Goal: Task Accomplishment & Management: Complete application form

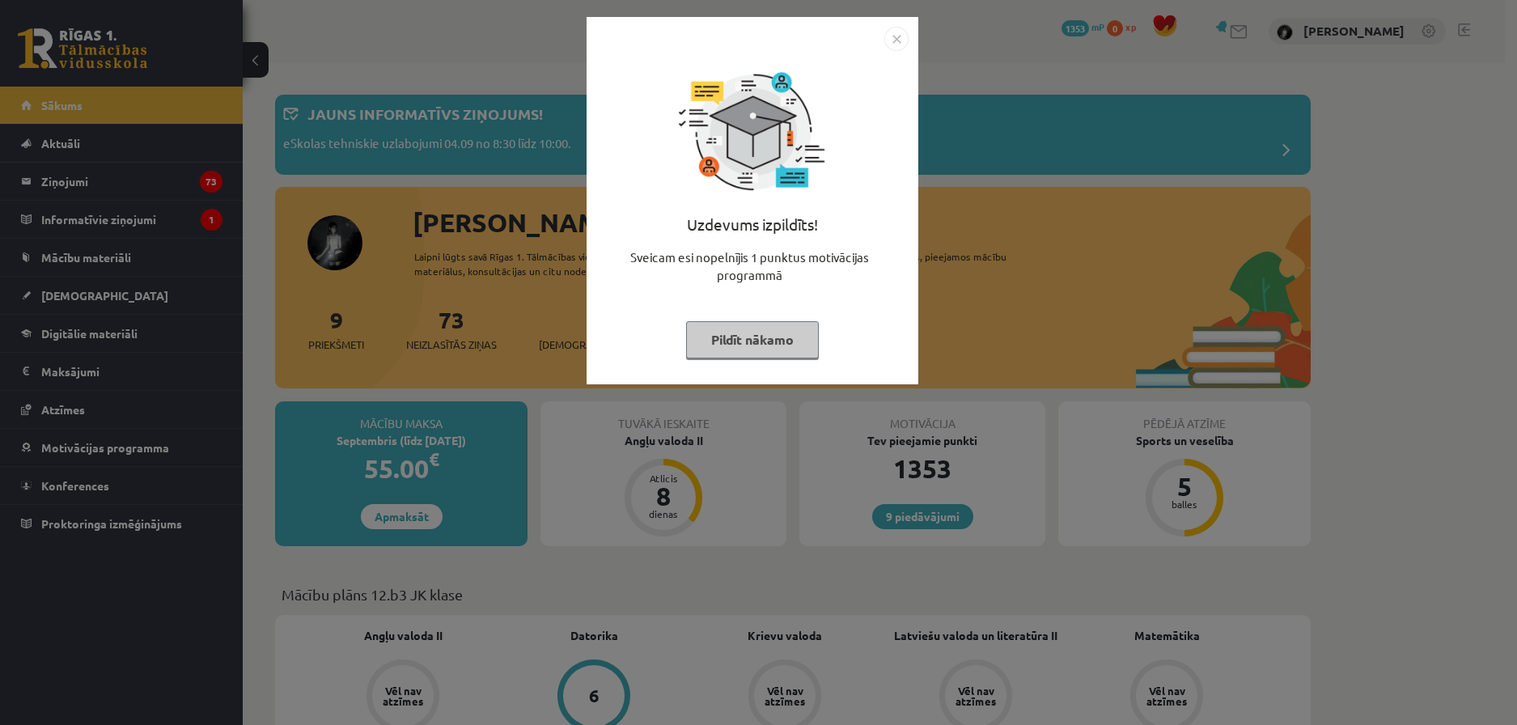
click at [758, 347] on button "Pildīt nākamo" at bounding box center [752, 339] width 133 height 37
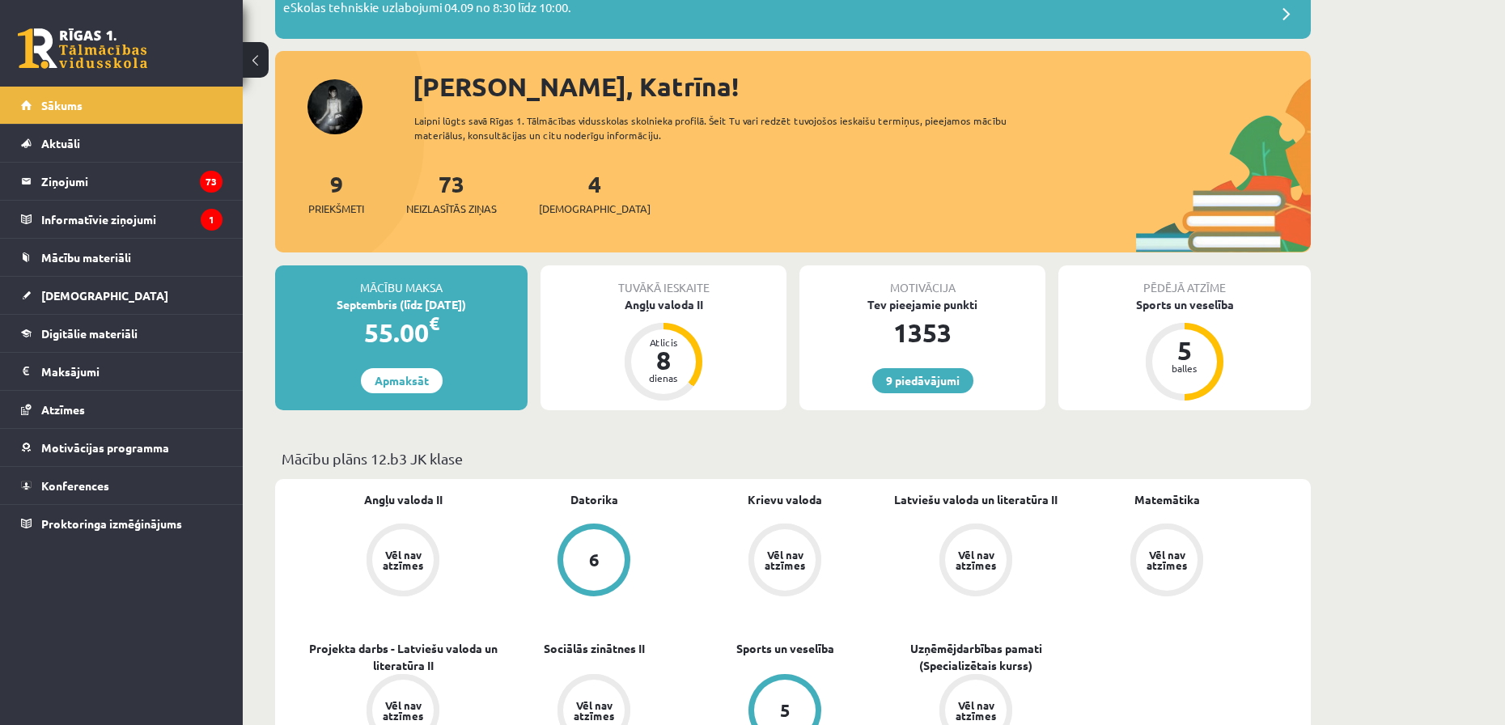
scroll to position [324, 0]
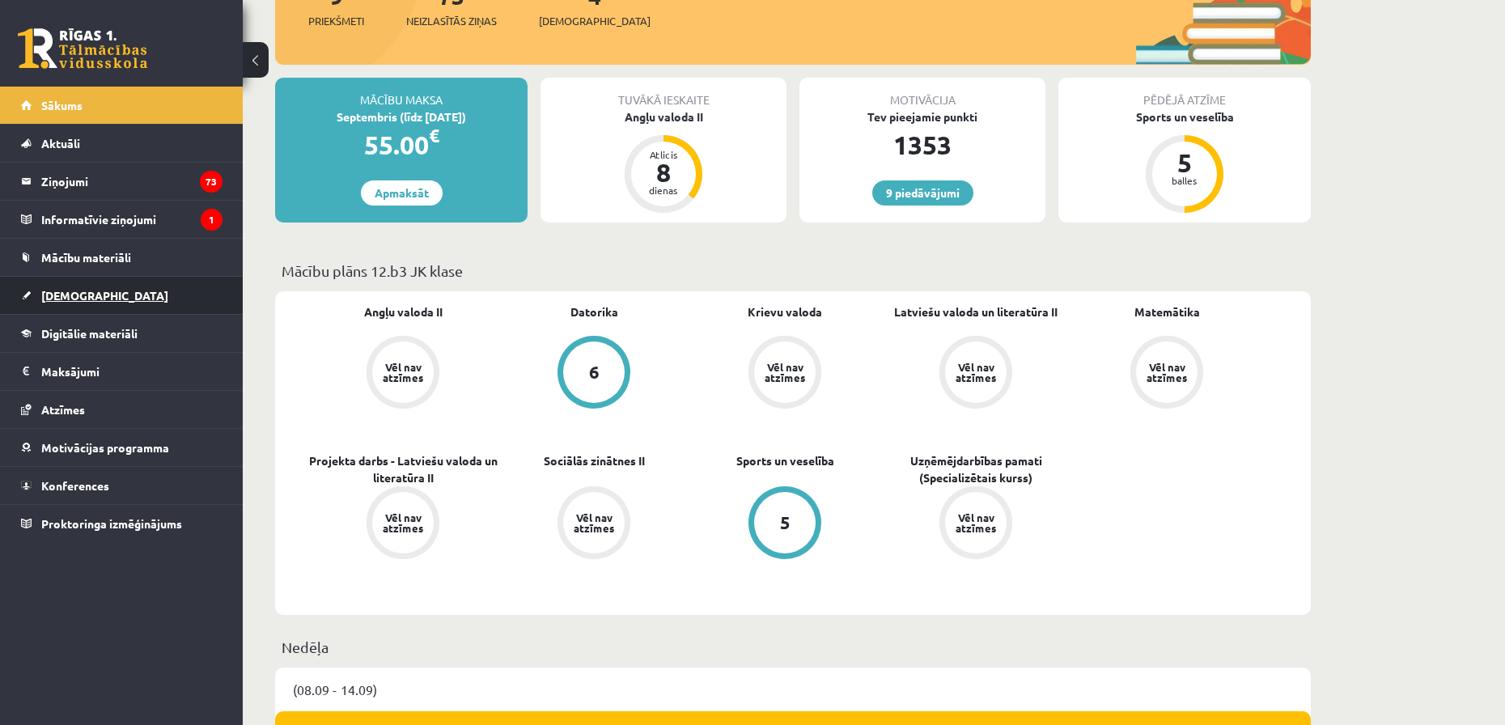
click at [142, 294] on link "[DEMOGRAPHIC_DATA]" at bounding box center [121, 295] width 201 height 37
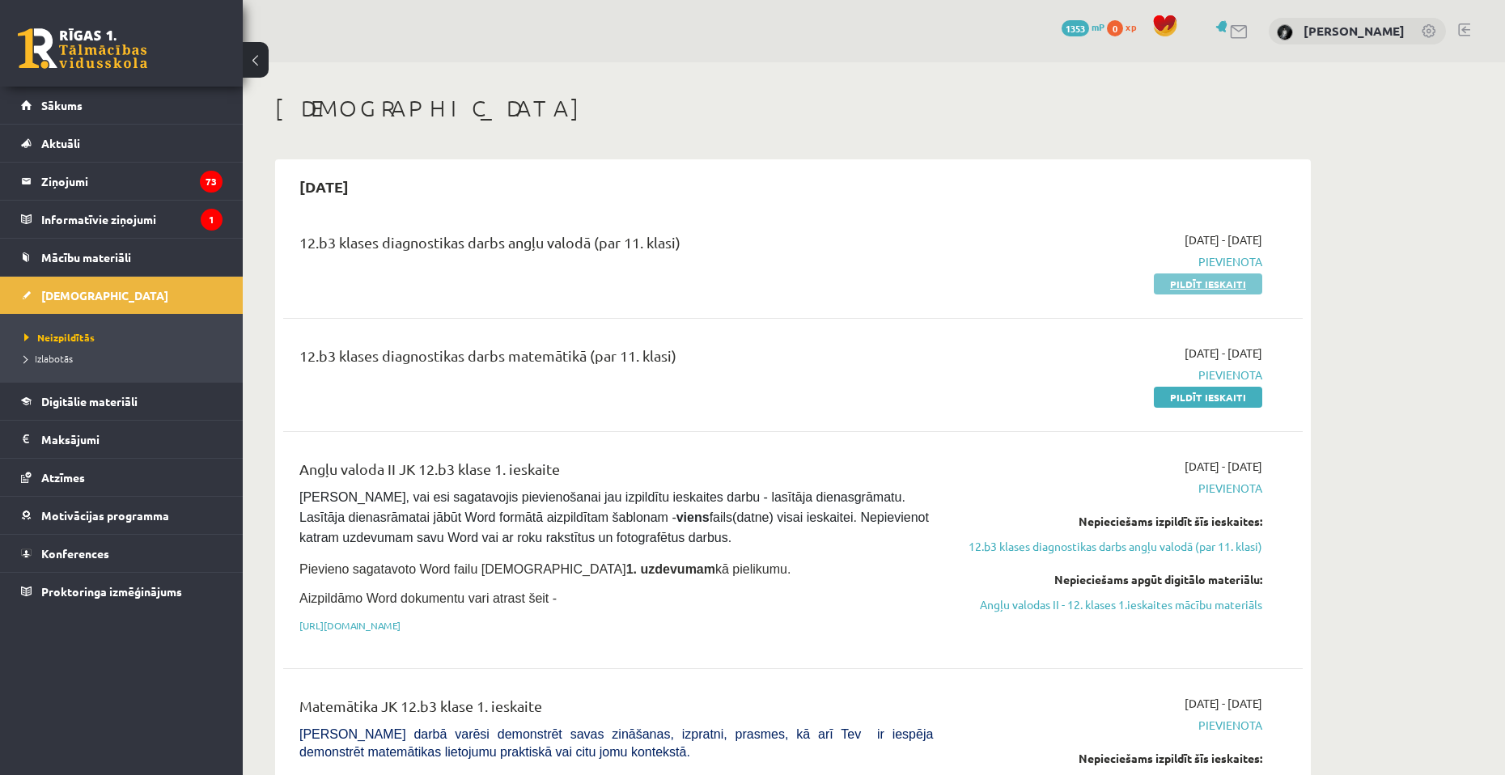
click at [1201, 283] on link "Pildīt ieskaiti" at bounding box center [1207, 283] width 108 height 21
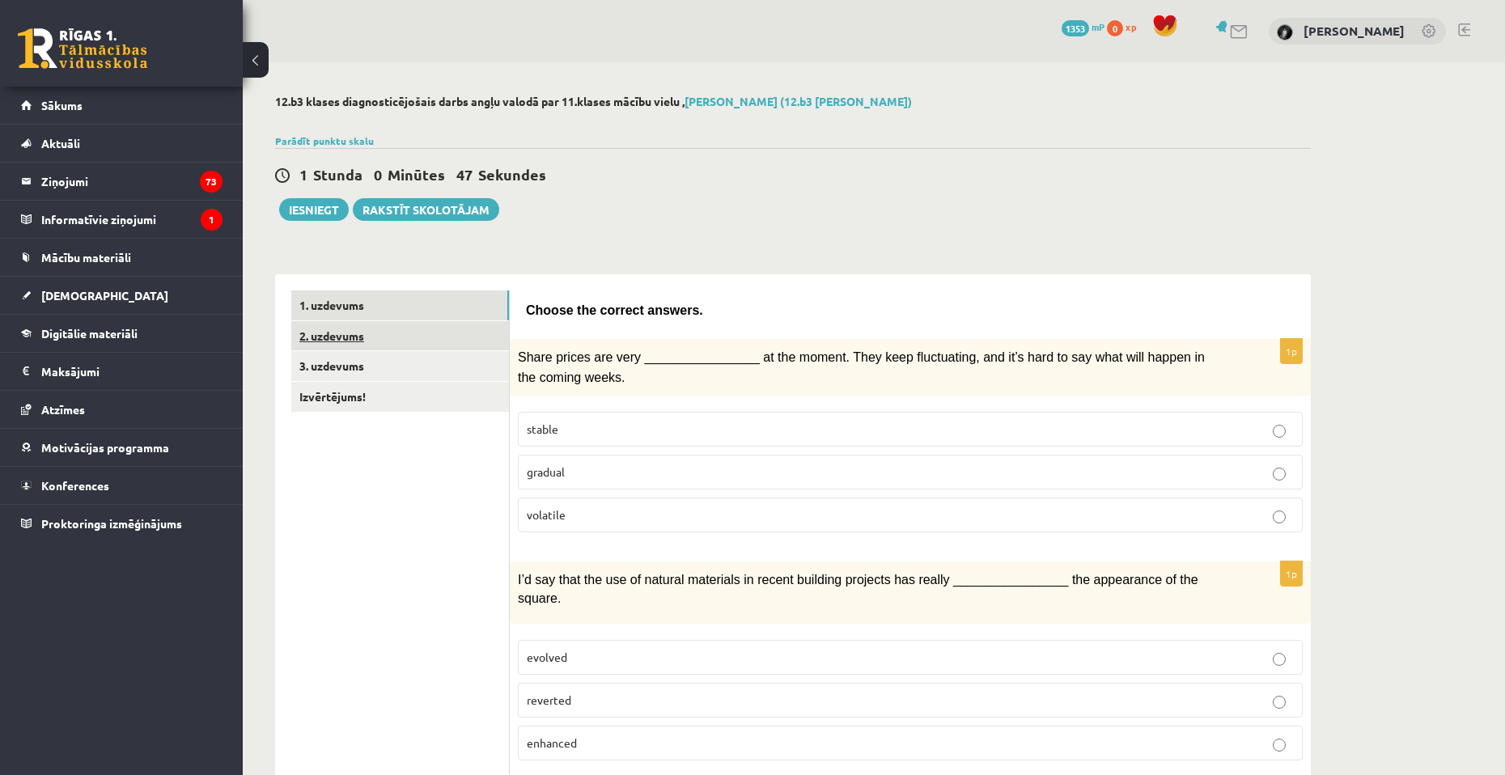
click at [414, 344] on link "2. uzdevums" at bounding box center [400, 336] width 218 height 30
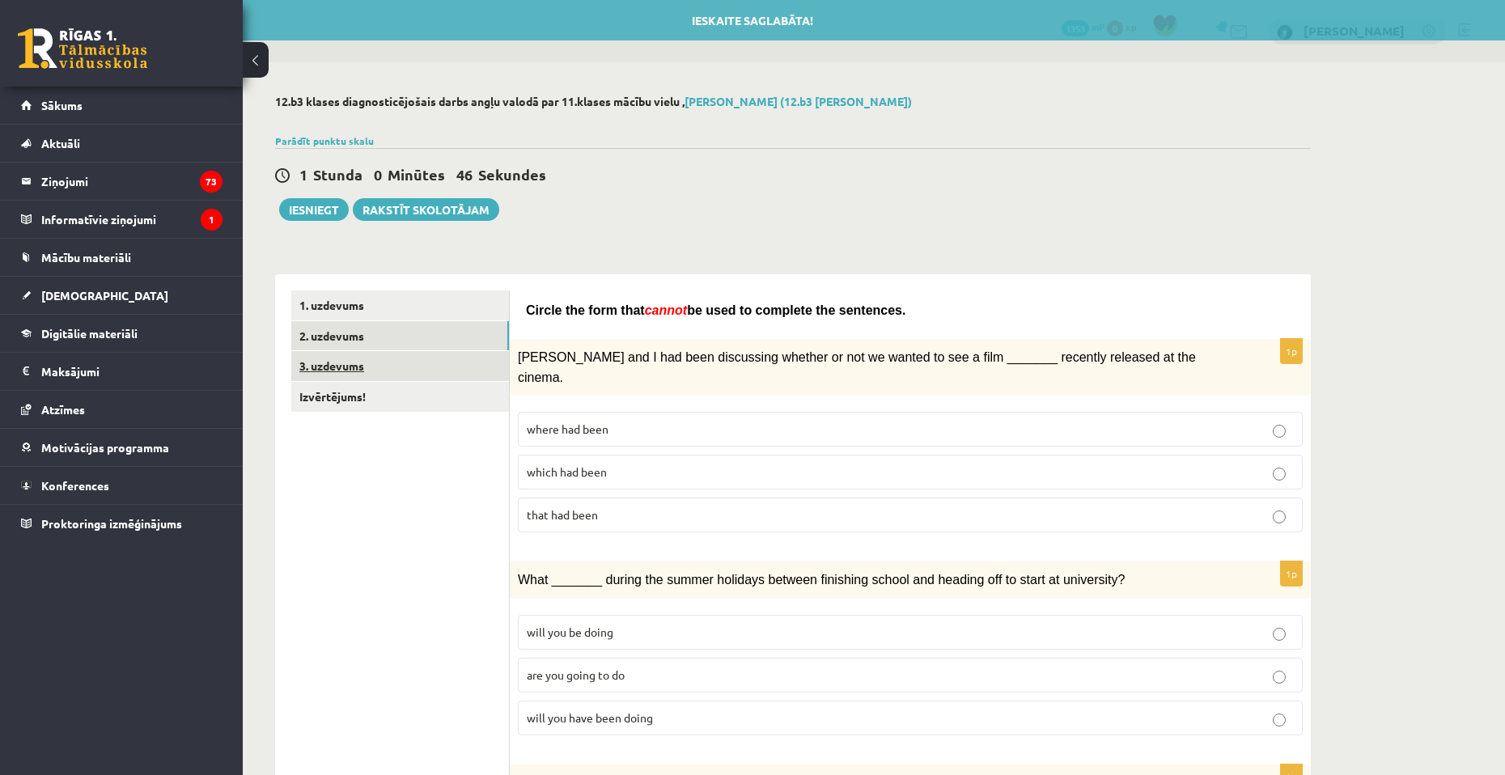
click at [421, 372] on link "3. uzdevums" at bounding box center [400, 366] width 218 height 30
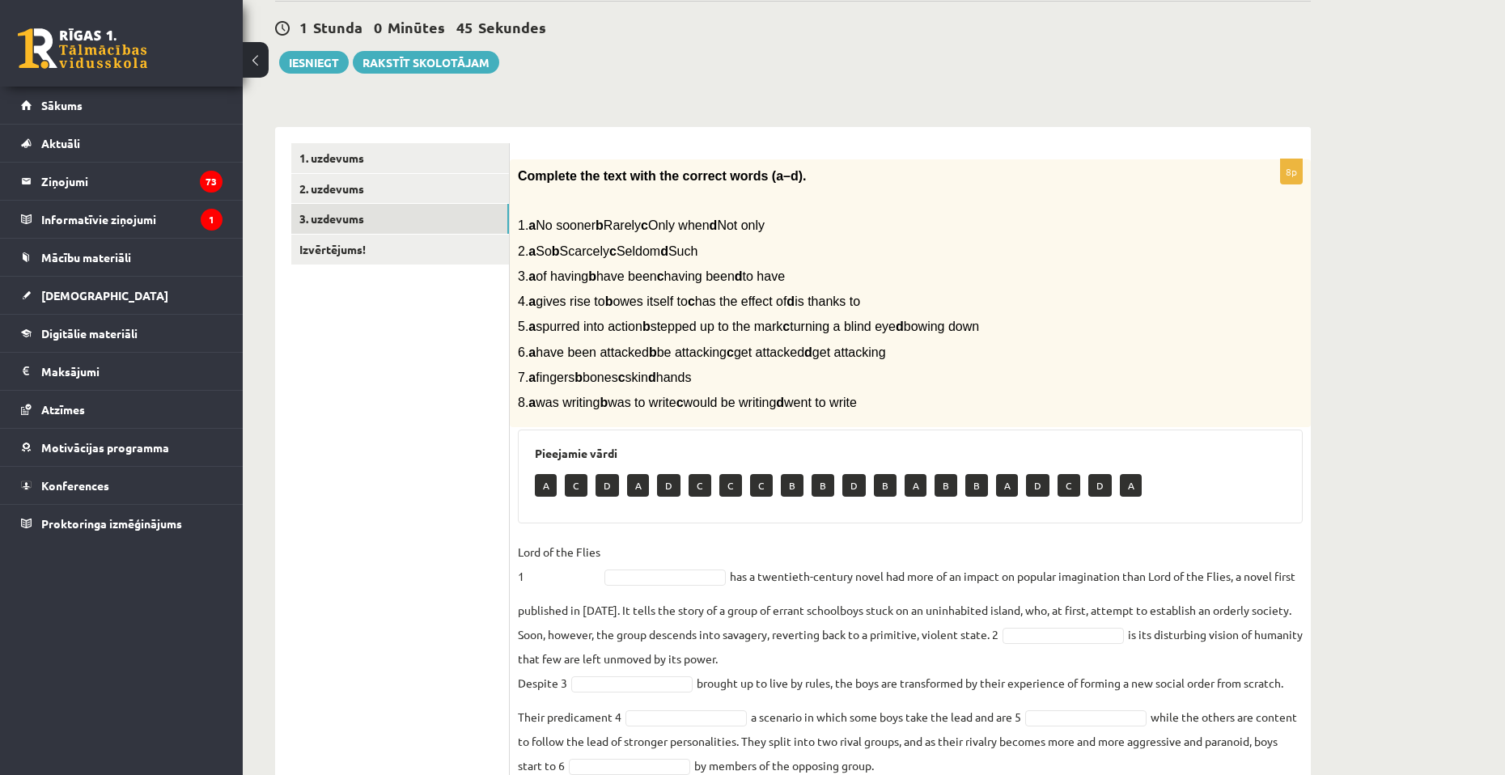
scroll to position [81, 0]
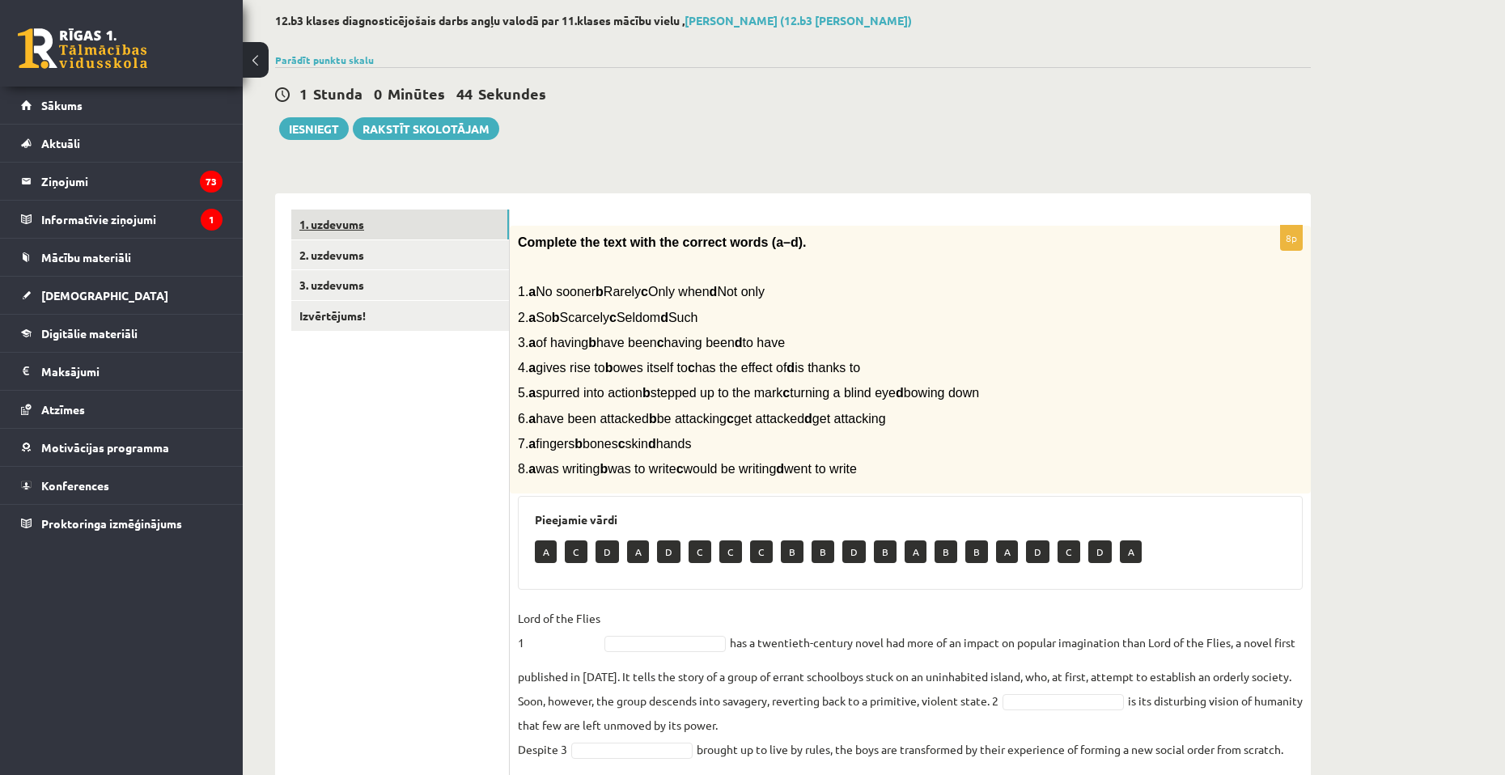
click at [408, 229] on link "1. uzdevums" at bounding box center [400, 225] width 218 height 30
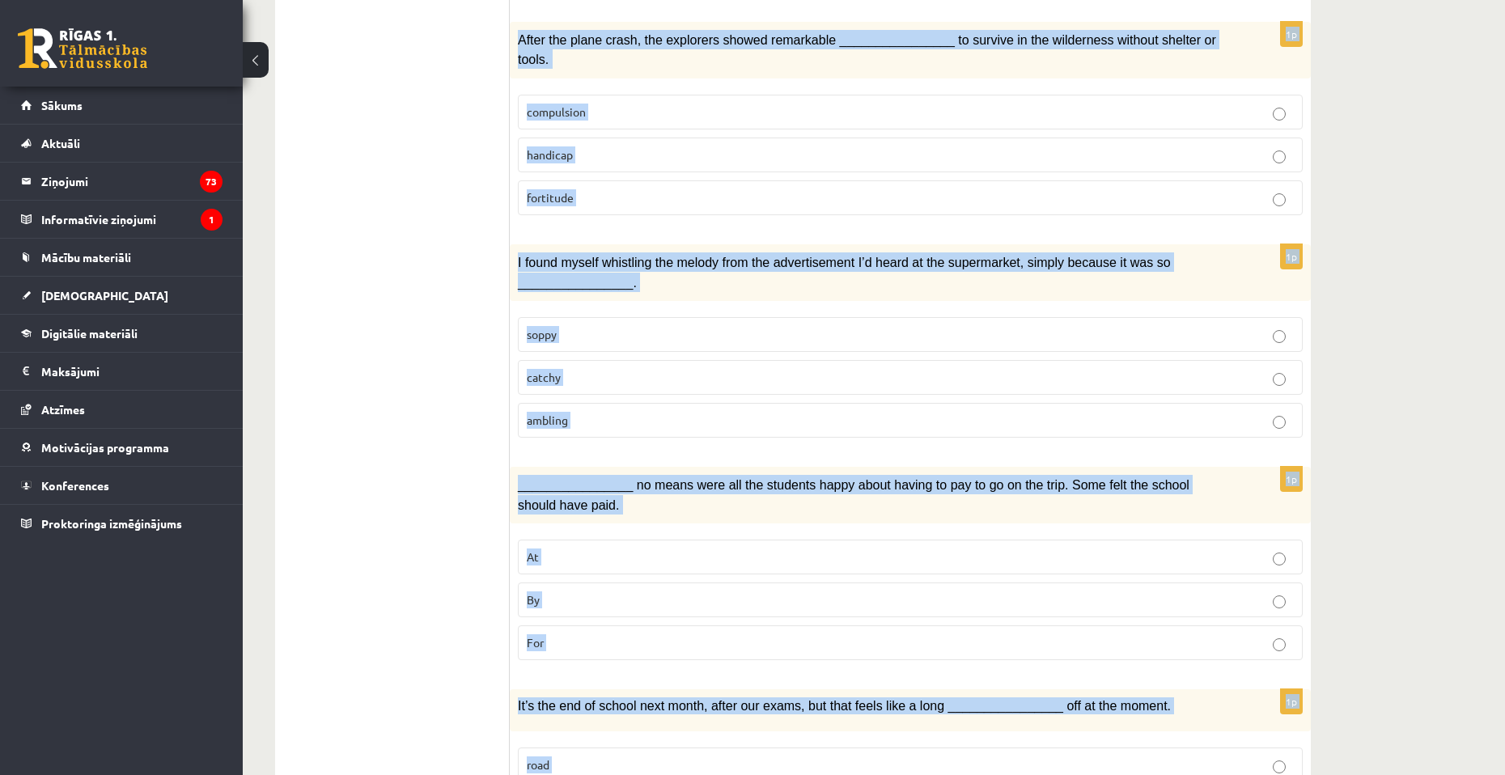
scroll to position [2182, 0]
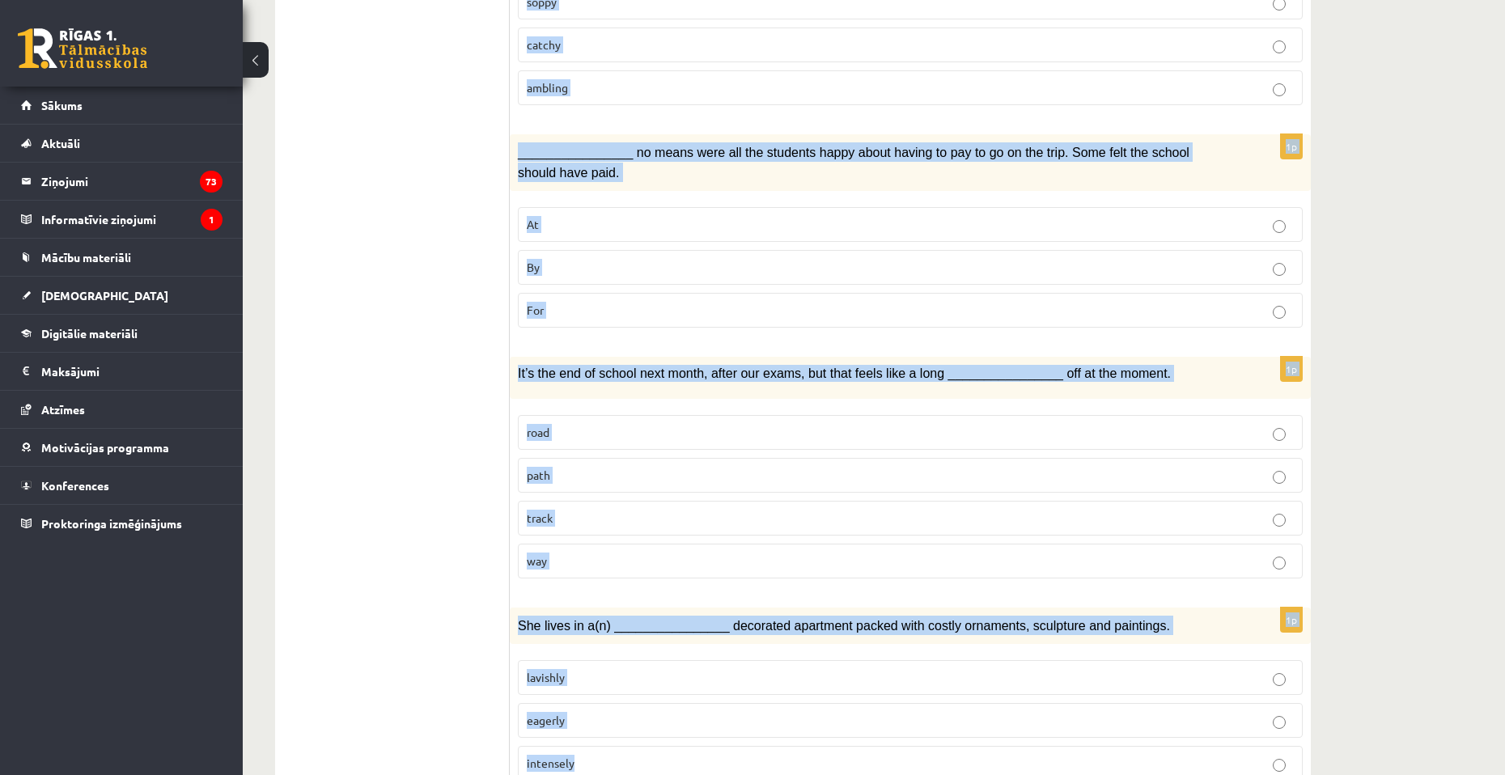
drag, startPoint x: 525, startPoint y: 224, endPoint x: 767, endPoint y: 773, distance: 600.1
copy form "Loremi dol sitamet consect. 8a Elits doeius tem inci ________________ ut lab et…"
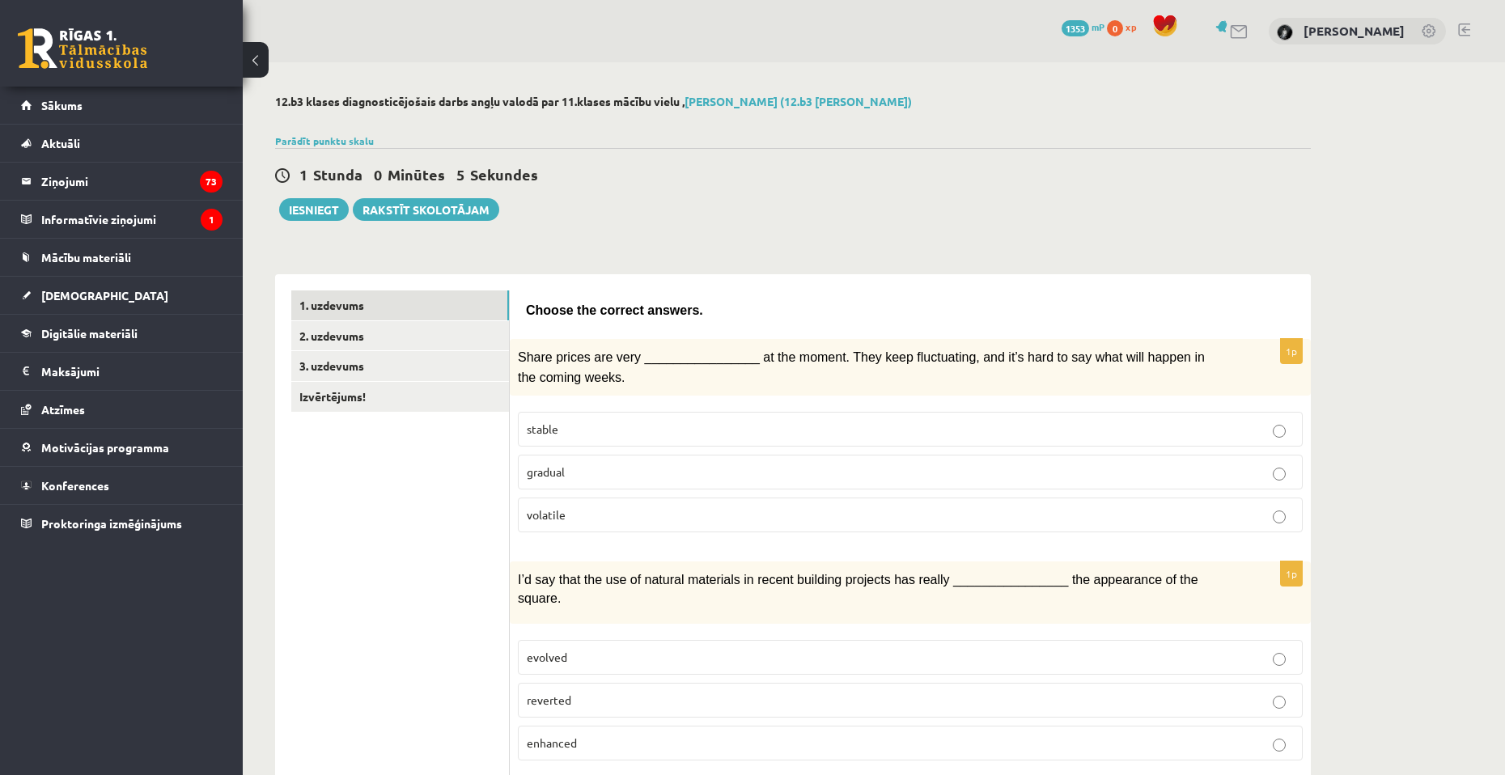
click at [976, 206] on div "1 [PERSON_NAME] 0 Minūtes 5 Sekundes Ieskaite saglabāta! Iesniegt Rakstīt skolo…" at bounding box center [792, 184] width 1035 height 73
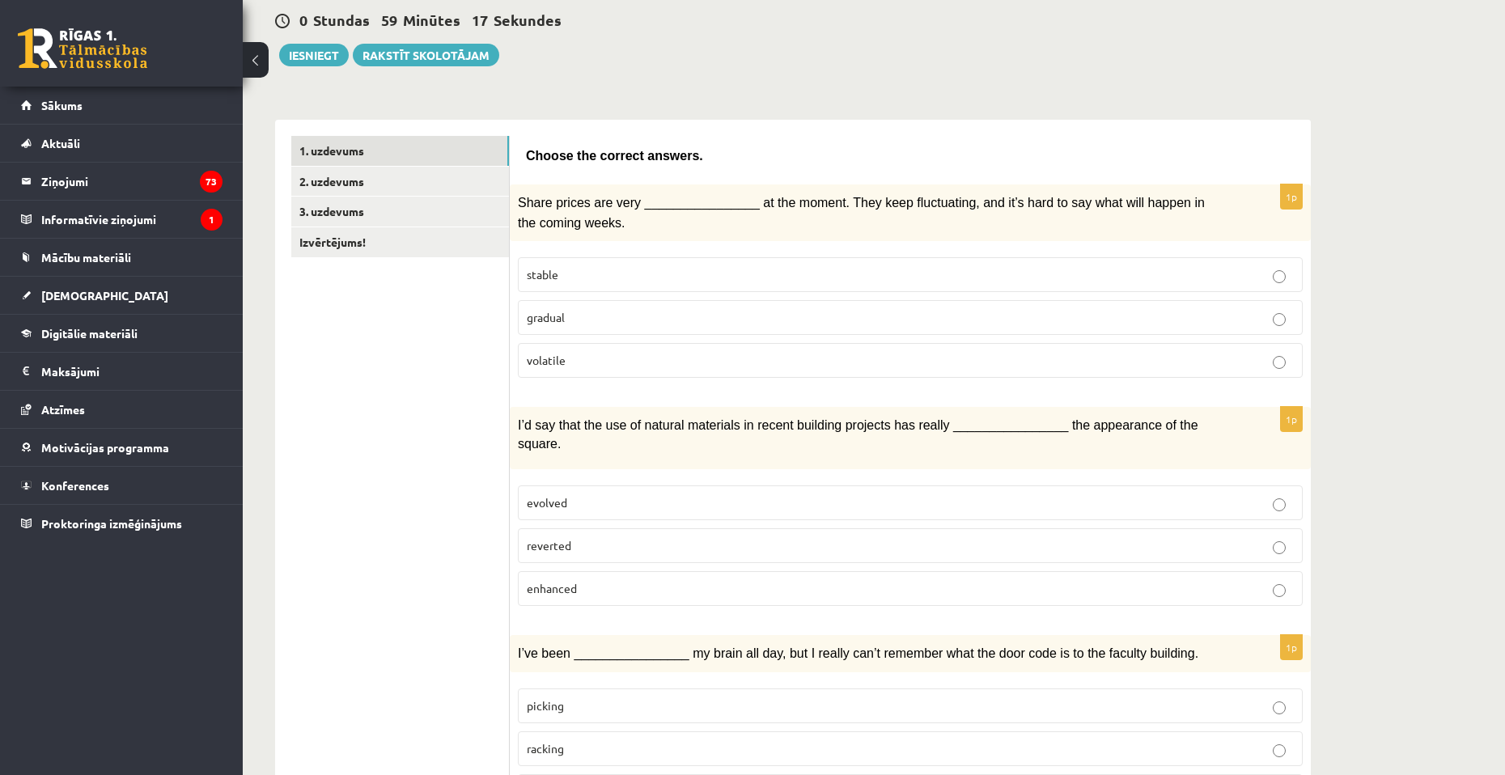
scroll to position [162, 0]
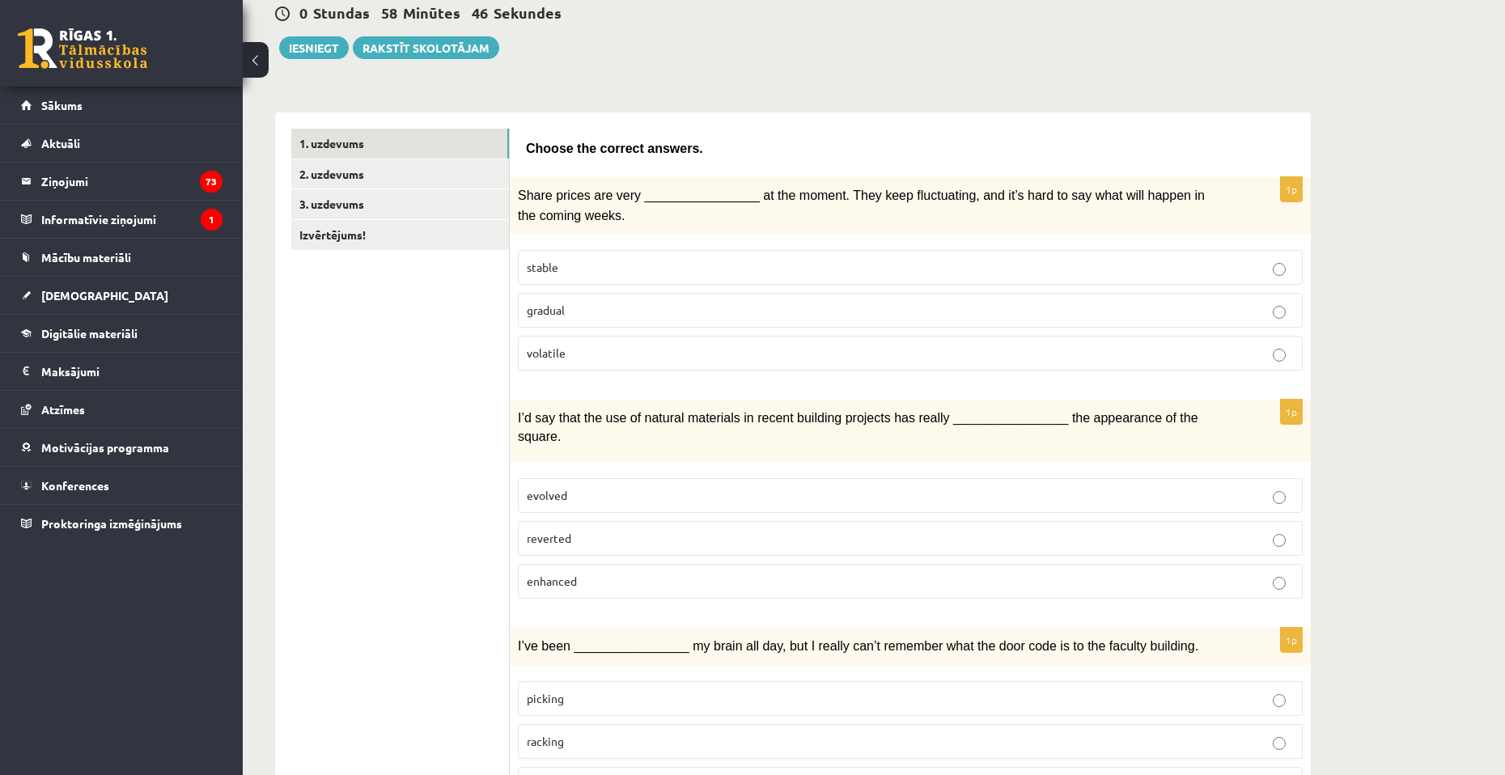
click at [556, 347] on span "volatile" at bounding box center [546, 352] width 39 height 15
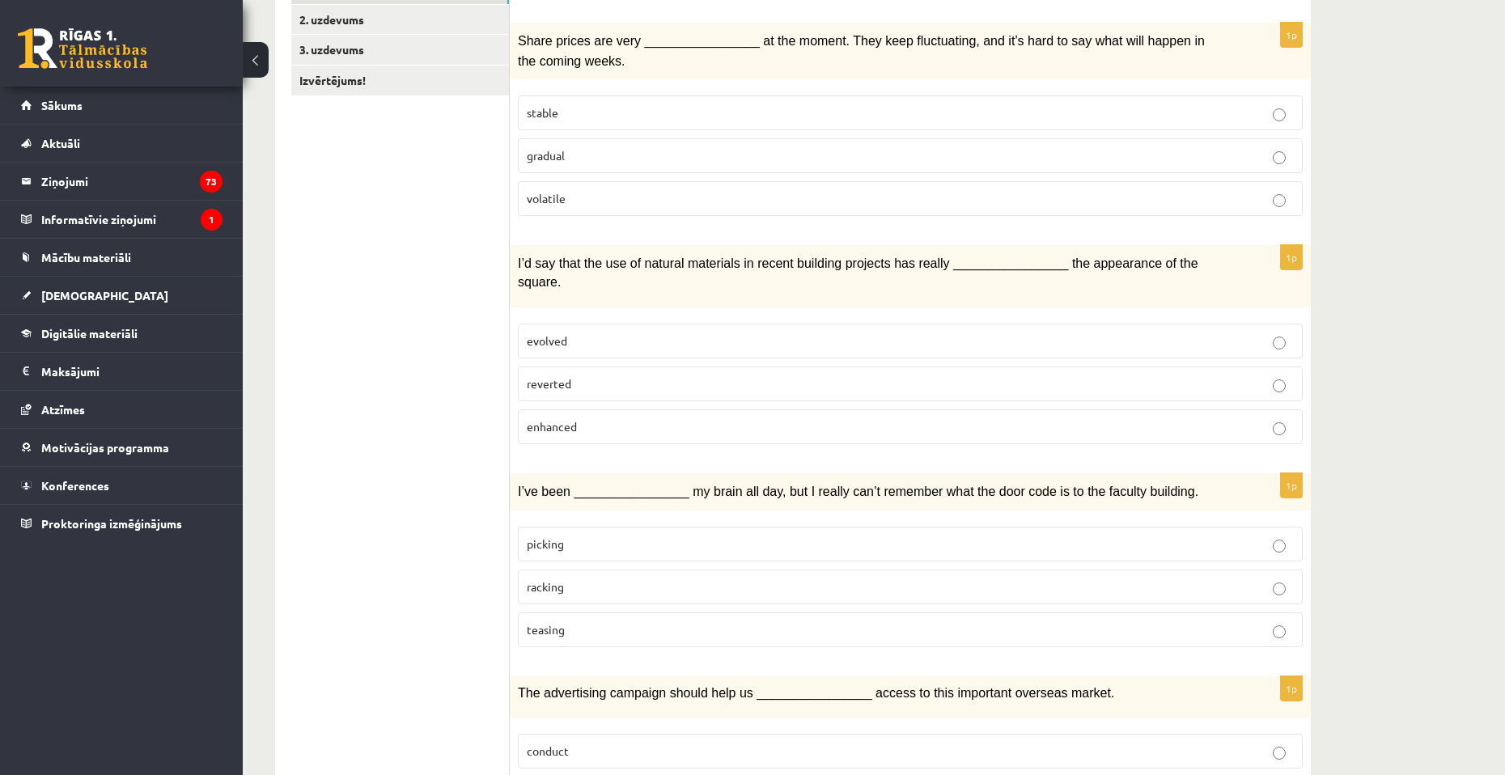
scroll to position [324, 0]
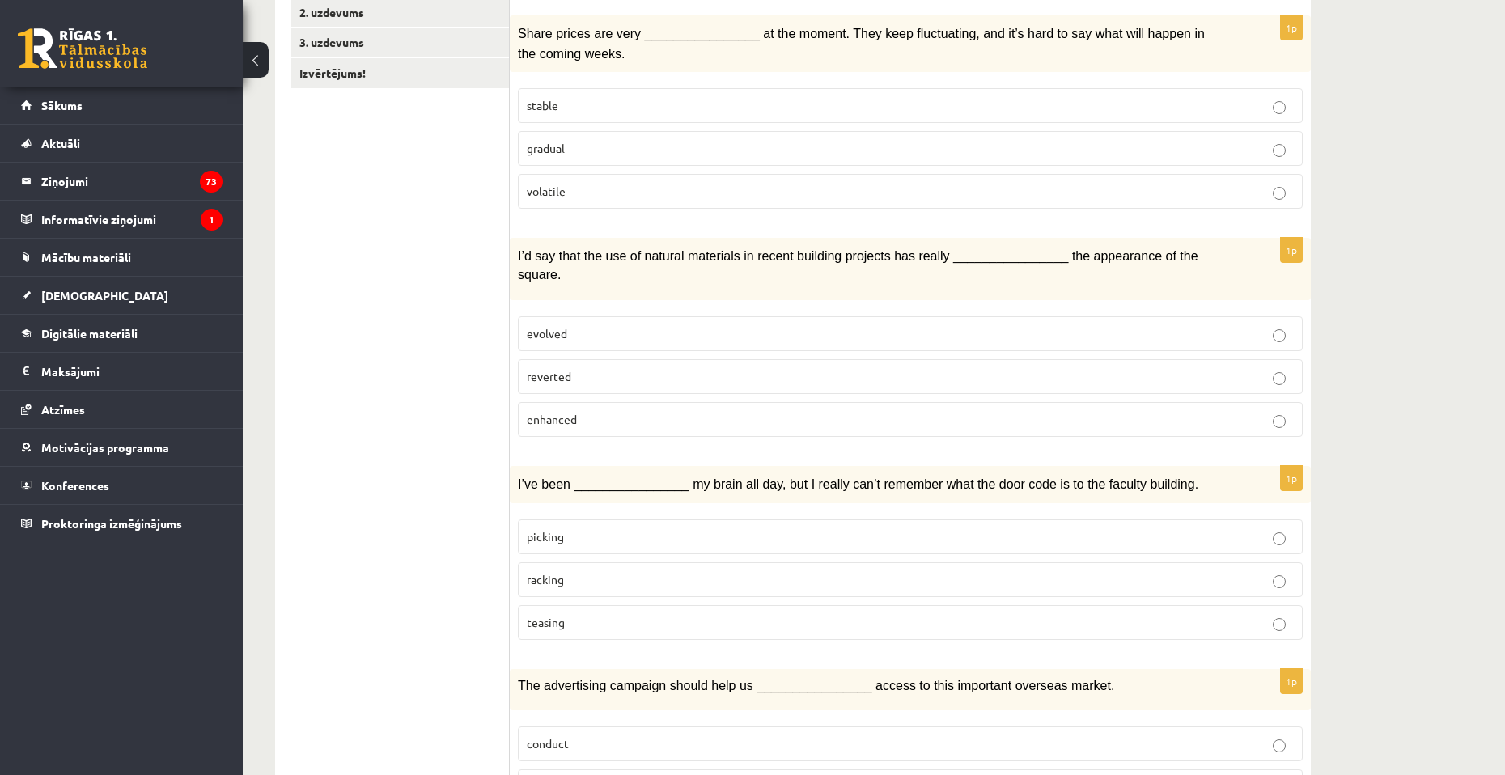
click at [659, 411] on p "enhanced" at bounding box center [910, 419] width 767 height 17
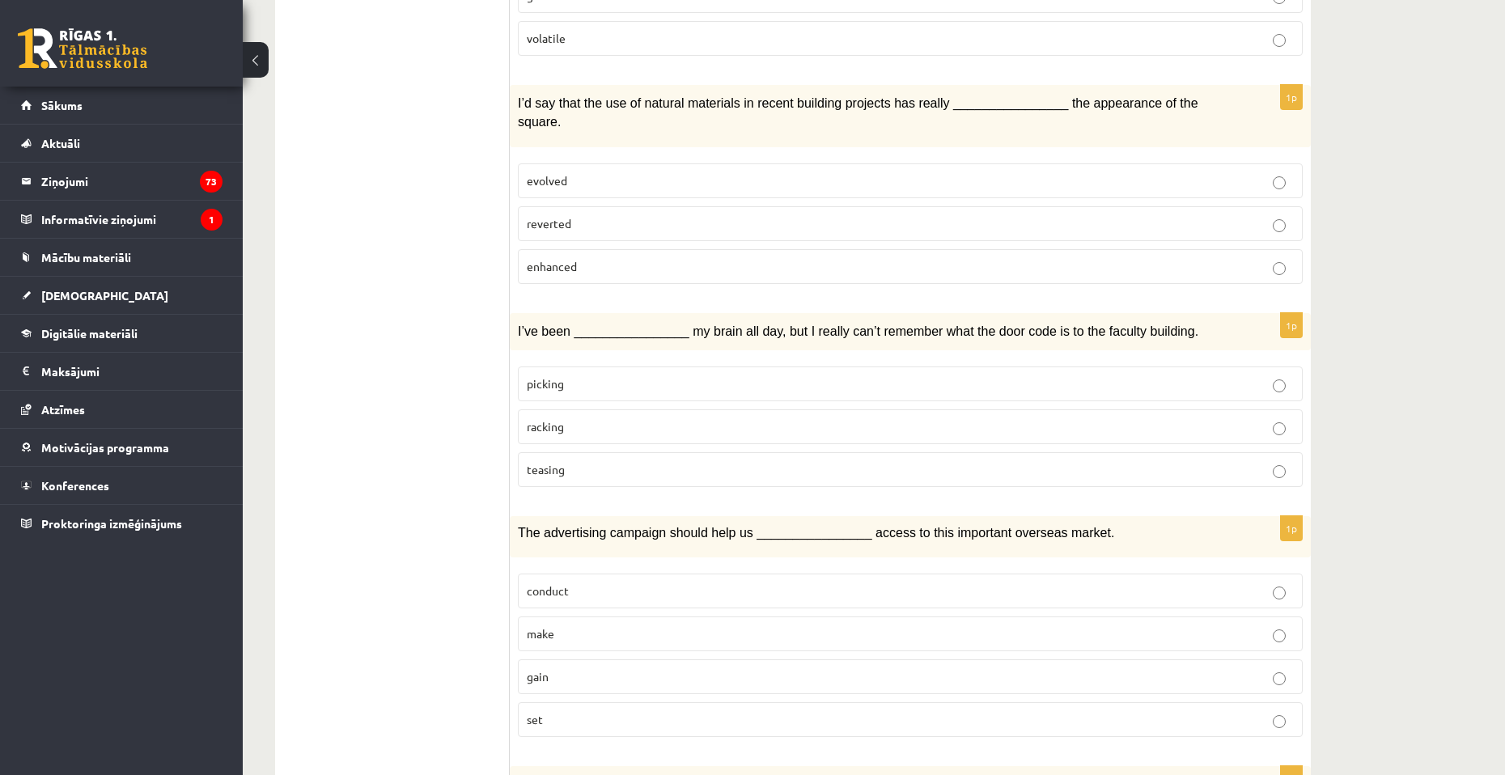
scroll to position [485, 0]
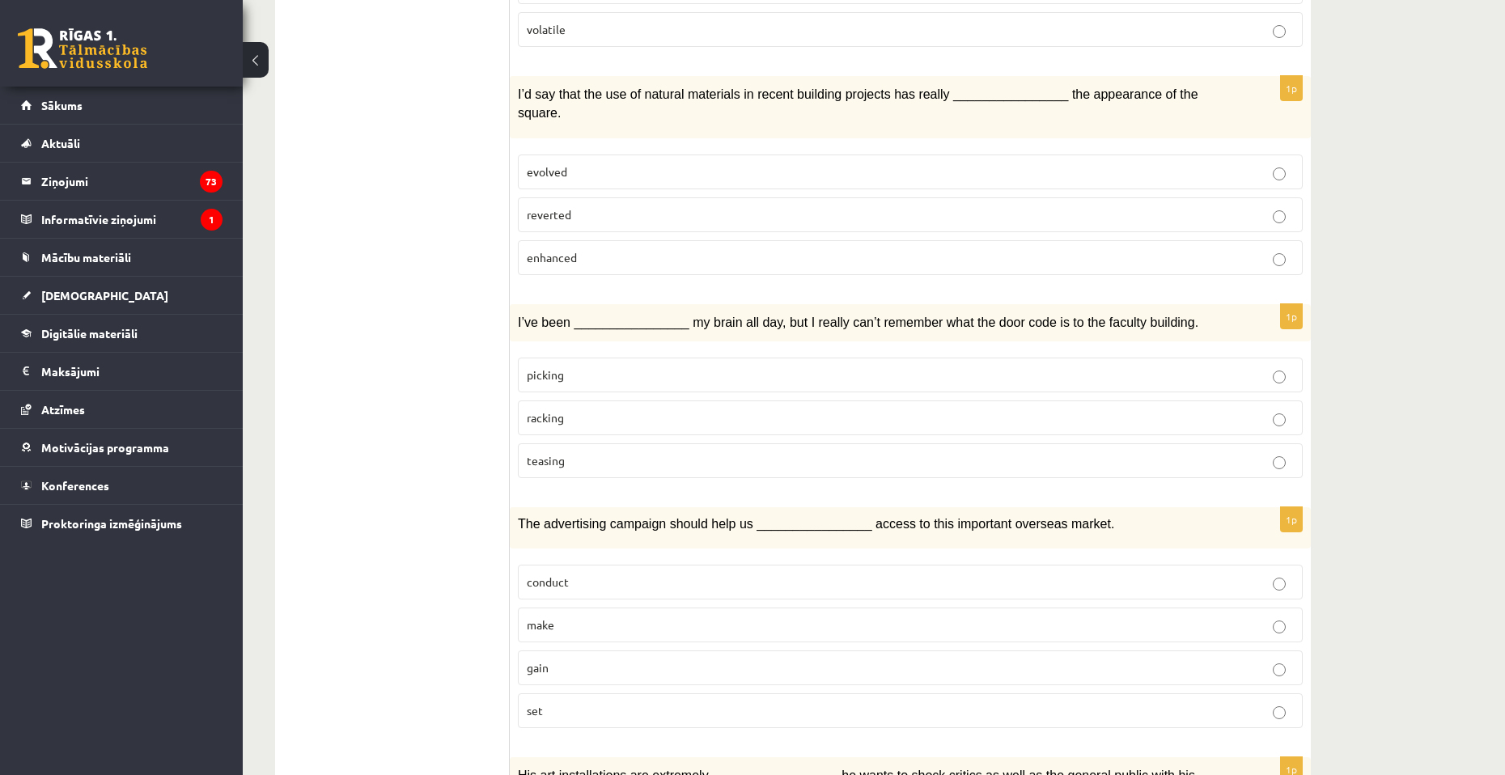
click at [598, 409] on p "racking" at bounding box center [910, 417] width 767 height 17
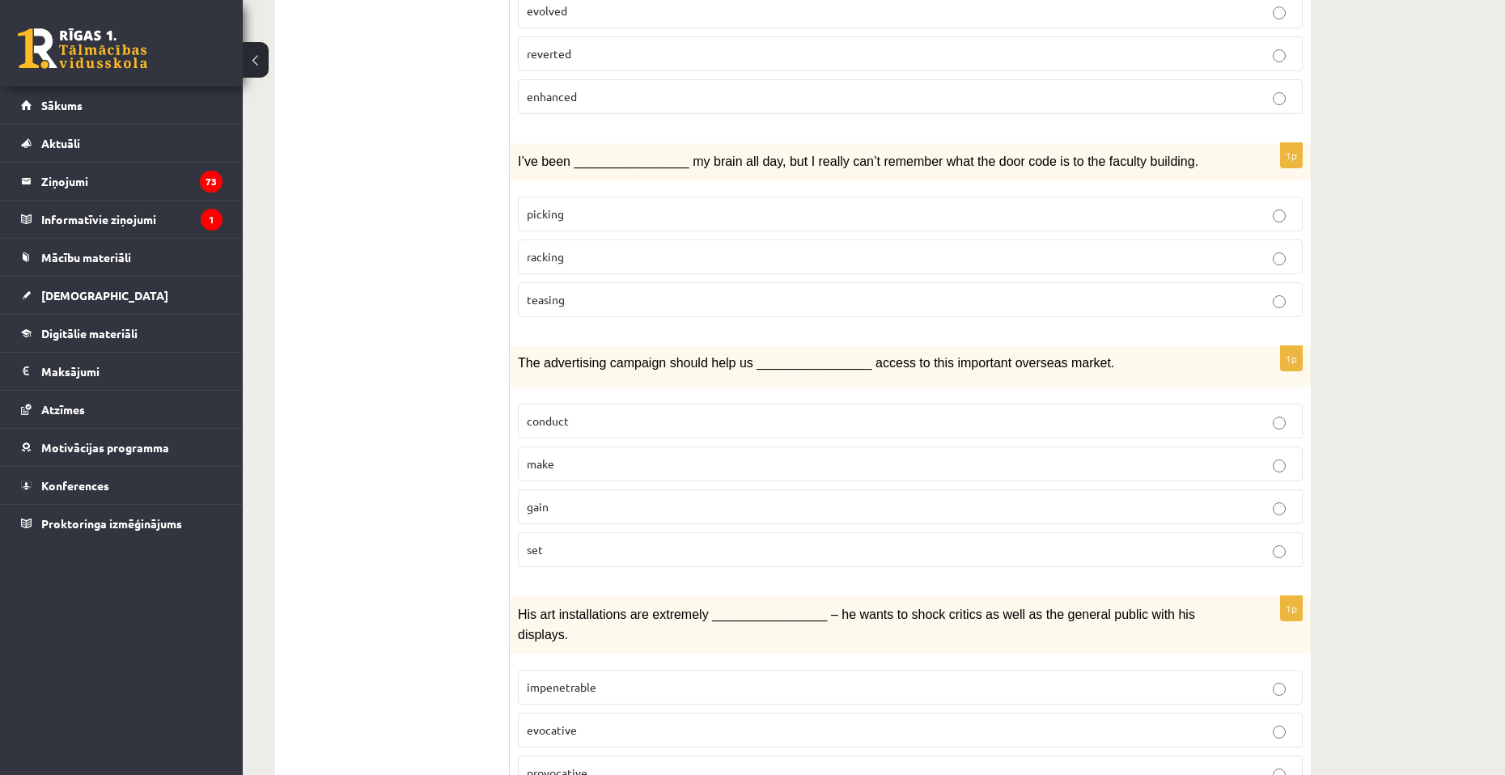
scroll to position [647, 0]
click at [589, 497] on p "gain" at bounding box center [910, 505] width 767 height 17
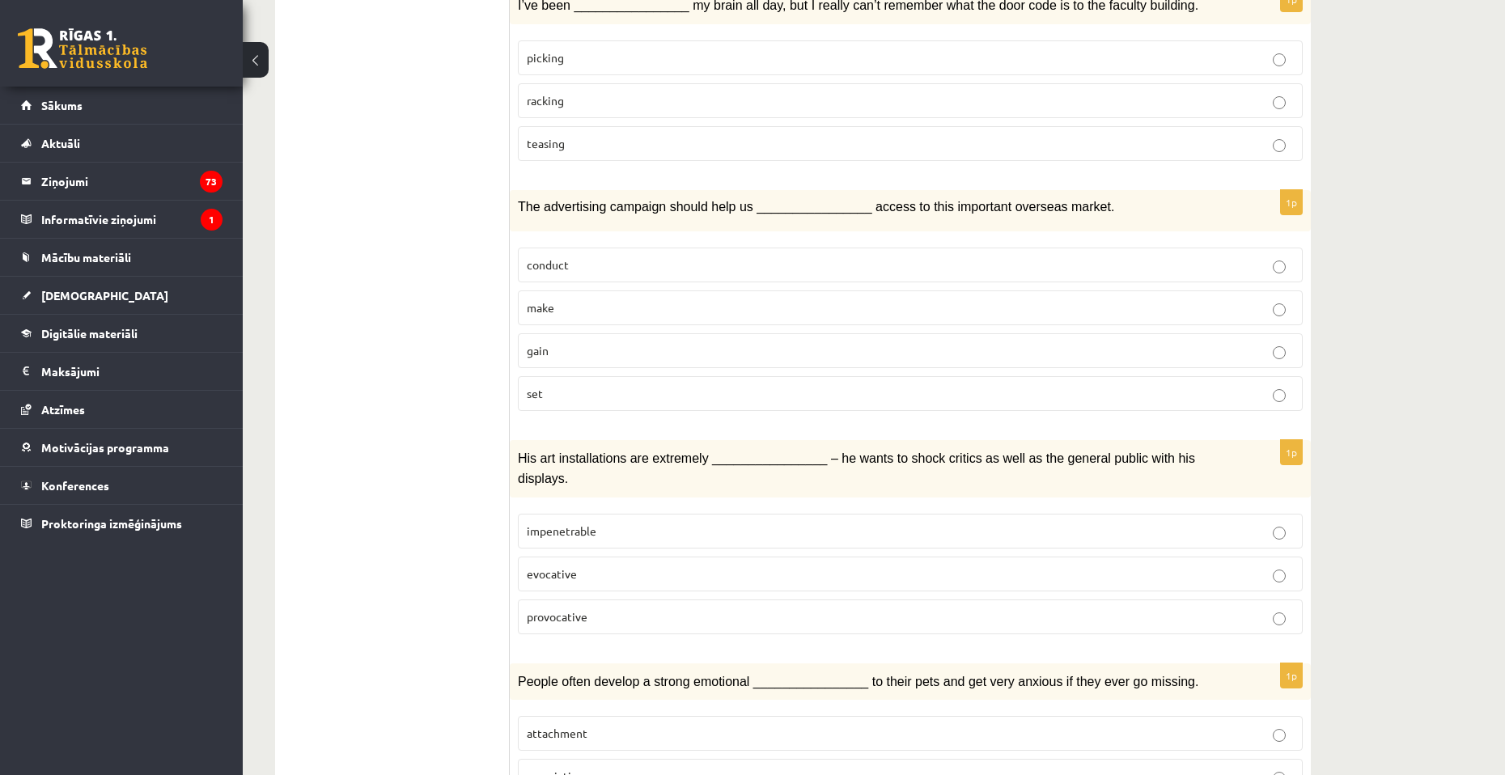
scroll to position [809, 0]
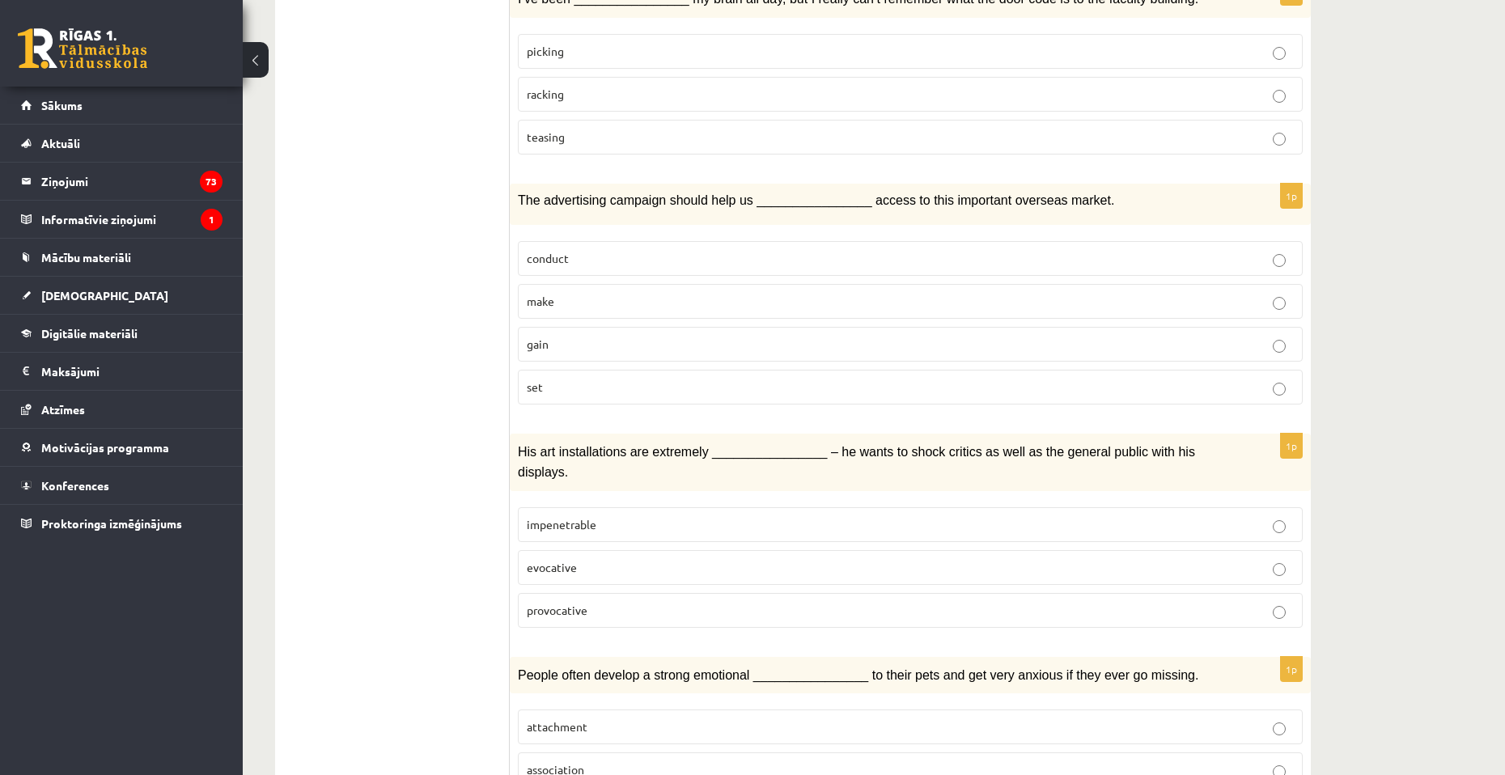
click at [665, 602] on p "provocative" at bounding box center [910, 610] width 767 height 17
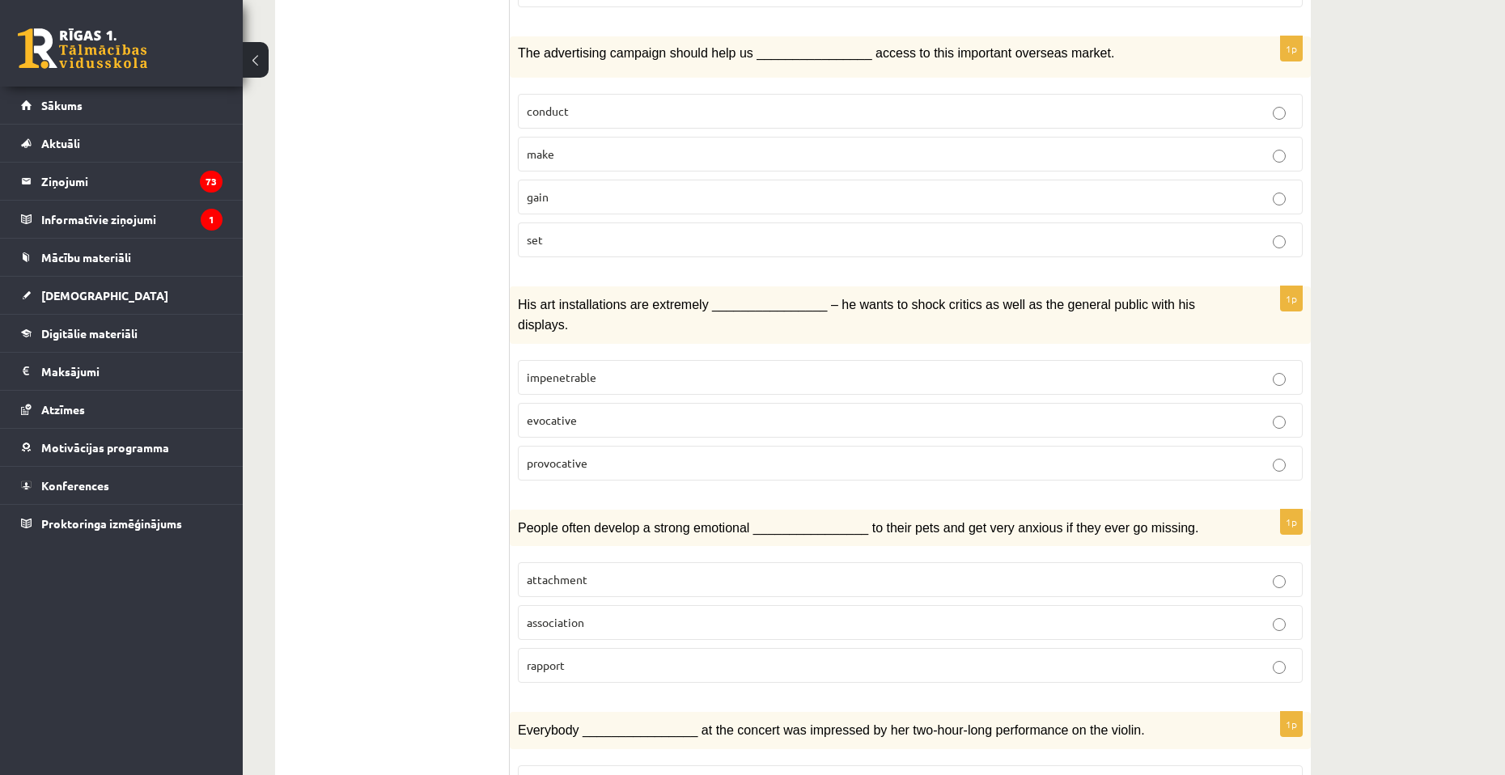
scroll to position [971, 0]
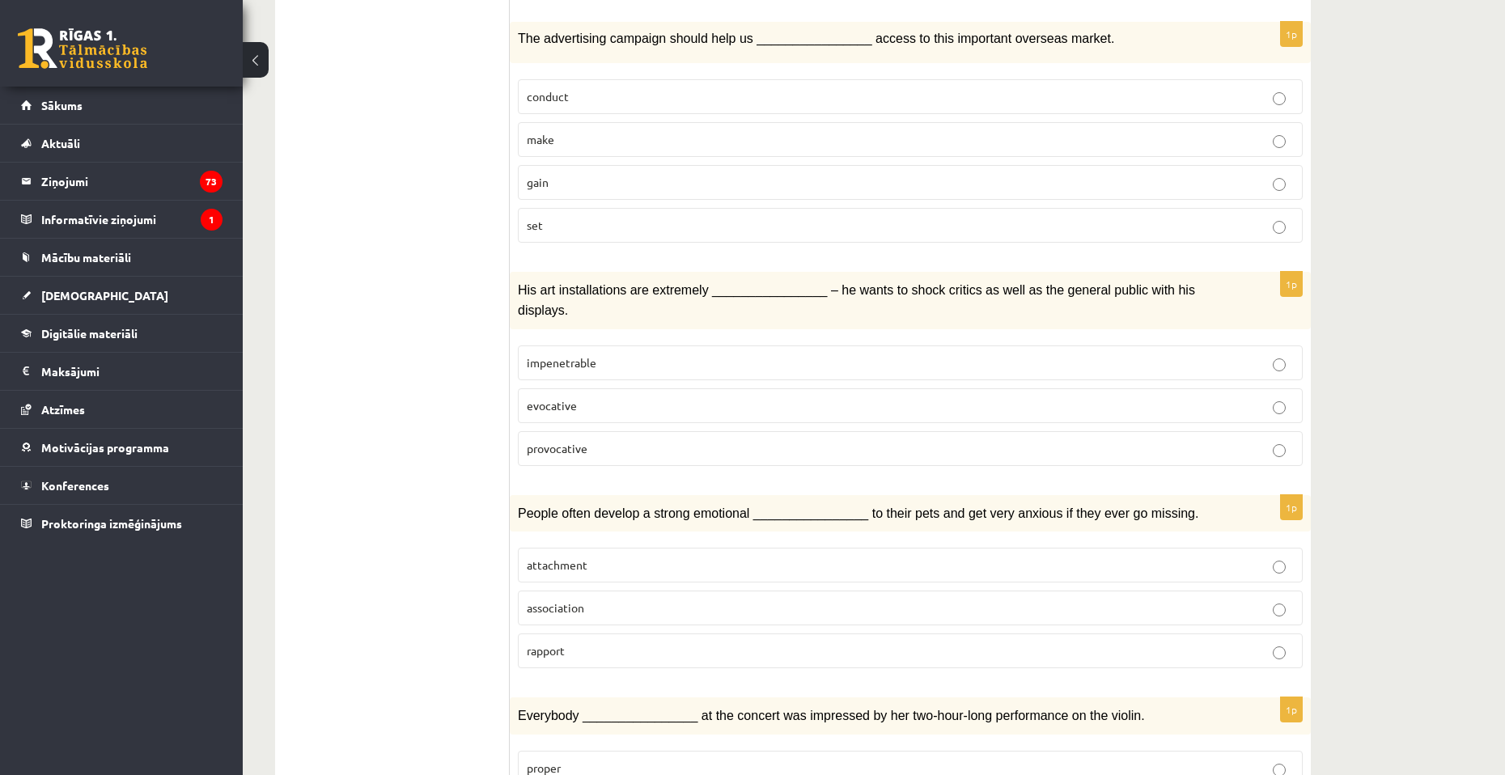
click at [637, 557] on p "attachment" at bounding box center [910, 565] width 767 height 17
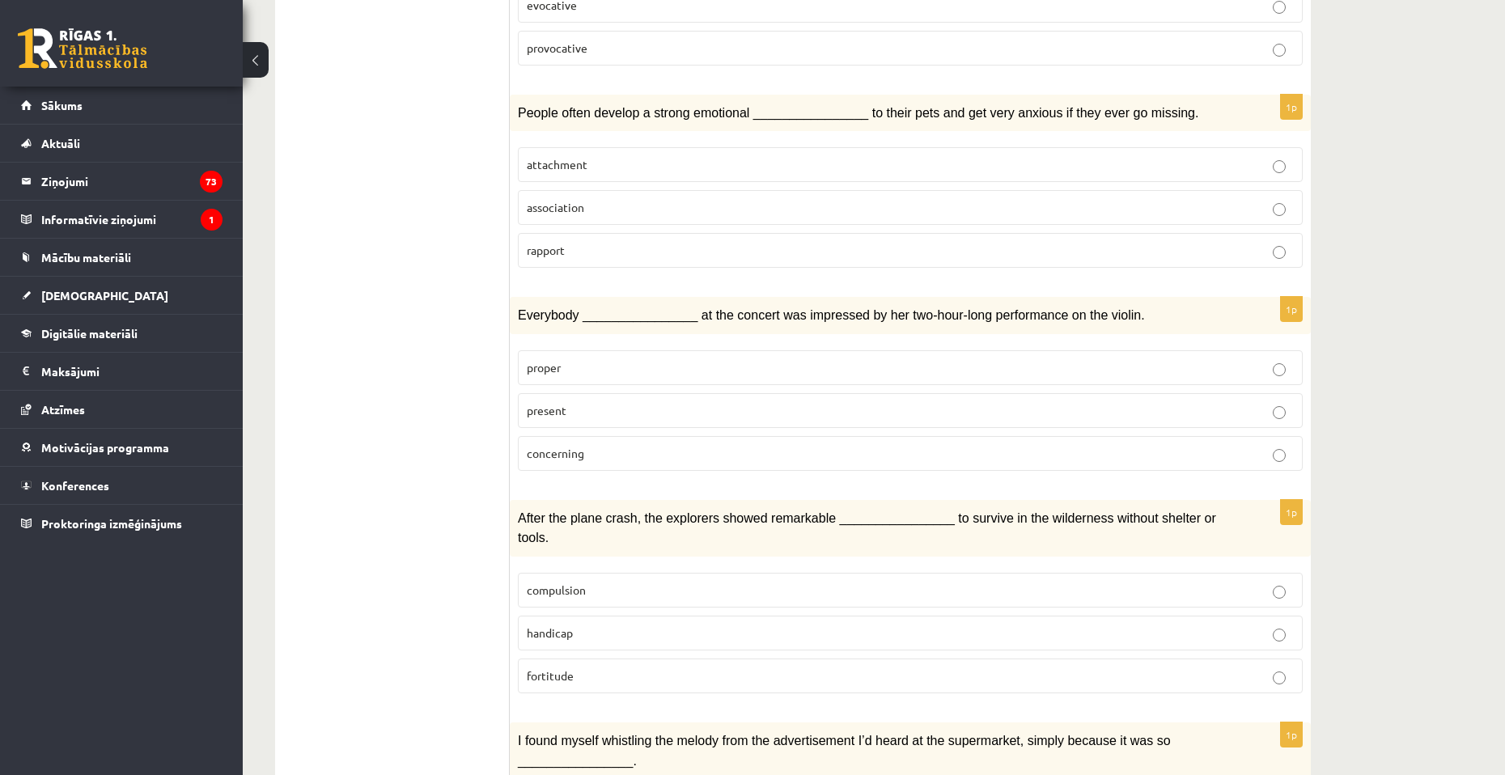
scroll to position [1375, 0]
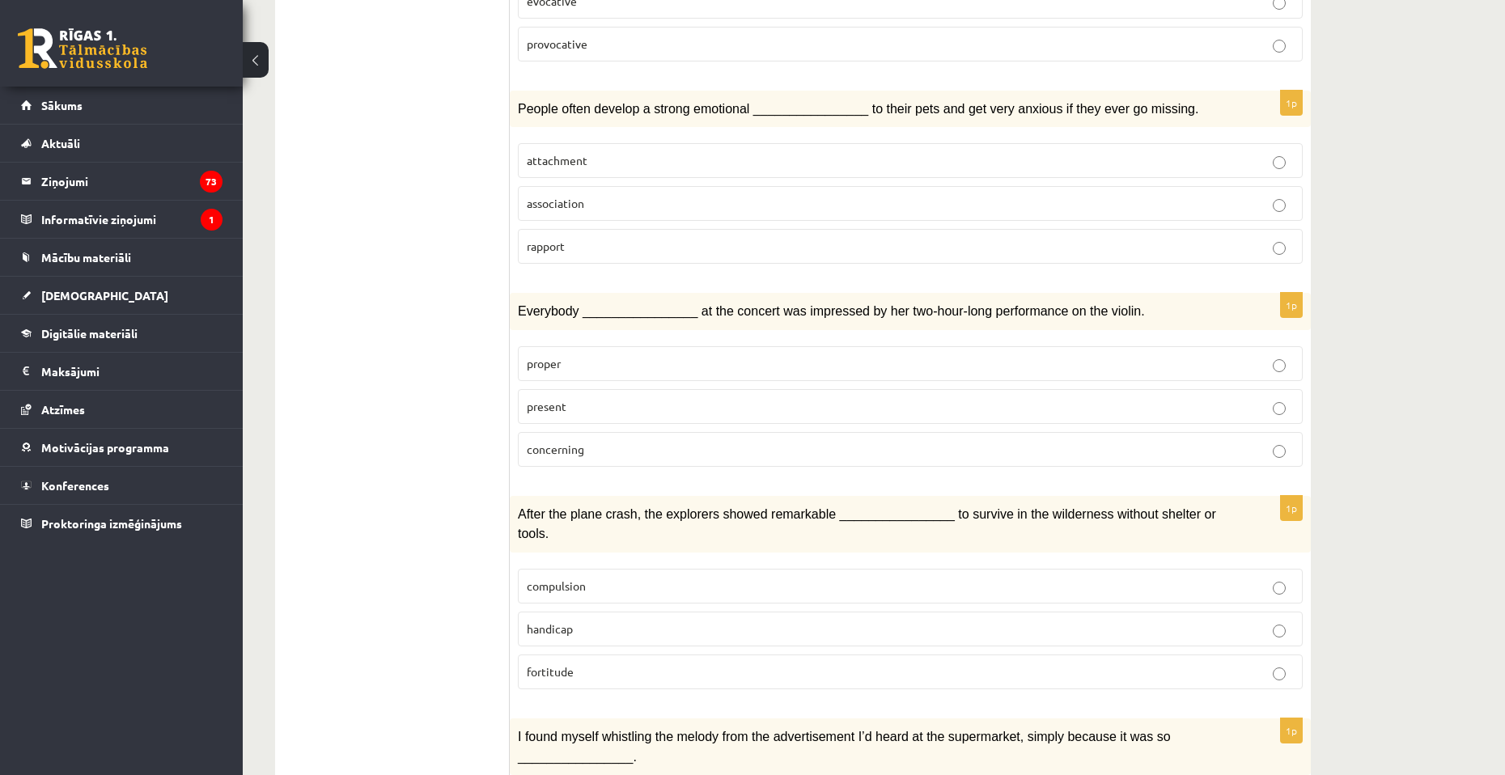
click at [599, 398] on p "present" at bounding box center [910, 406] width 767 height 17
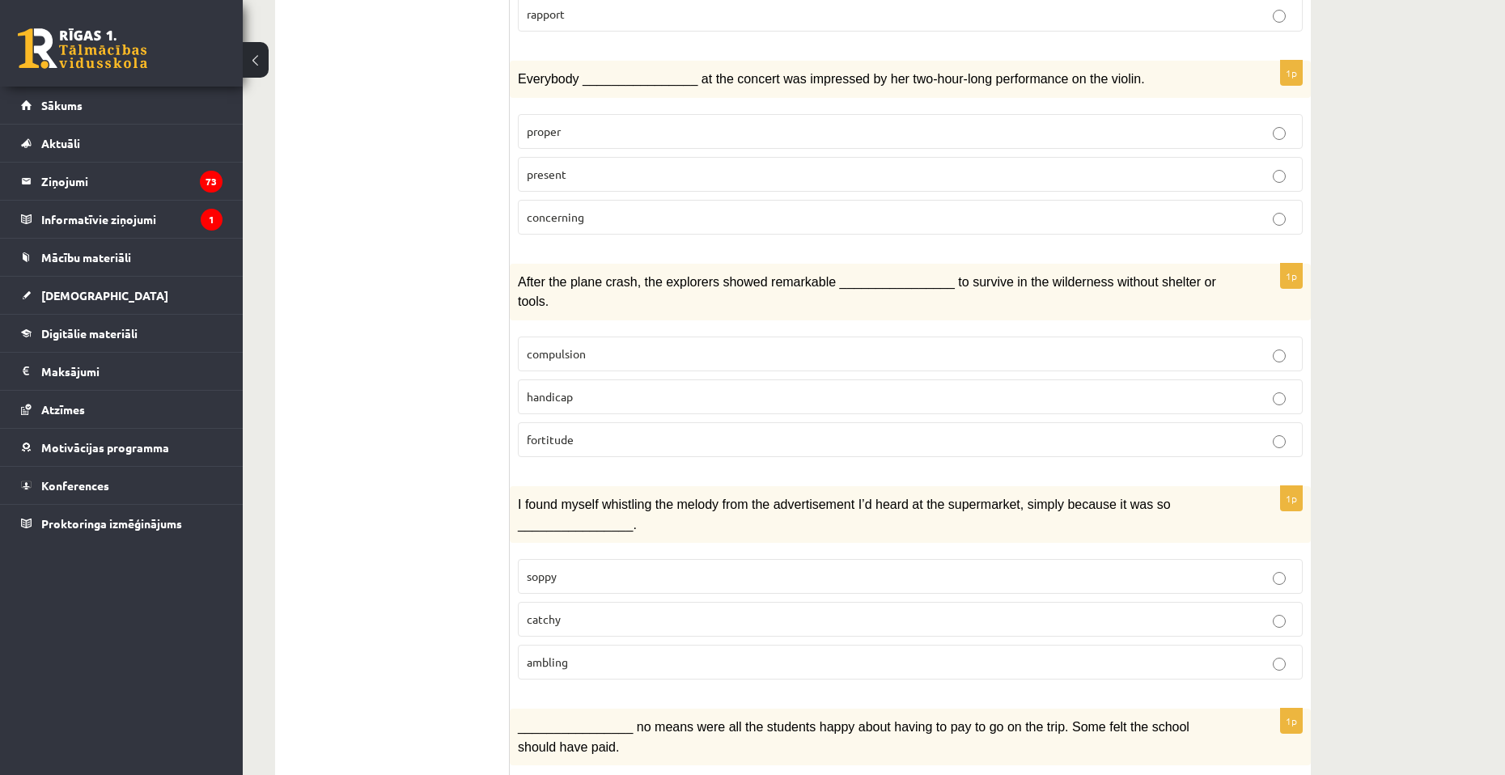
scroll to position [1618, 0]
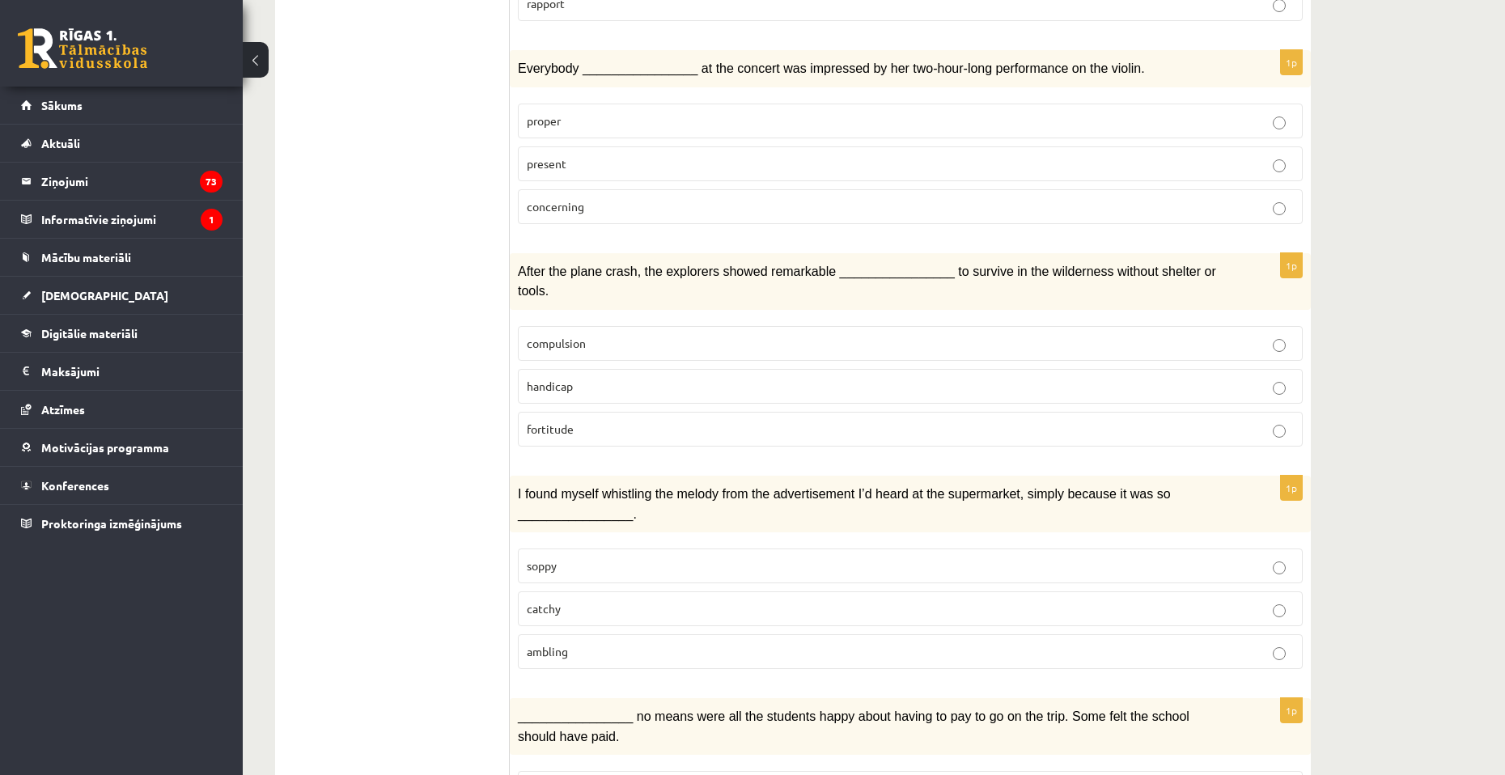
click at [581, 421] on p "fortitude" at bounding box center [910, 429] width 767 height 17
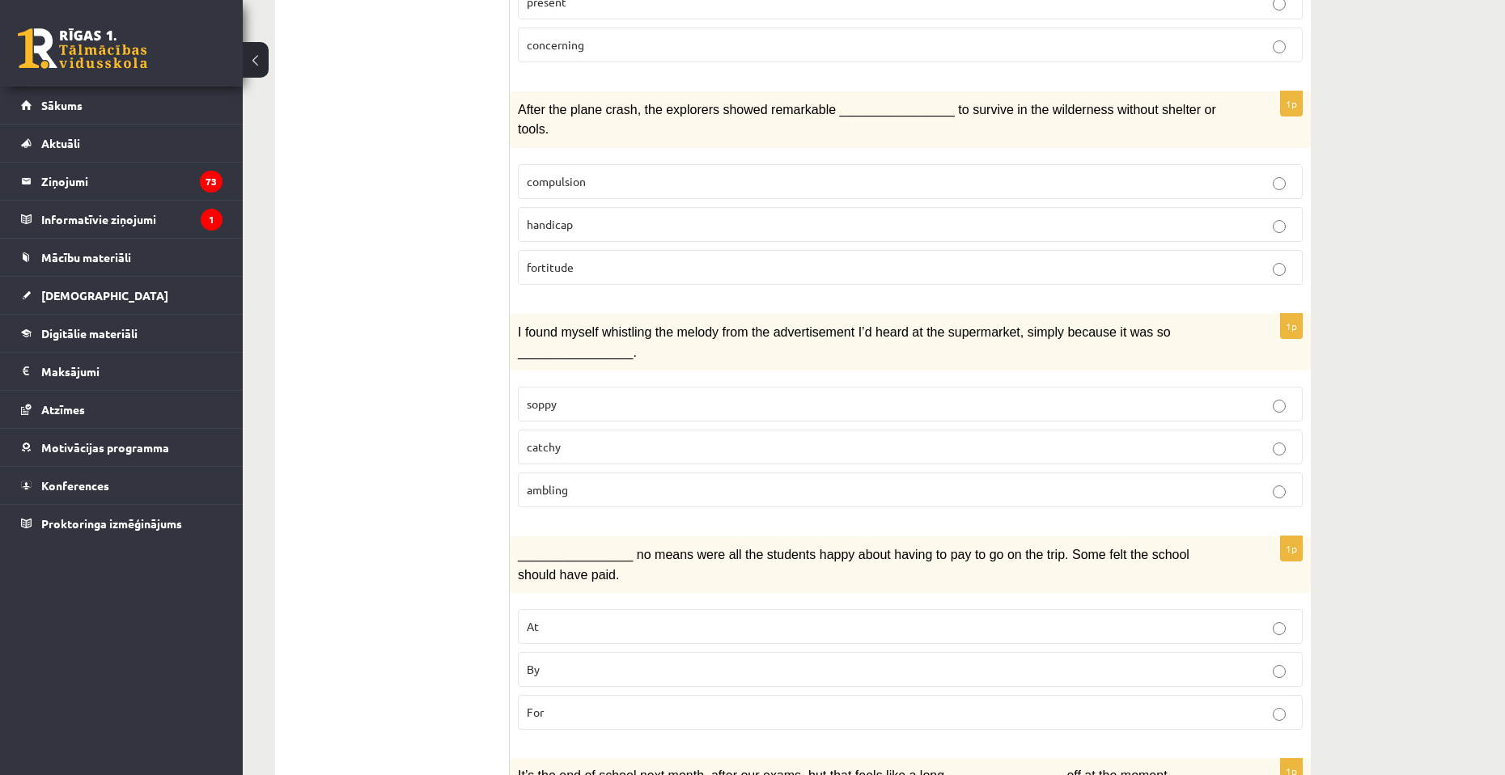
click at [595, 438] on p "catchy" at bounding box center [910, 446] width 767 height 17
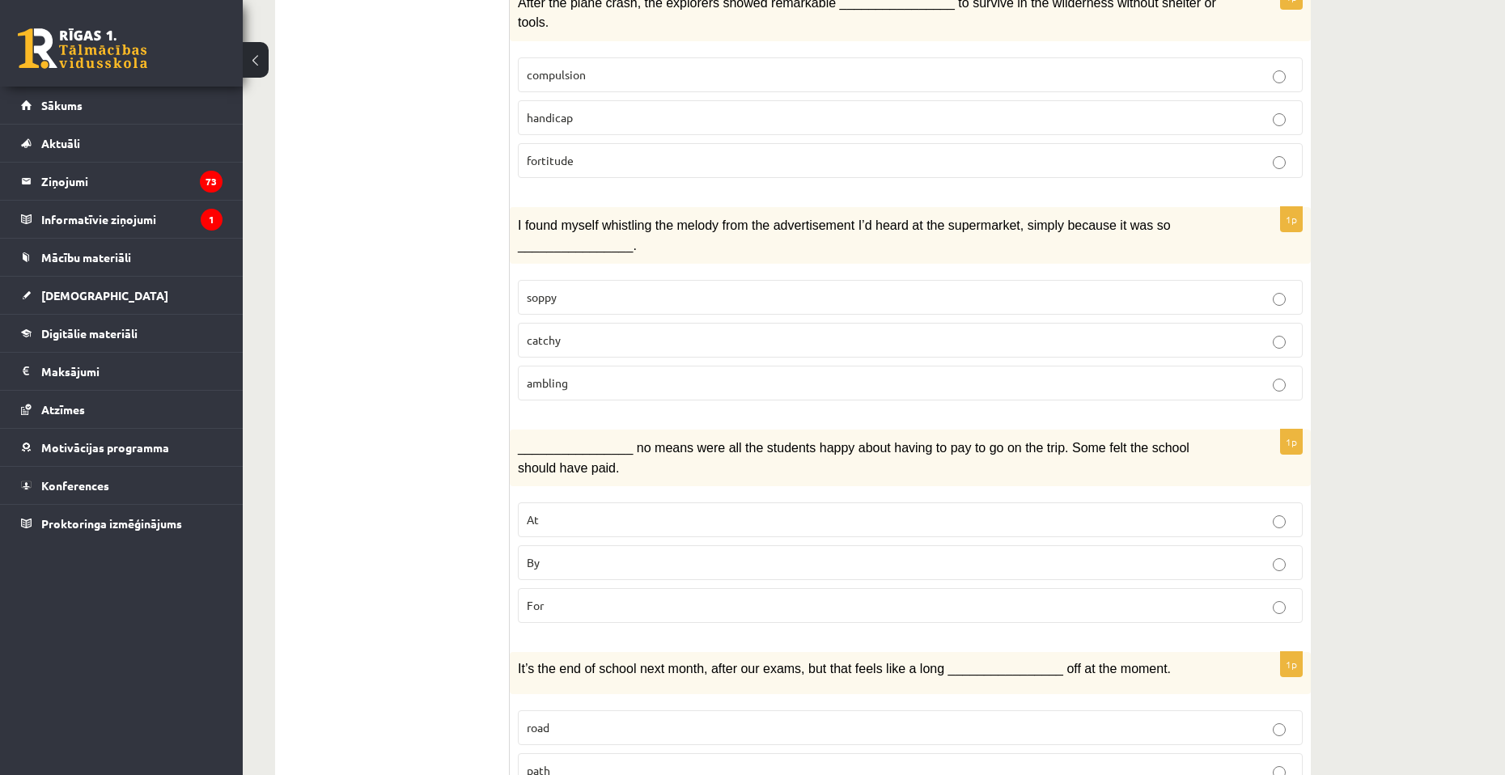
scroll to position [1941, 0]
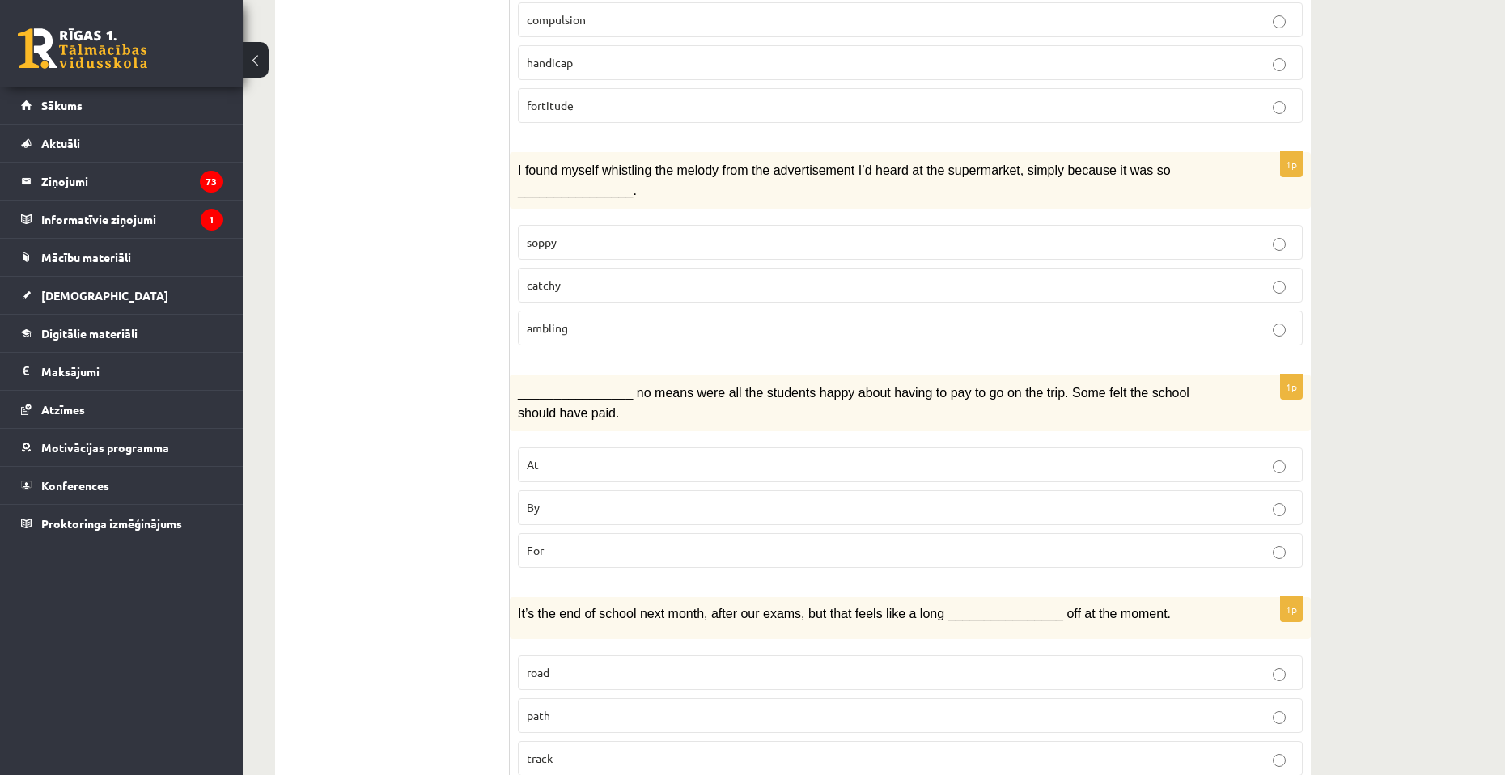
click at [569, 499] on p "By" at bounding box center [910, 507] width 767 height 17
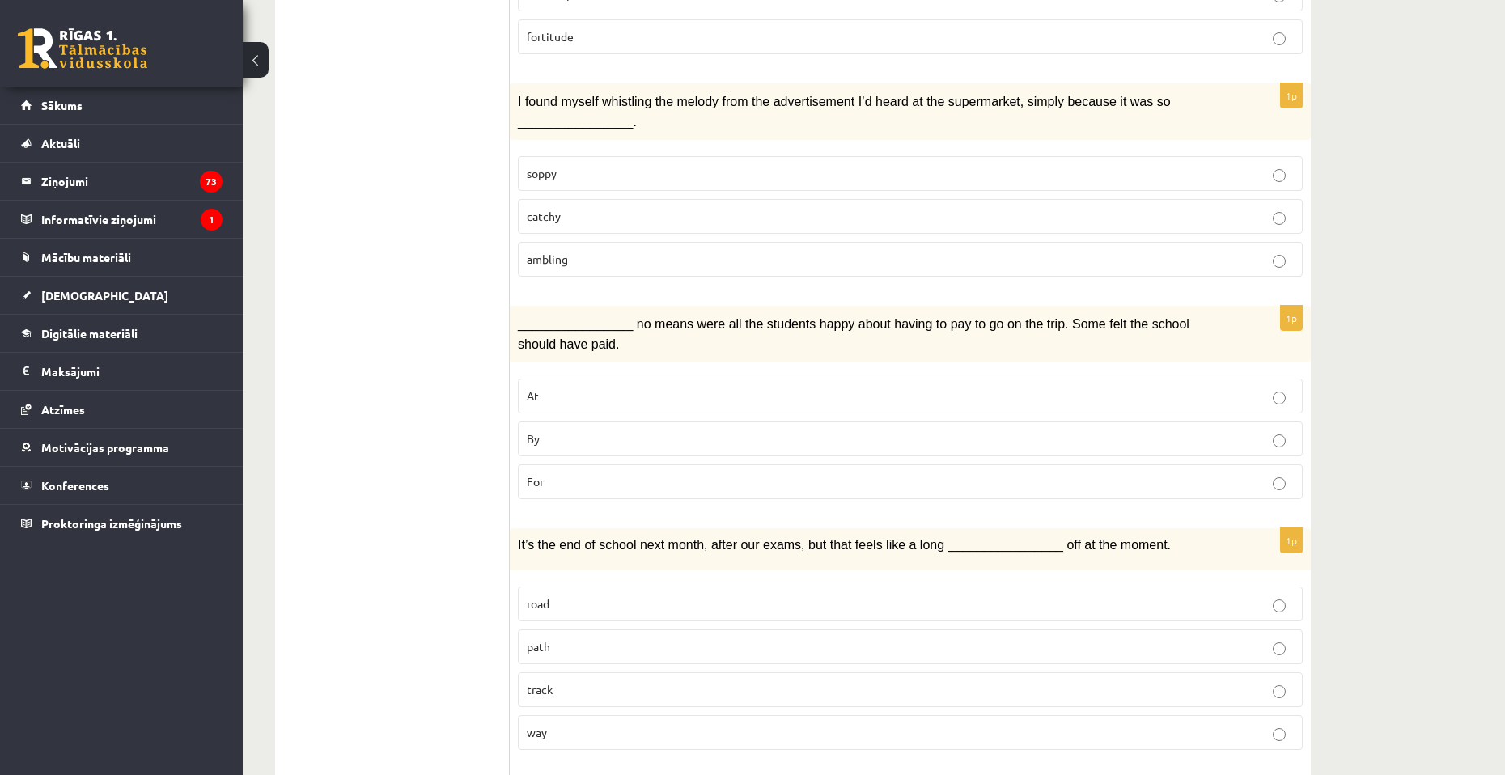
scroll to position [2022, 0]
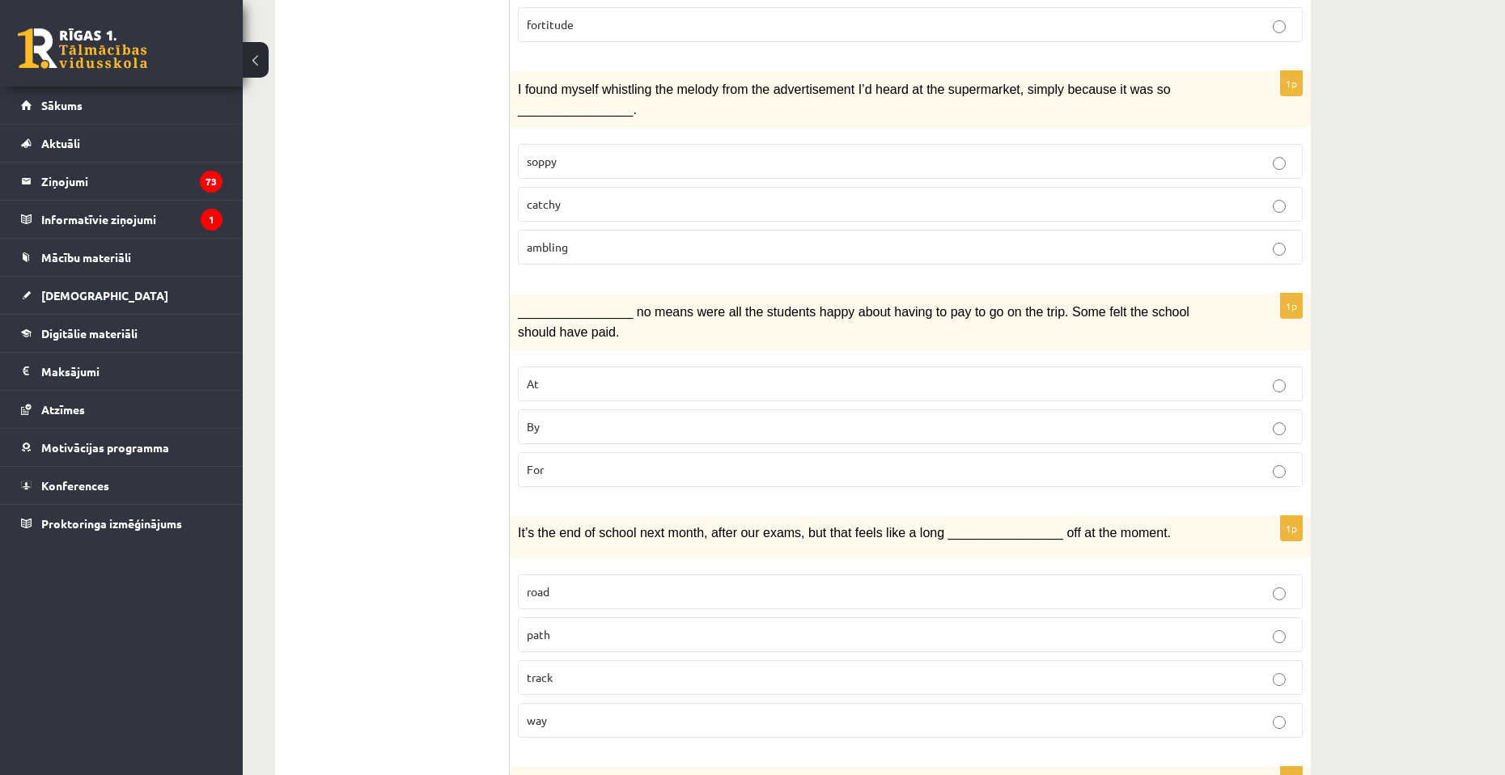
click at [578, 712] on p "way" at bounding box center [910, 720] width 767 height 17
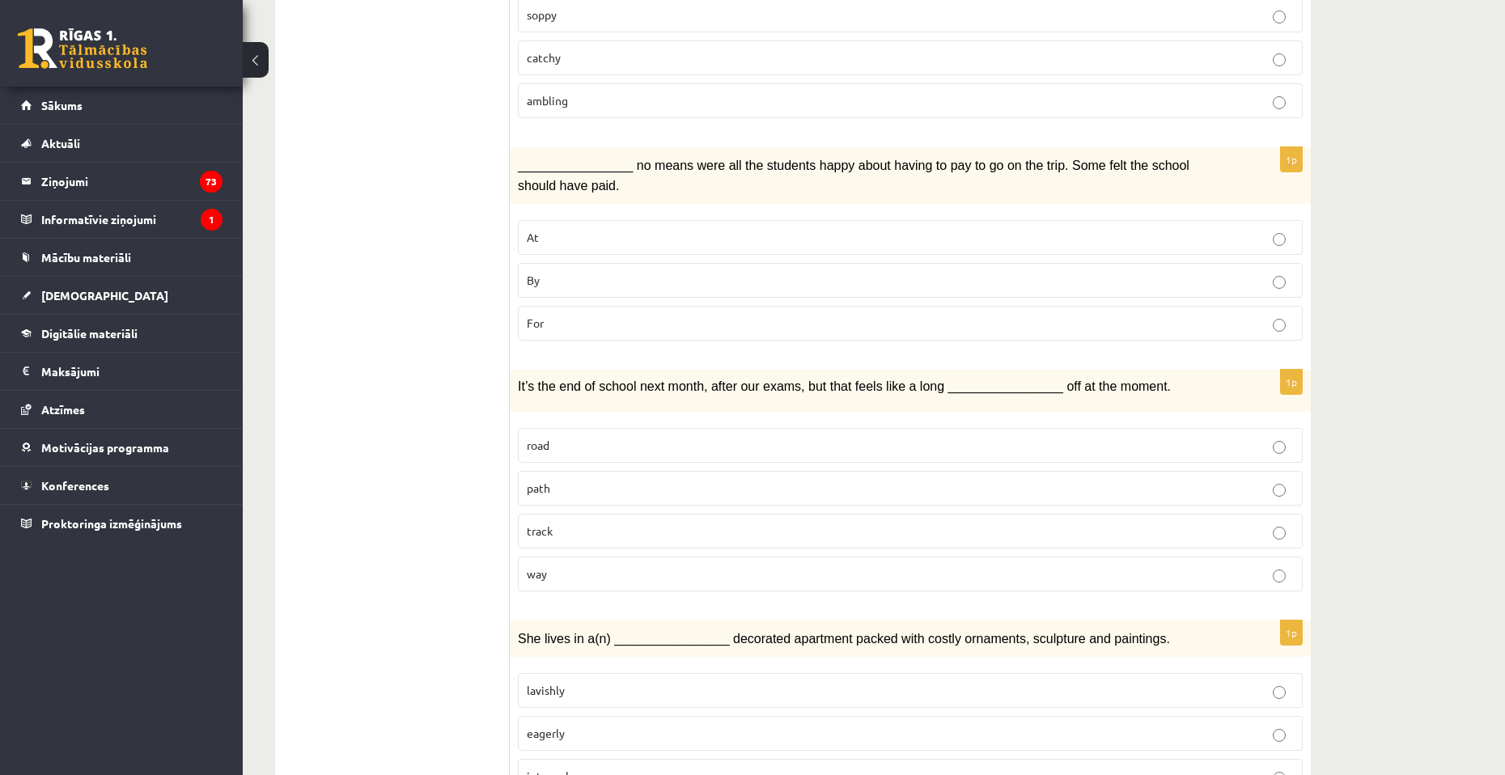
scroll to position [2182, 0]
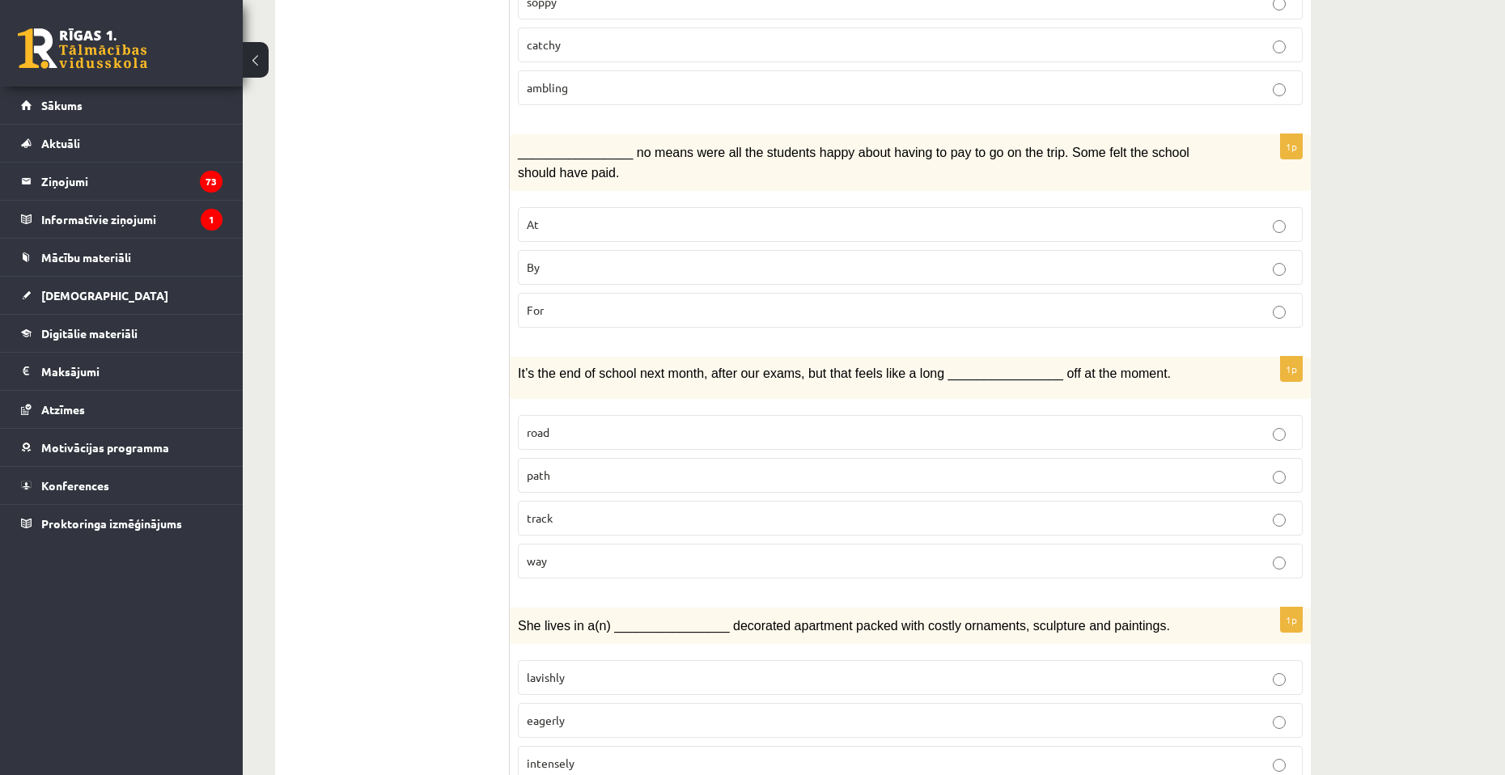
click at [572, 669] on p "lavishly" at bounding box center [910, 677] width 767 height 17
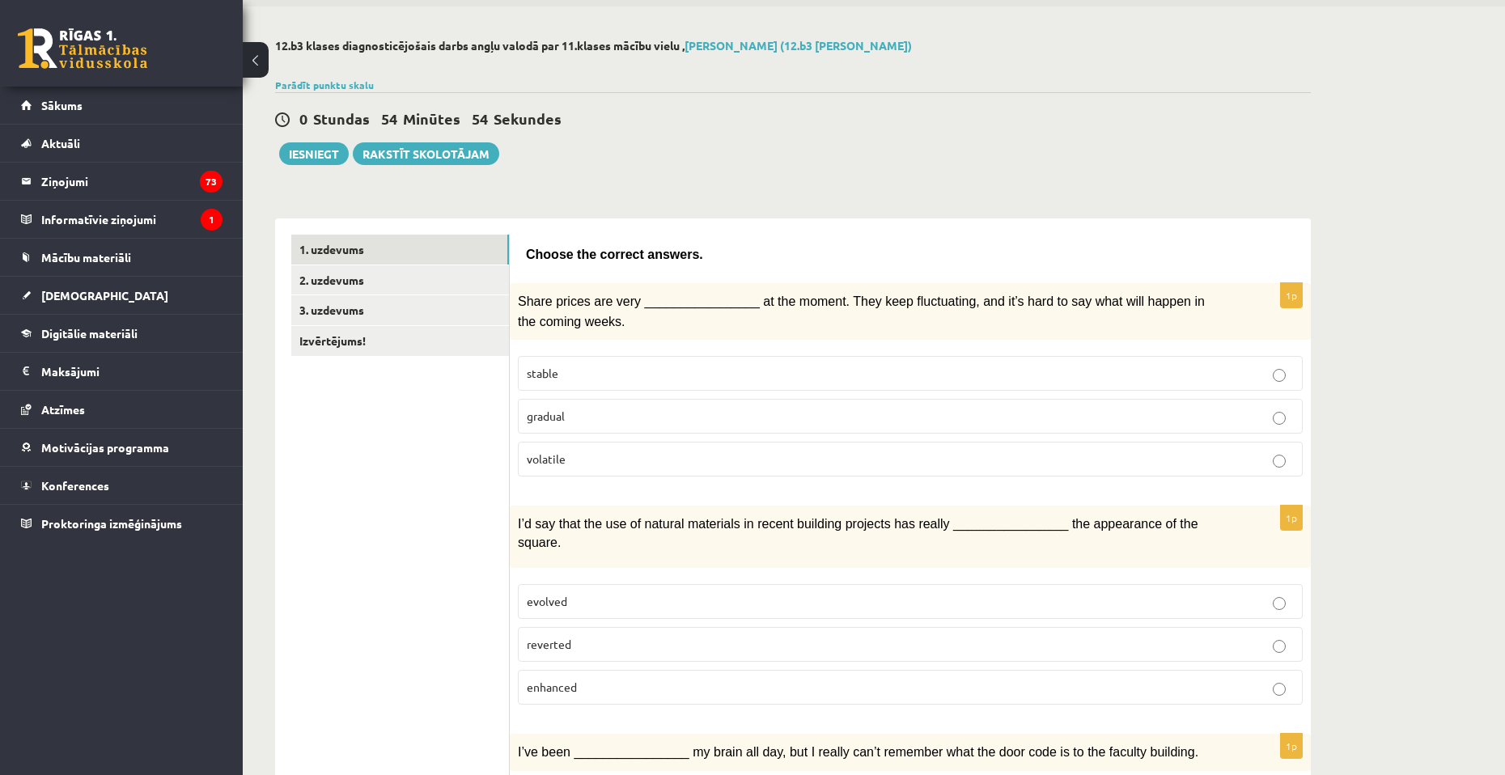
scroll to position [0, 0]
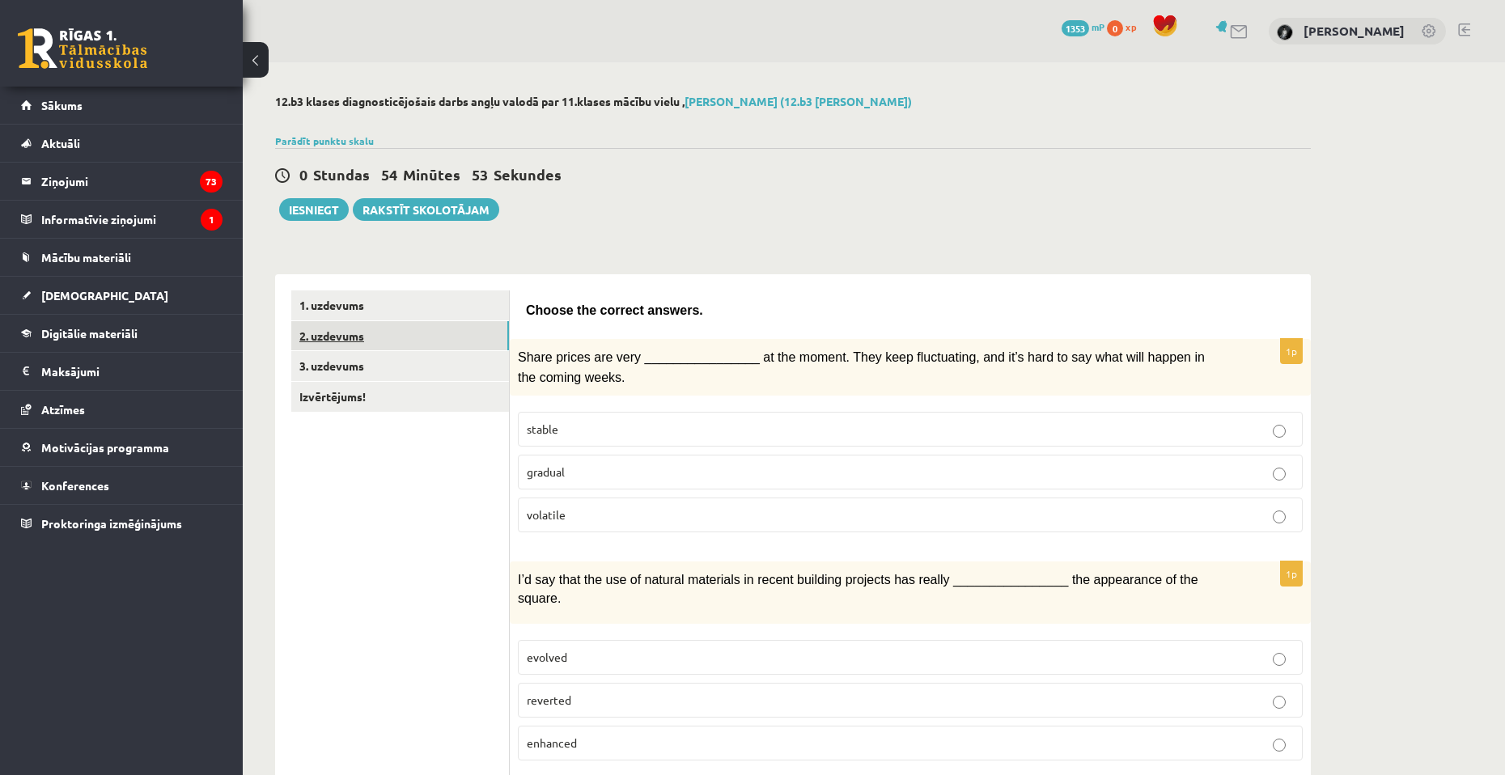
click at [444, 337] on link "2. uzdevums" at bounding box center [400, 336] width 218 height 30
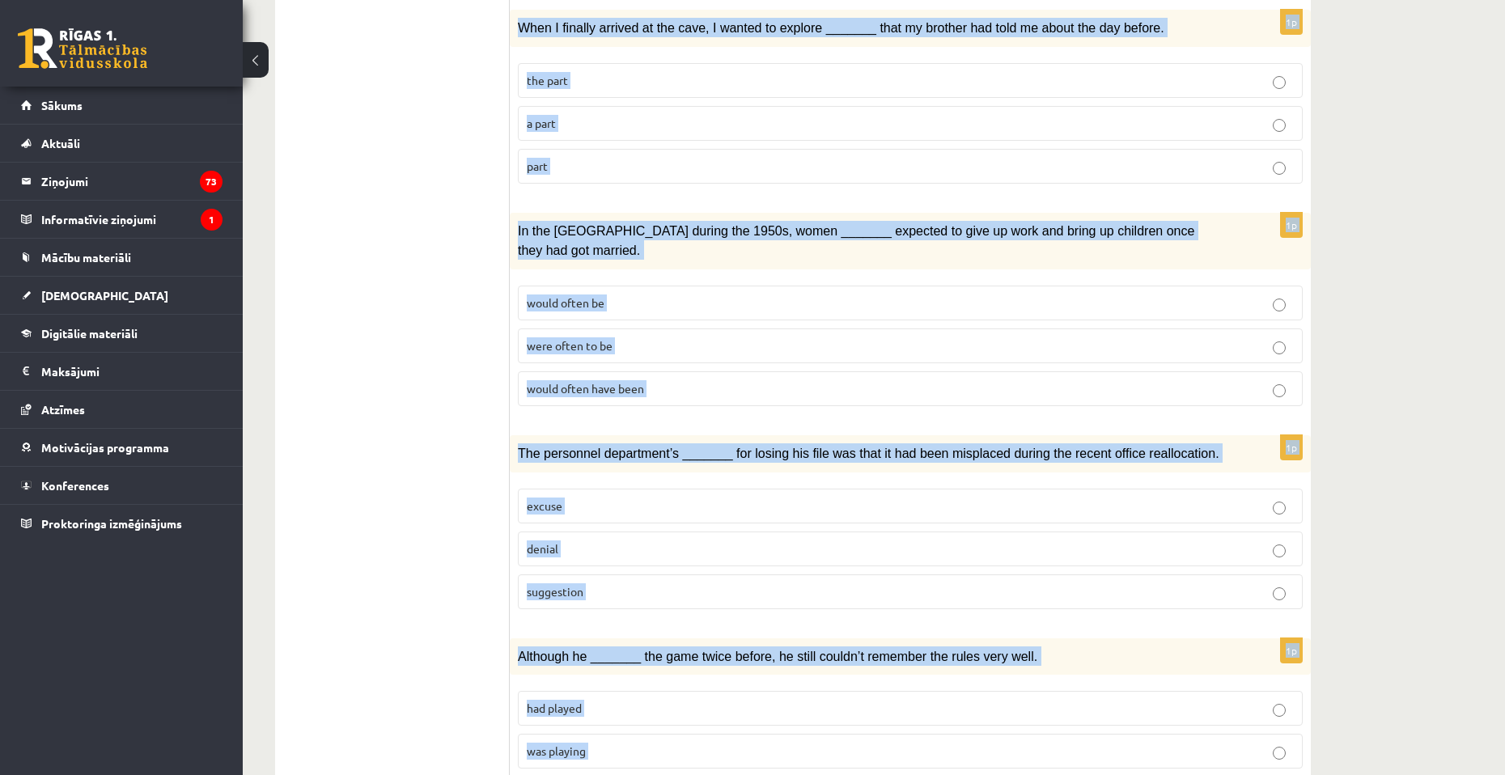
scroll to position [1616, 0]
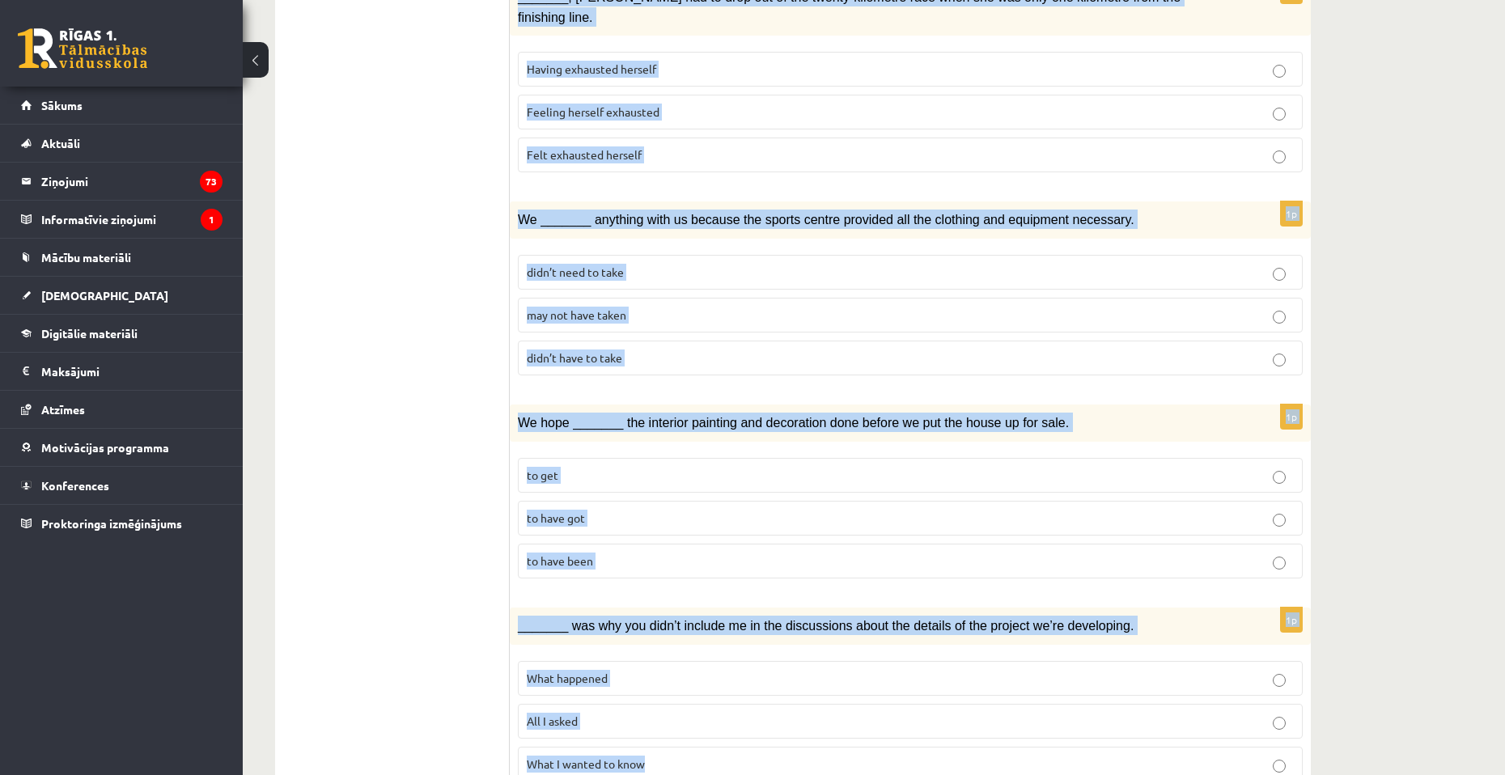
drag, startPoint x: 525, startPoint y: 228, endPoint x: 955, endPoint y: 811, distance: 724.8
copy form "Circle the form that cannot be used to complete the sentences. 1p [PERSON_NAME]…"
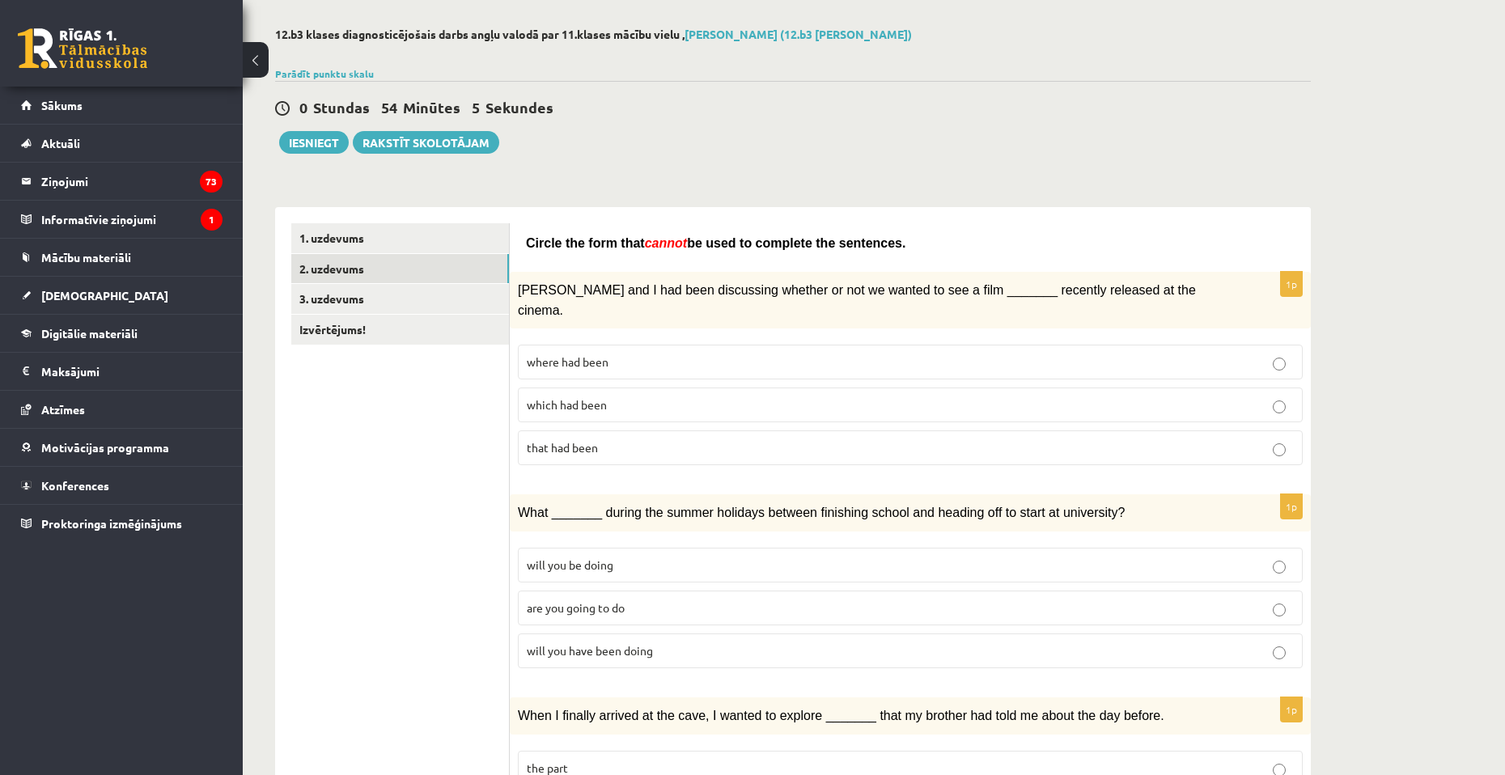
scroll to position [81, 0]
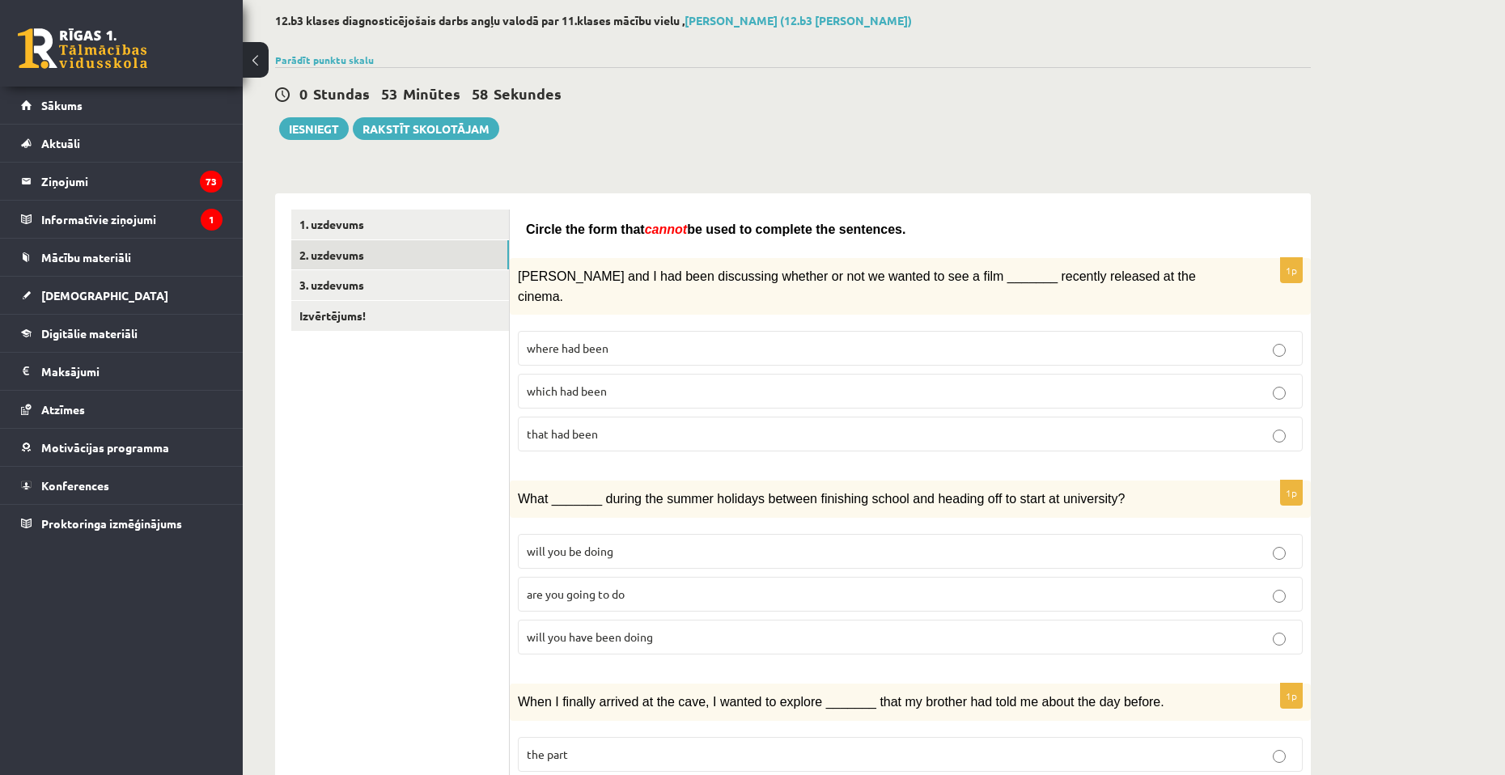
click at [595, 341] on span "where had been" at bounding box center [568, 348] width 82 height 15
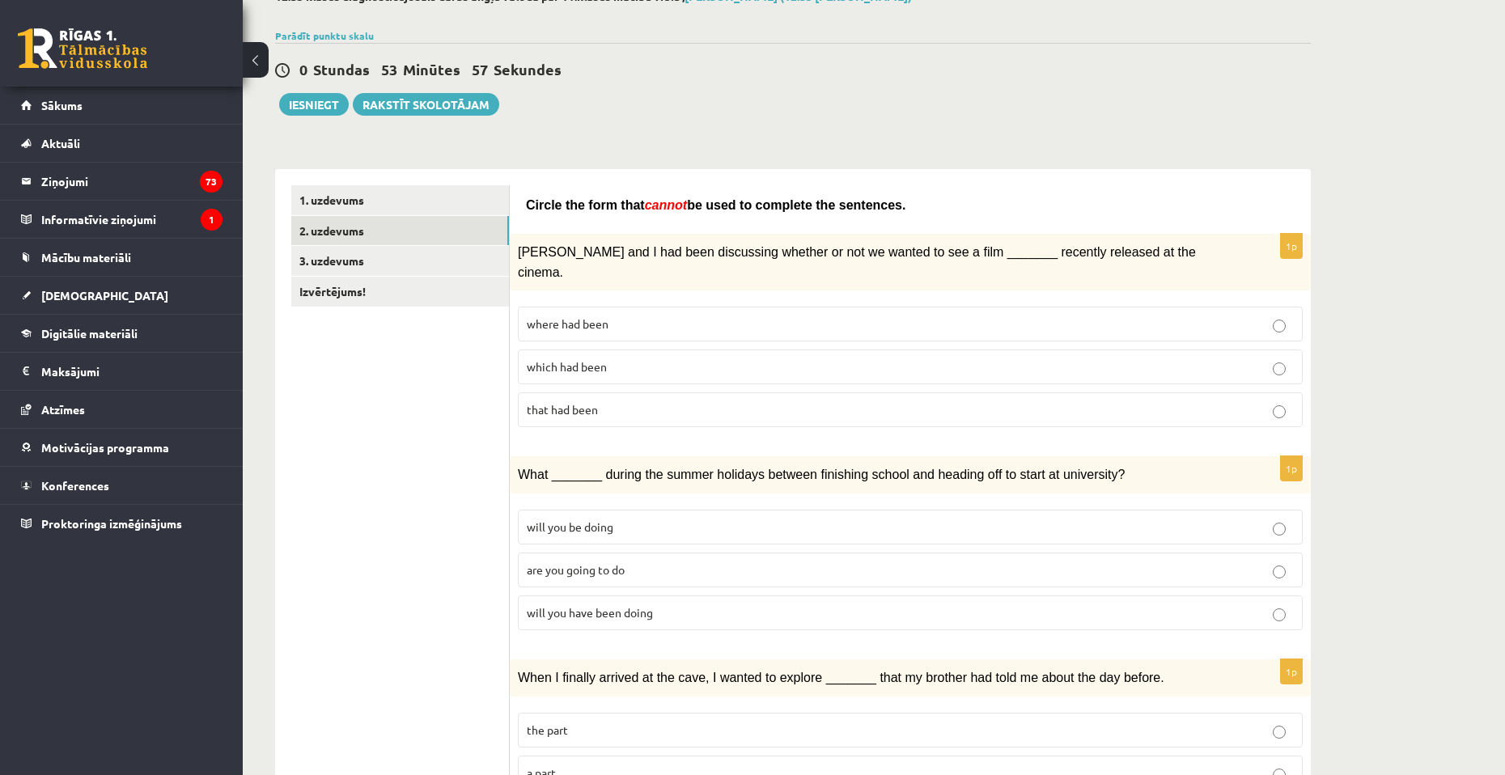
scroll to position [162, 0]
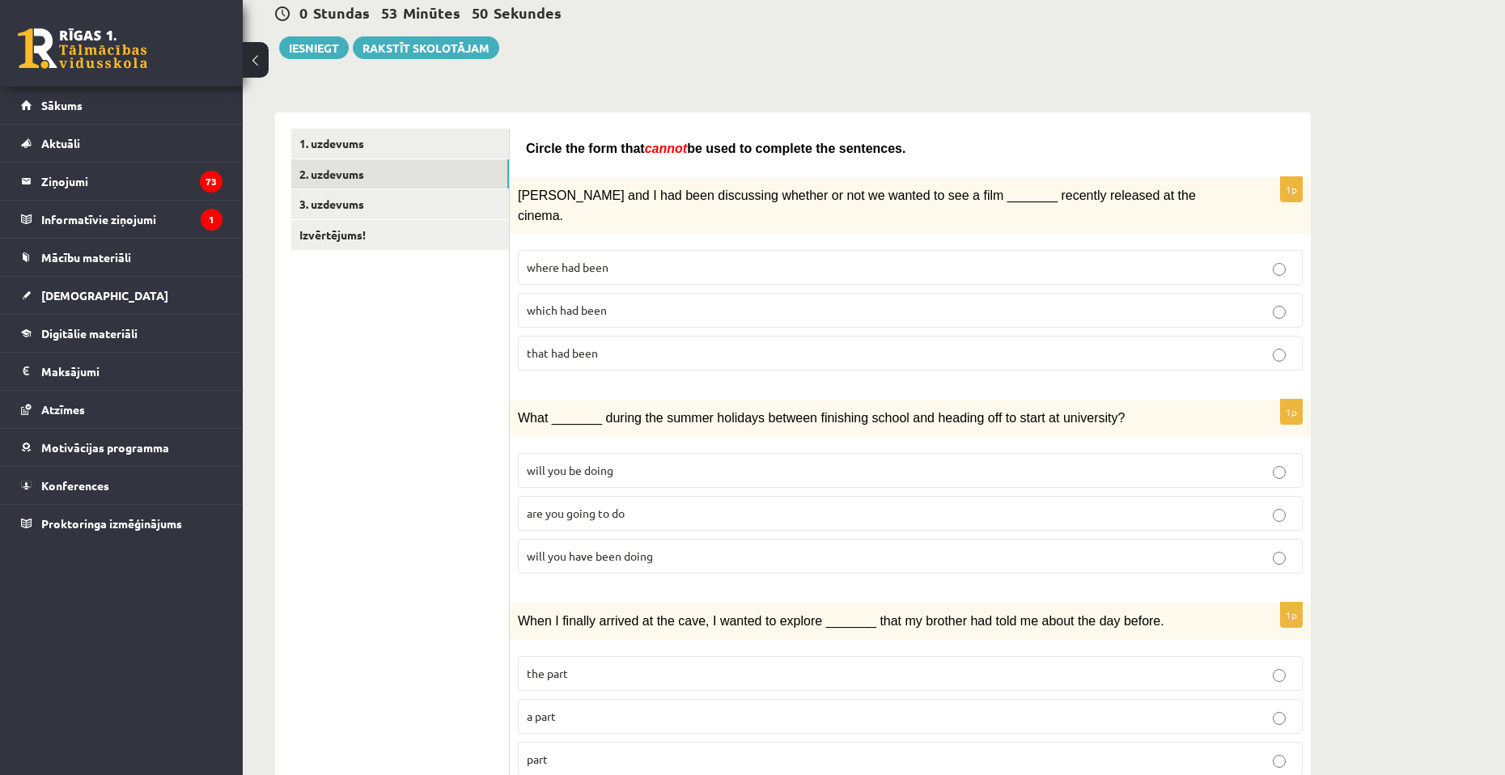
click at [573, 548] on span "will you have been doing" at bounding box center [590, 555] width 126 height 15
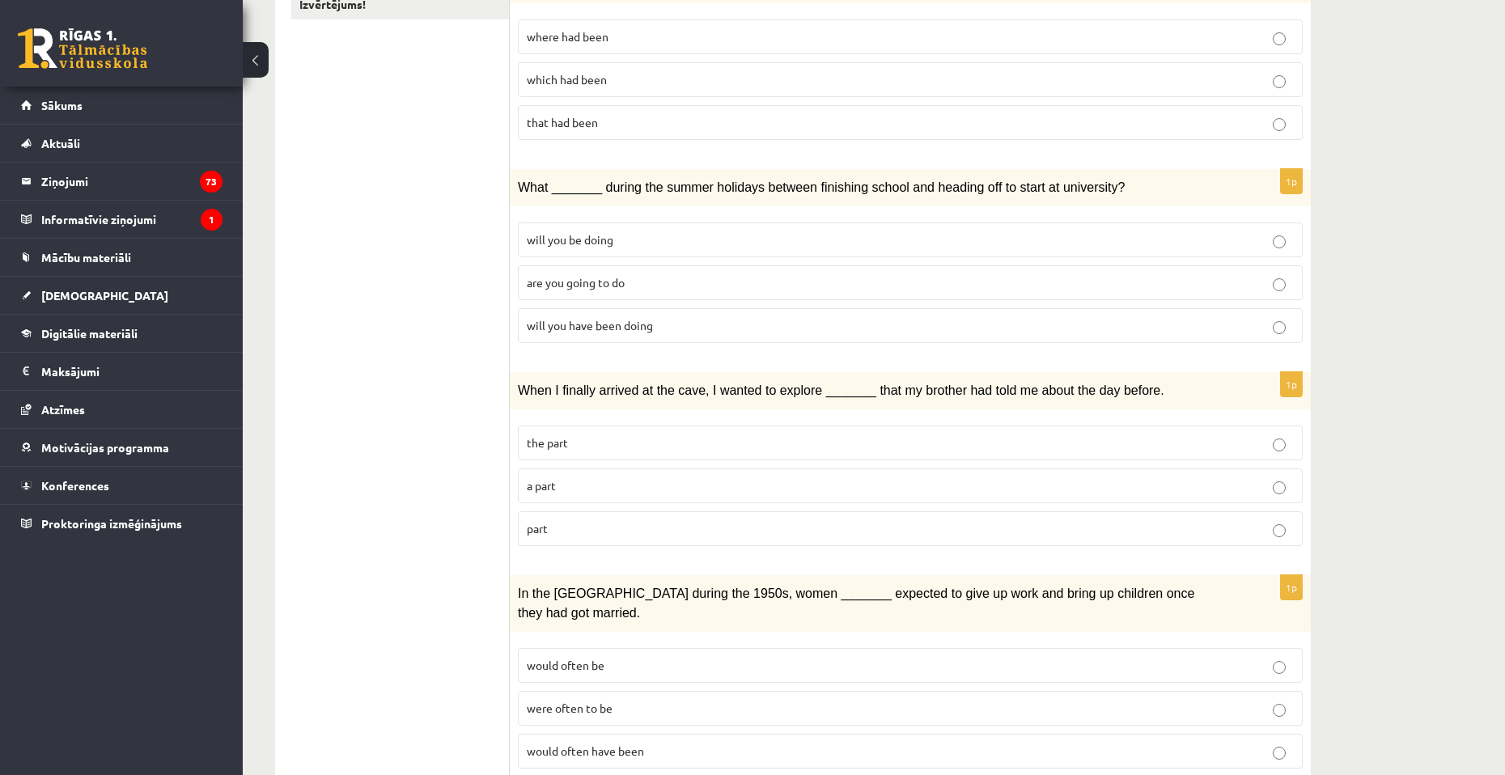
scroll to position [404, 0]
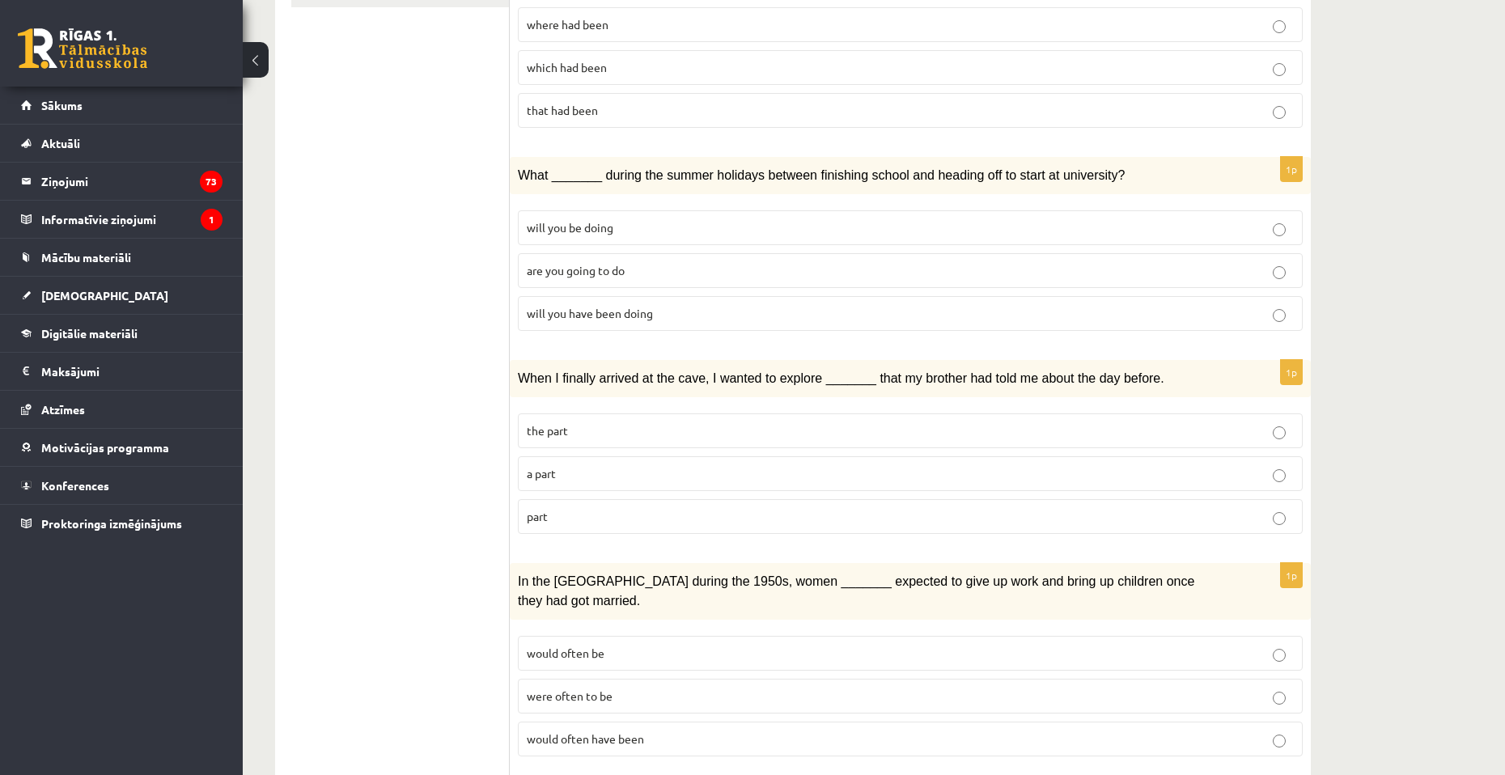
drag, startPoint x: 582, startPoint y: 449, endPoint x: 573, endPoint y: 448, distance: 8.9
click at [573, 465] on p "a part" at bounding box center [910, 473] width 767 height 17
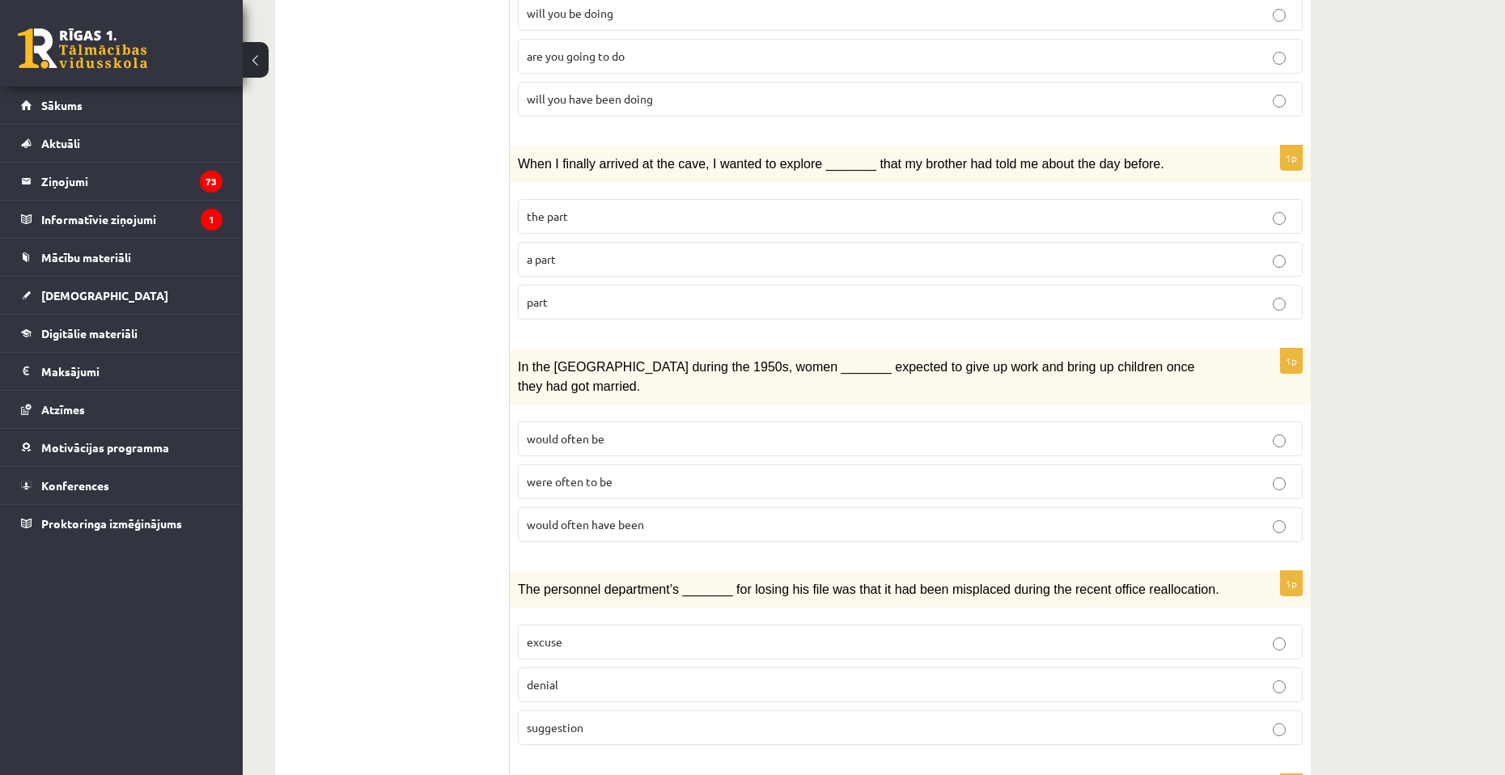
scroll to position [647, 0]
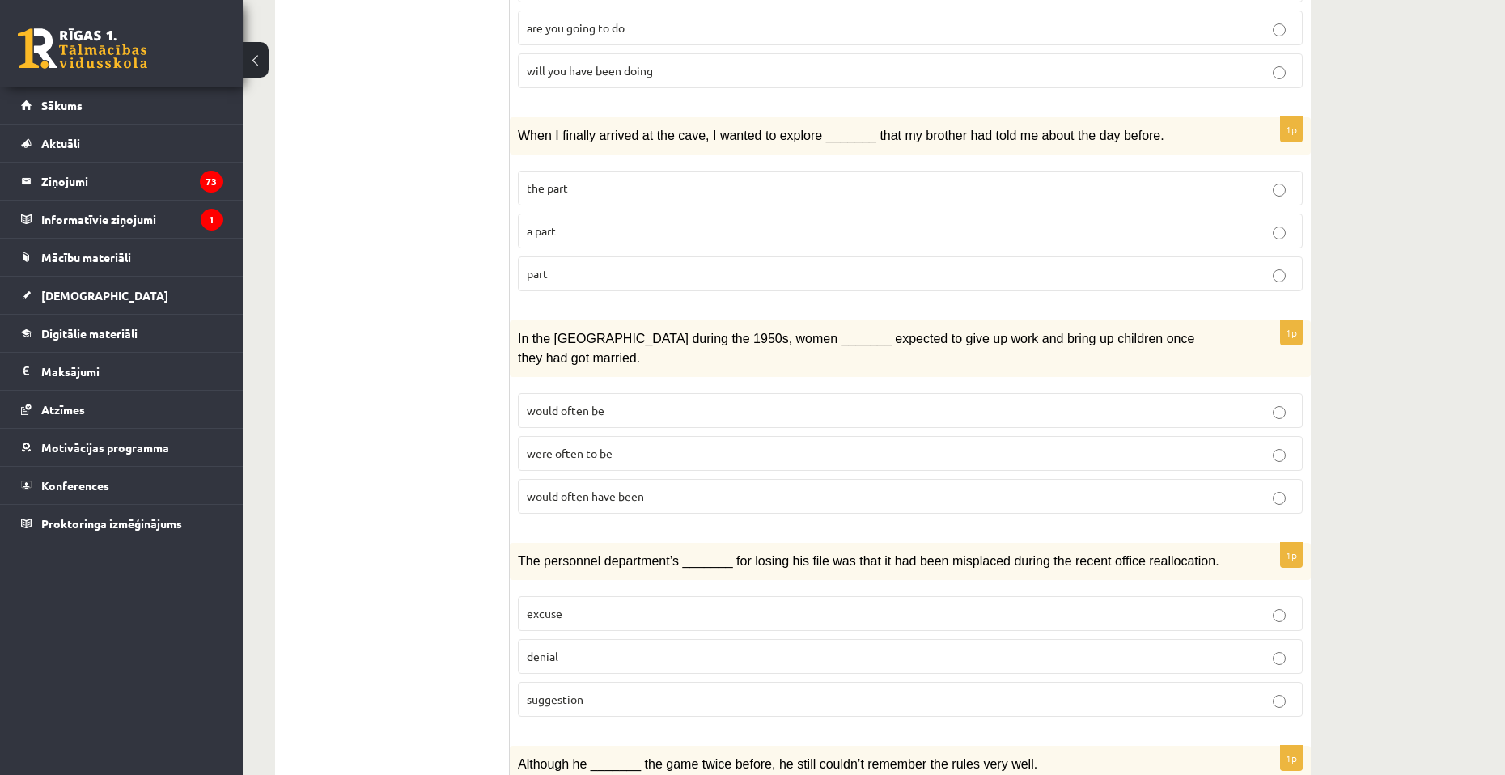
click at [673, 488] on p "would often have been" at bounding box center [910, 496] width 767 height 17
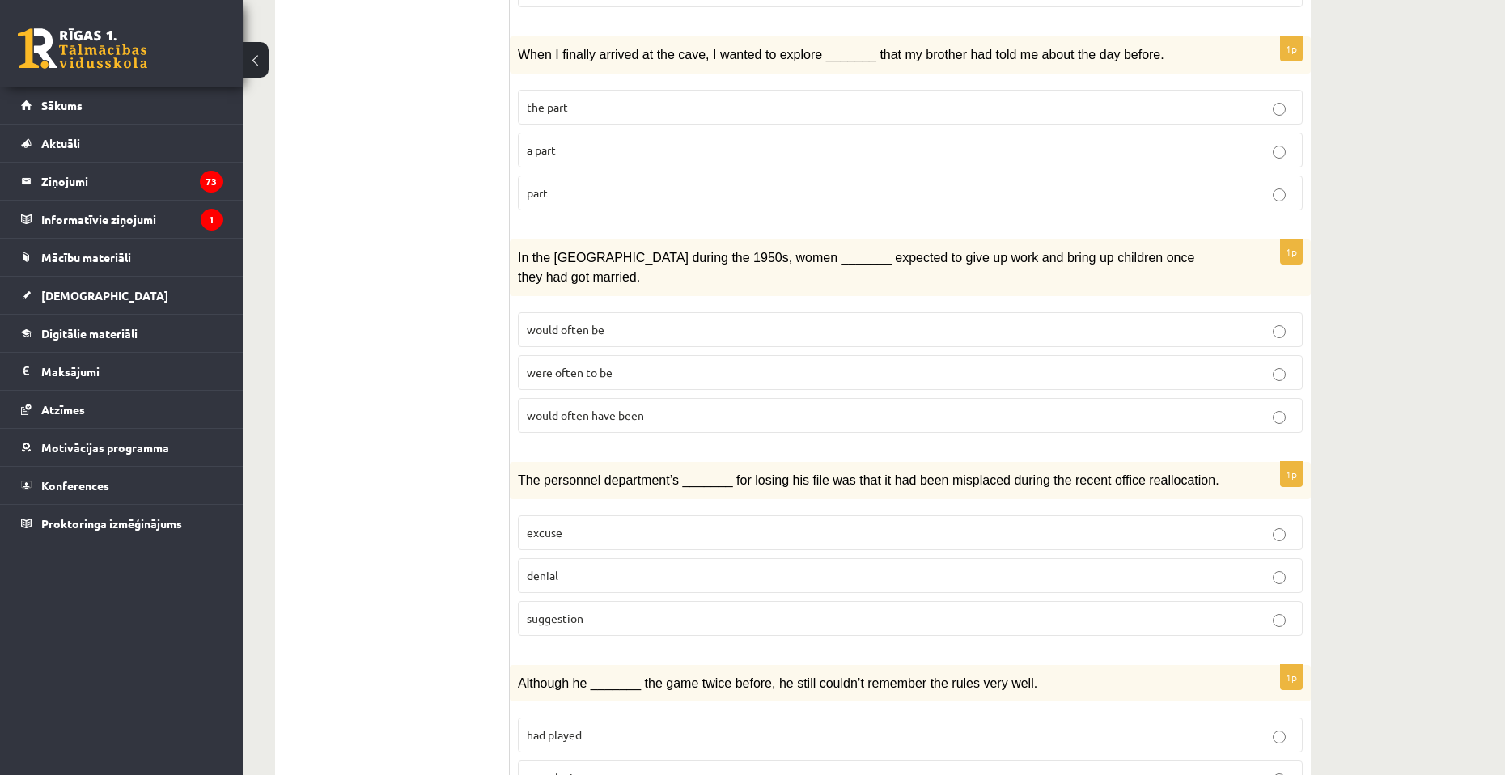
scroll to position [809, 0]
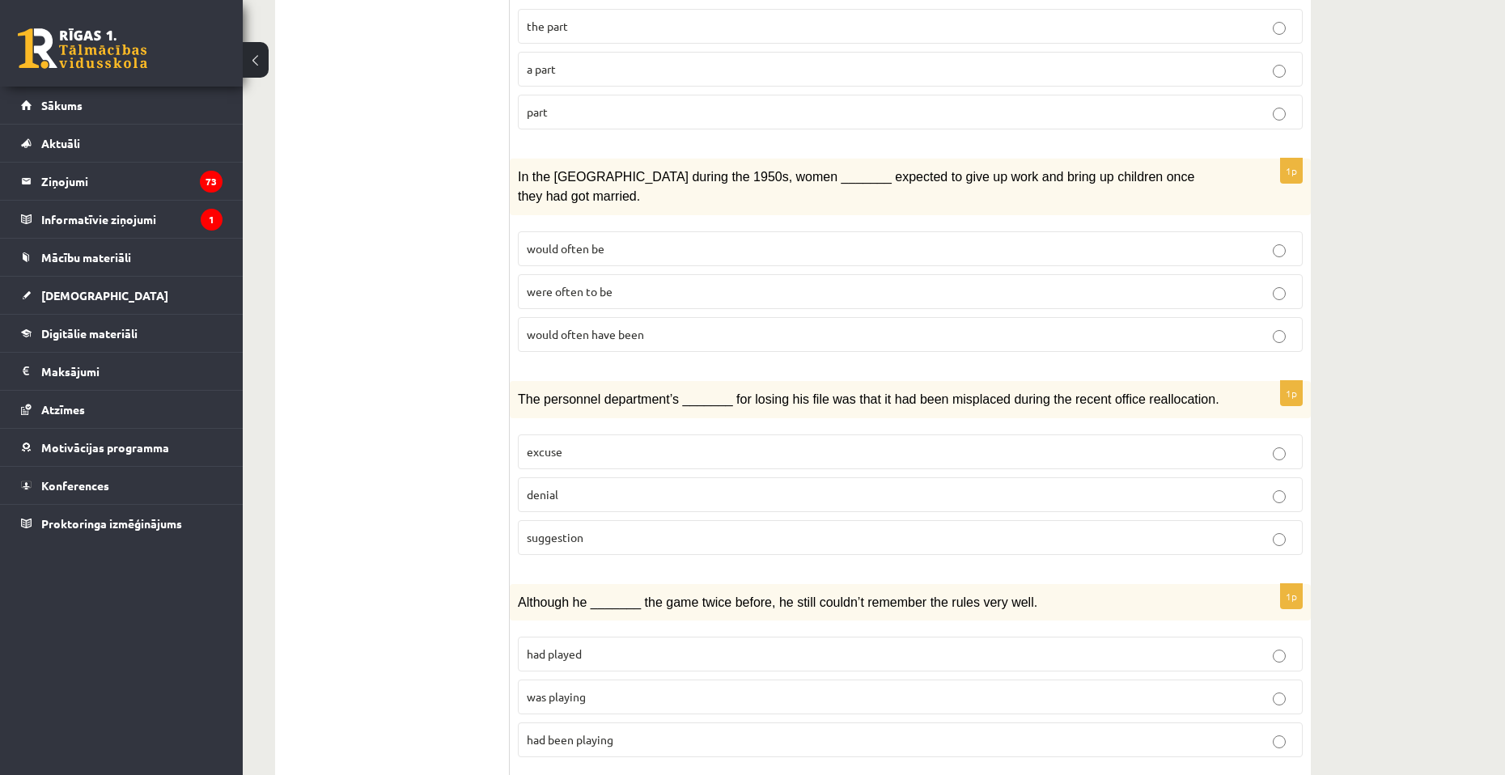
click at [654, 529] on p "suggestion" at bounding box center [910, 537] width 767 height 17
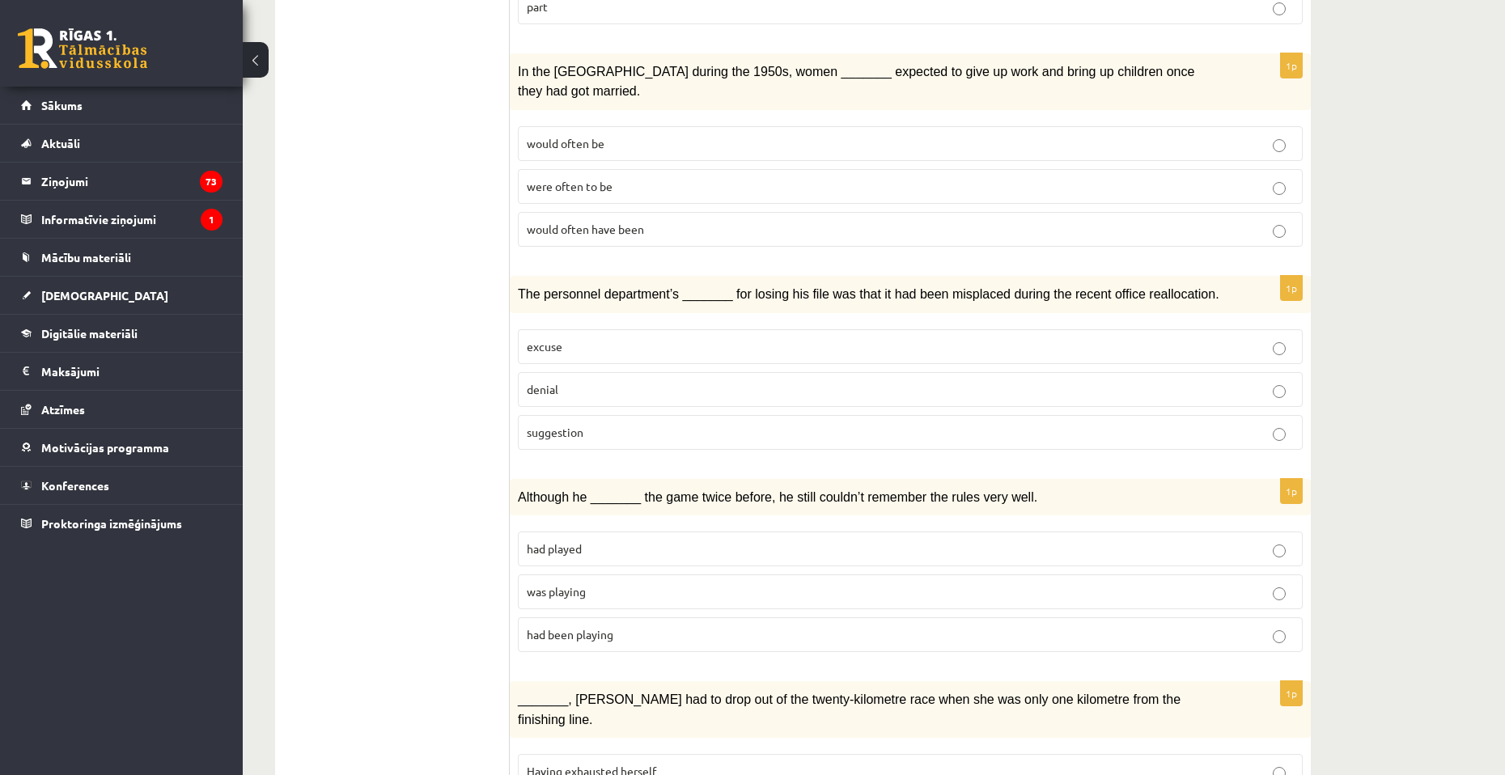
scroll to position [971, 0]
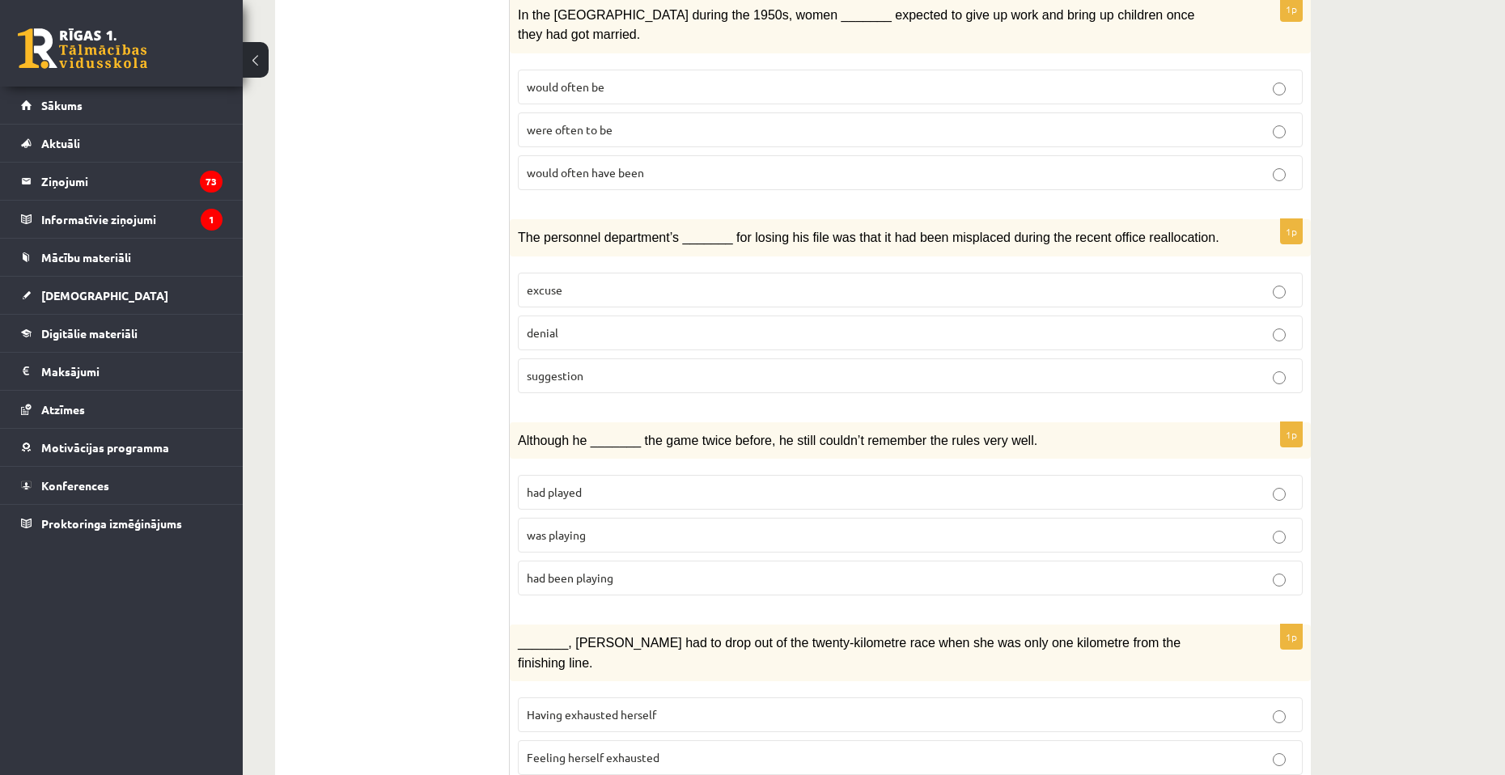
click at [536, 527] on span "was playing" at bounding box center [556, 534] width 59 height 15
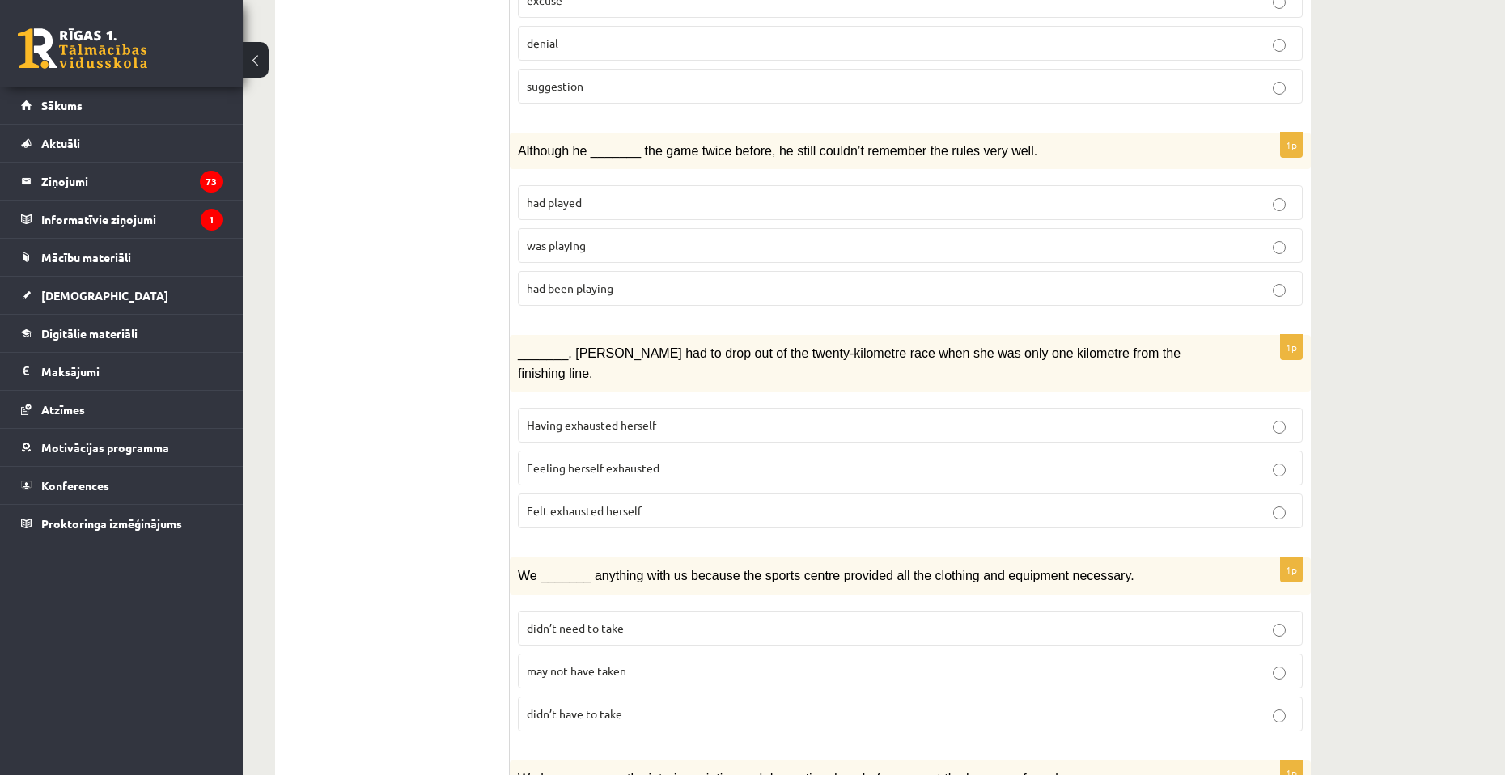
scroll to position [1294, 0]
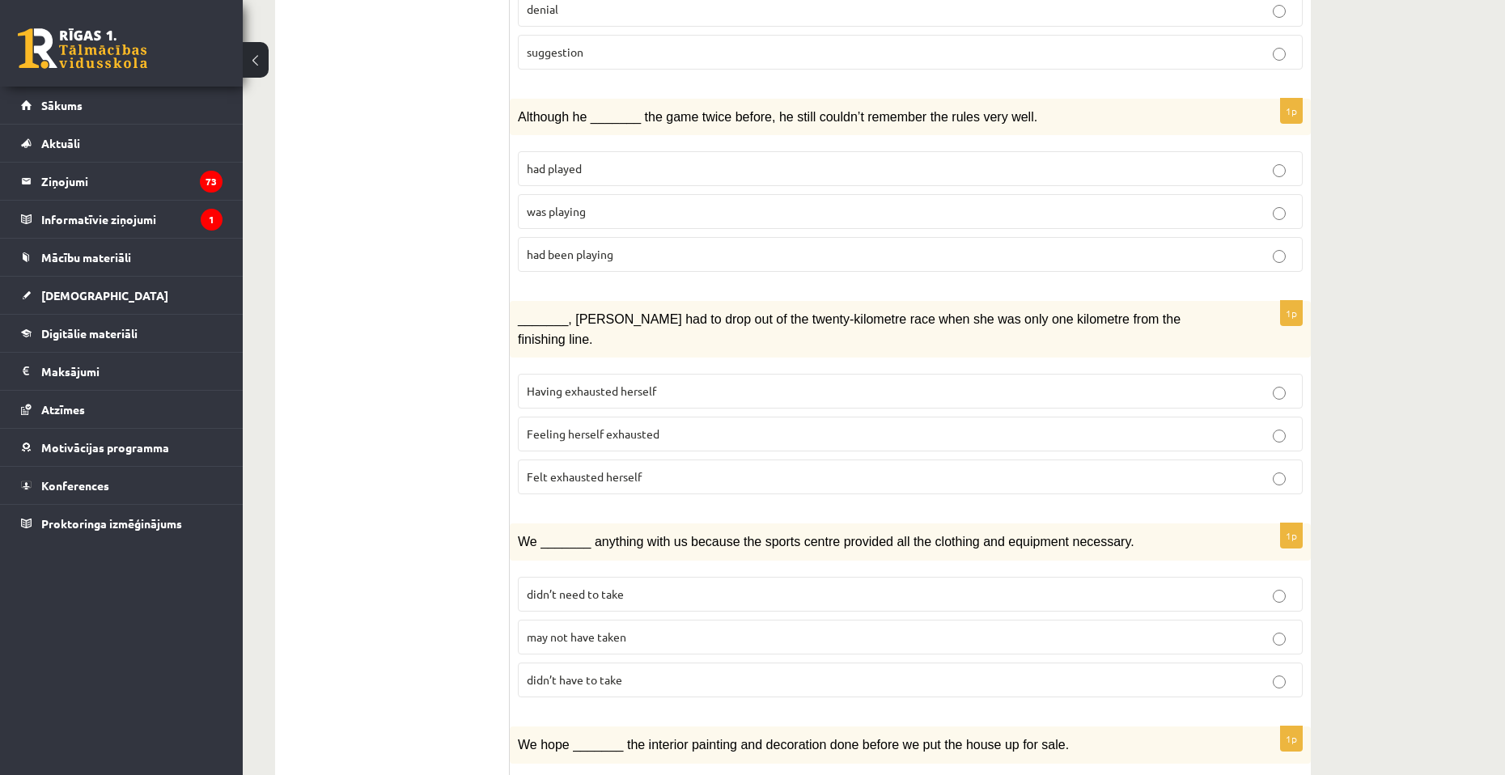
click at [609, 469] on span "Felt exhausted herself" at bounding box center [584, 476] width 115 height 15
click at [595, 629] on span "may not have taken" at bounding box center [576, 636] width 99 height 15
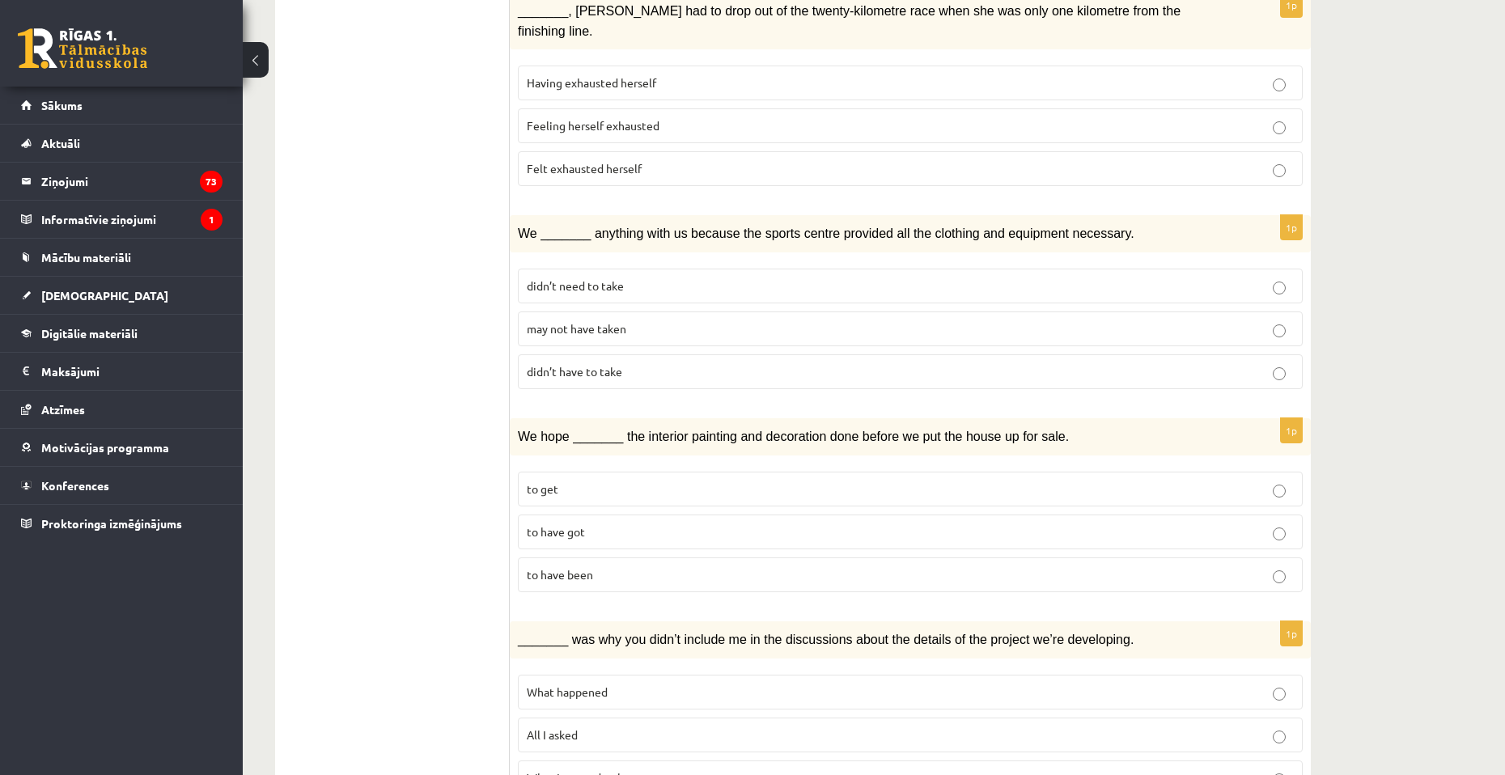
scroll to position [1616, 0]
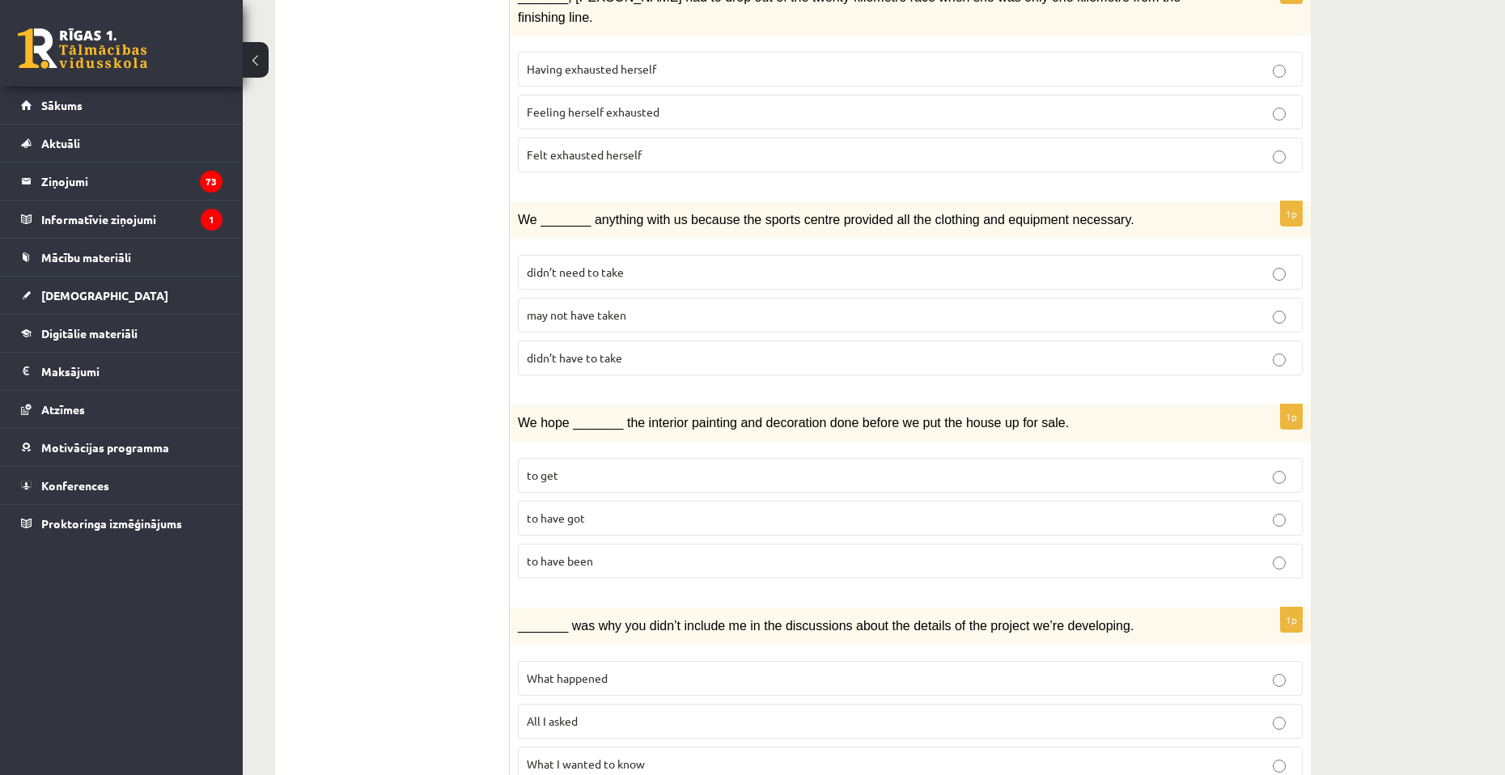
click at [668, 510] on p "to have got" at bounding box center [910, 518] width 767 height 17
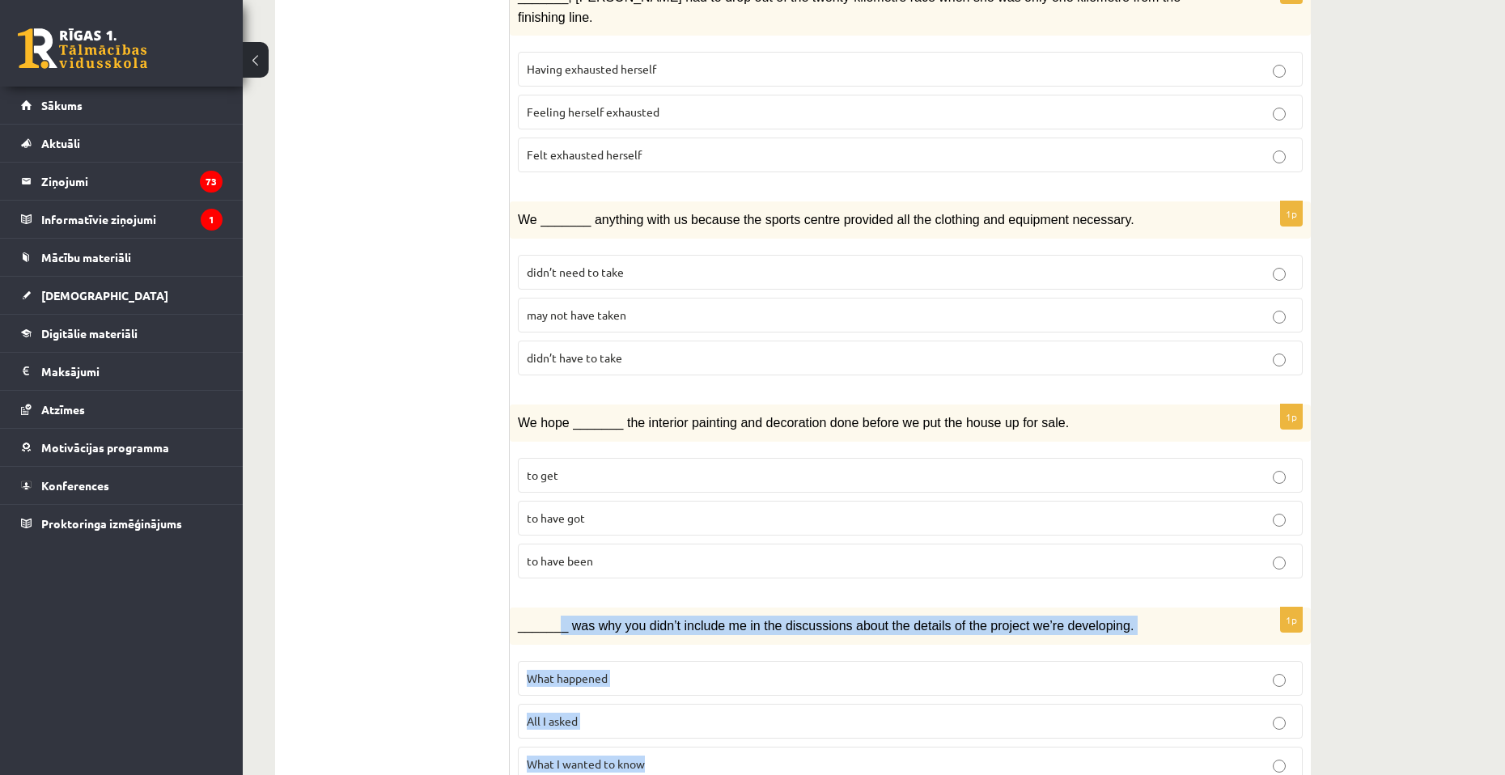
drag, startPoint x: 553, startPoint y: 554, endPoint x: 775, endPoint y: 719, distance: 276.3
click at [775, 719] on div "1p _______ was why you didn’t include me in the discussions about the details o…" at bounding box center [910, 700] width 801 height 187
copy div "_ was why you didn’t include me in the discussions about the details of the pro…"
click at [610, 670] on p "What happened" at bounding box center [910, 678] width 767 height 17
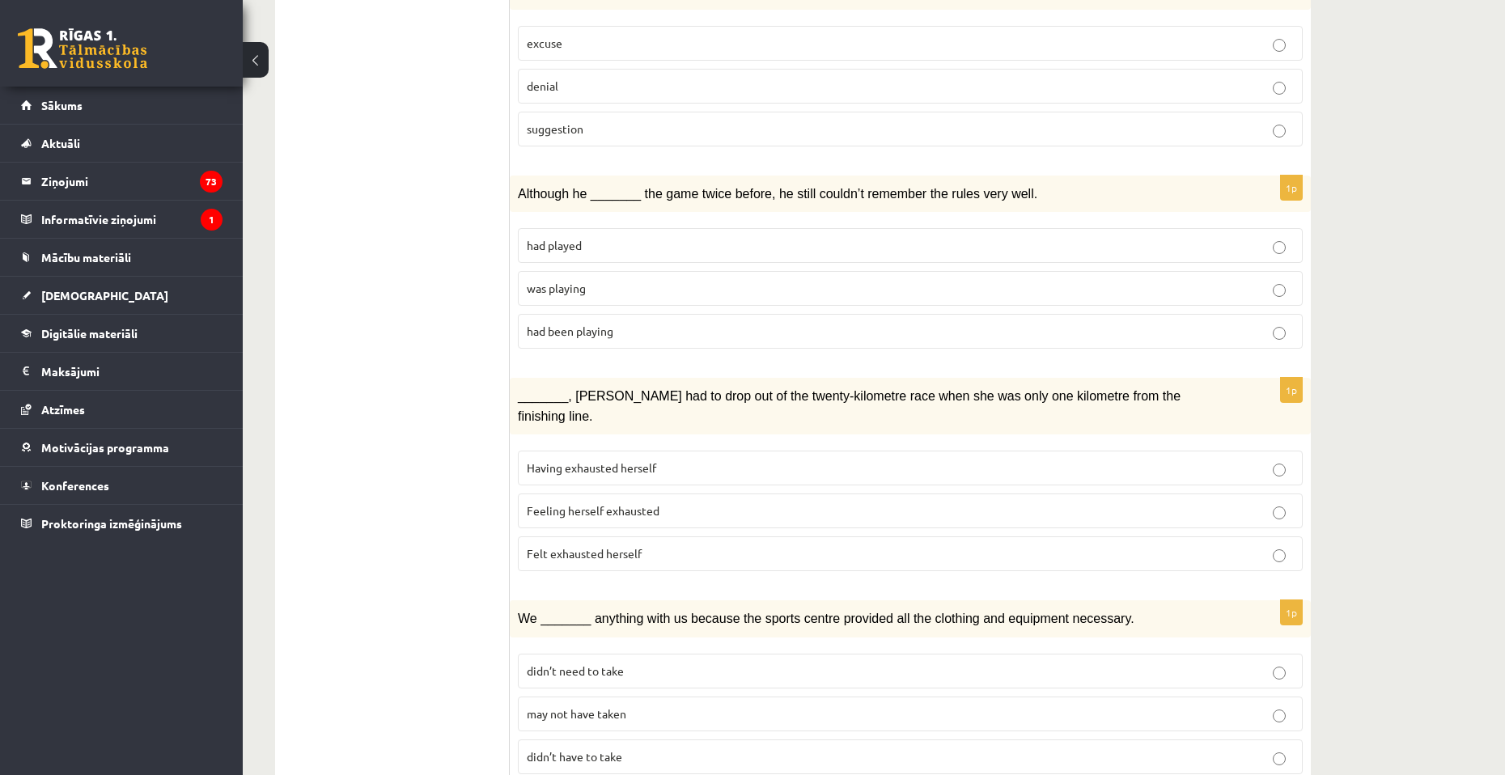
scroll to position [1212, 0]
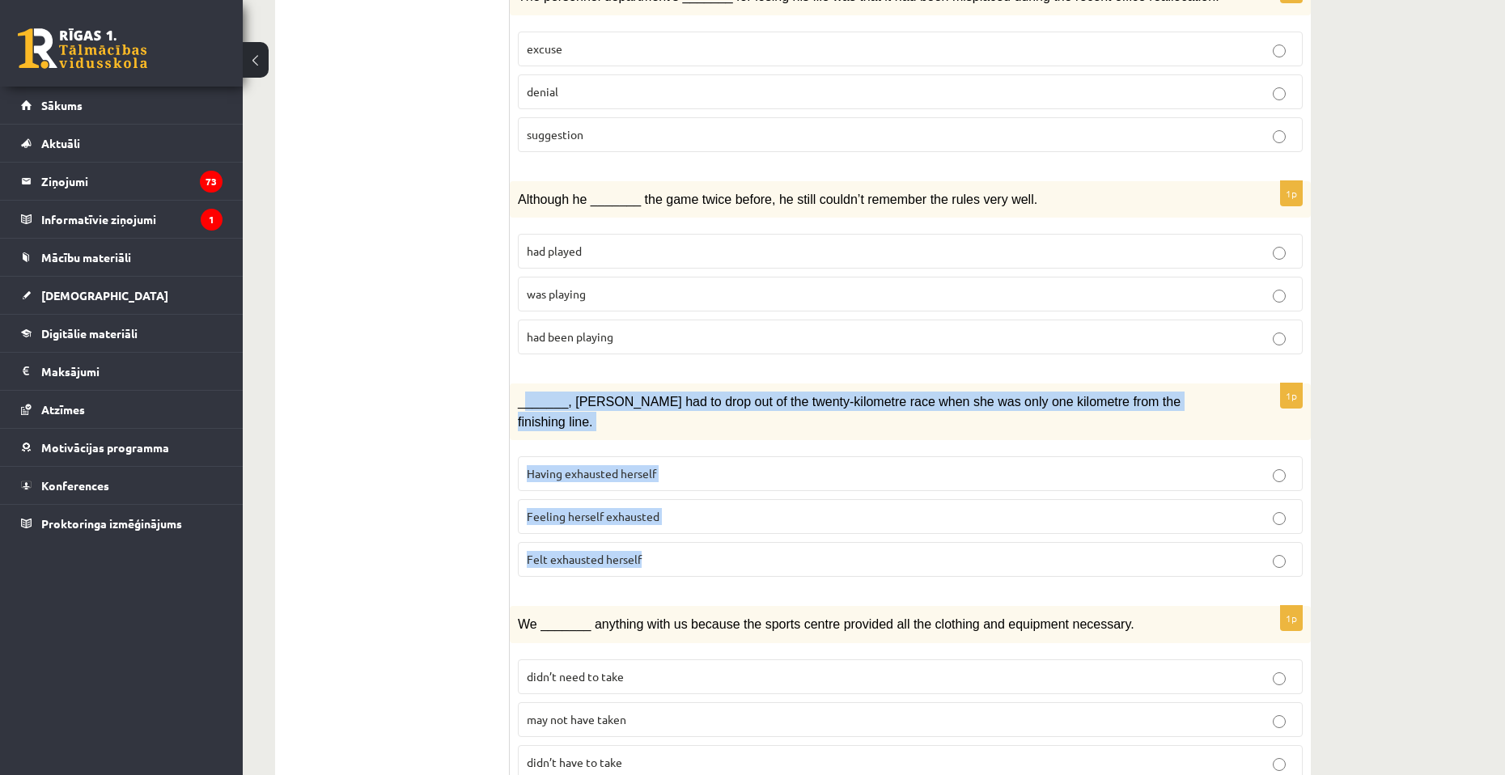
drag, startPoint x: 523, startPoint y: 345, endPoint x: 691, endPoint y: 522, distance: 243.2
click at [691, 522] on div "1p _______, [PERSON_NAME] had to drop out of the twenty-kilometre race when she…" at bounding box center [910, 486] width 801 height 206
copy div "______, [PERSON_NAME] had to drop out of the twenty-kilometre race when she was…"
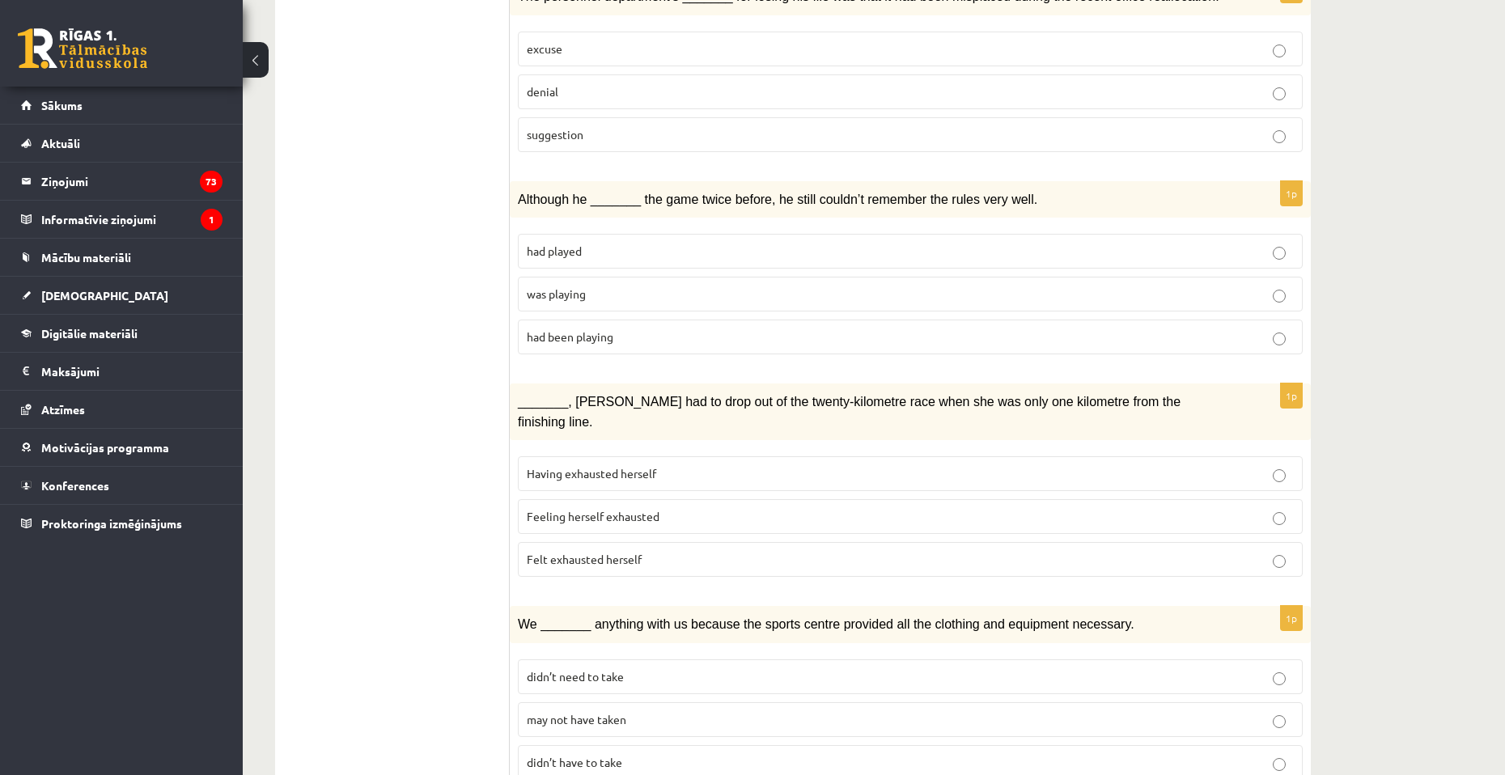
click at [436, 481] on ul "1. uzdevums 2. uzdevums 3. uzdevums Izvērtējums!" at bounding box center [400, 139] width 218 height 2120
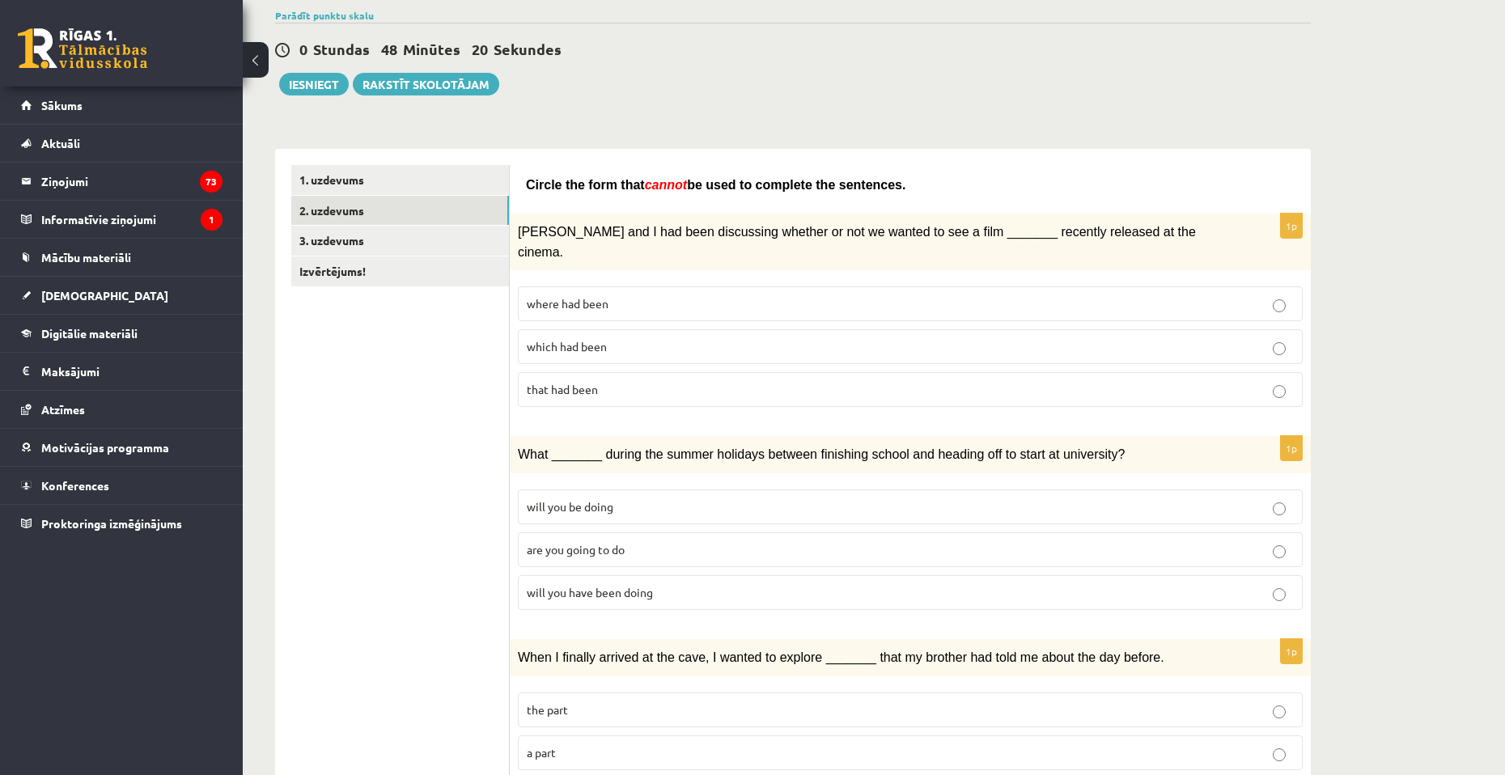
scroll to position [0, 0]
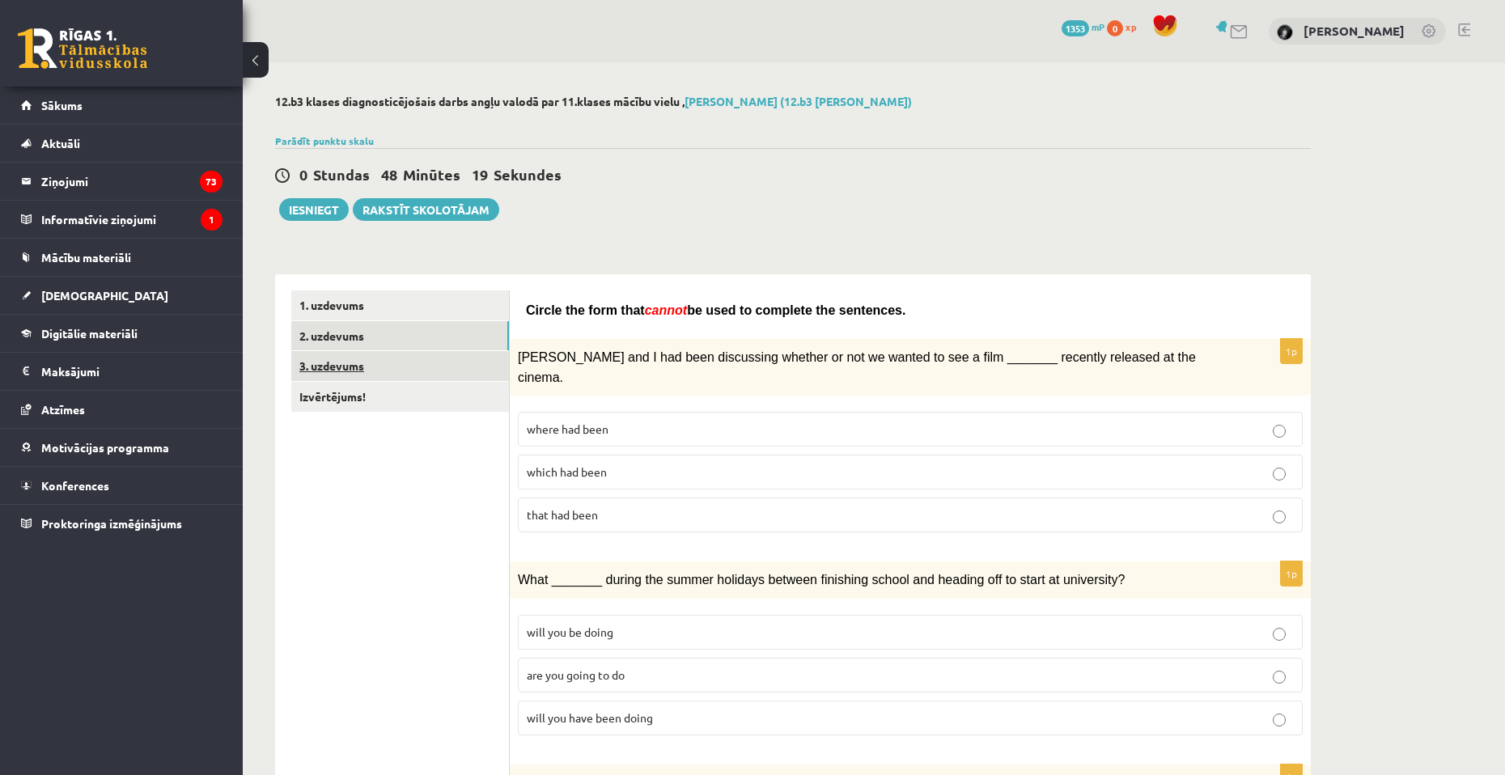
click at [433, 370] on link "3. uzdevums" at bounding box center [400, 366] width 218 height 30
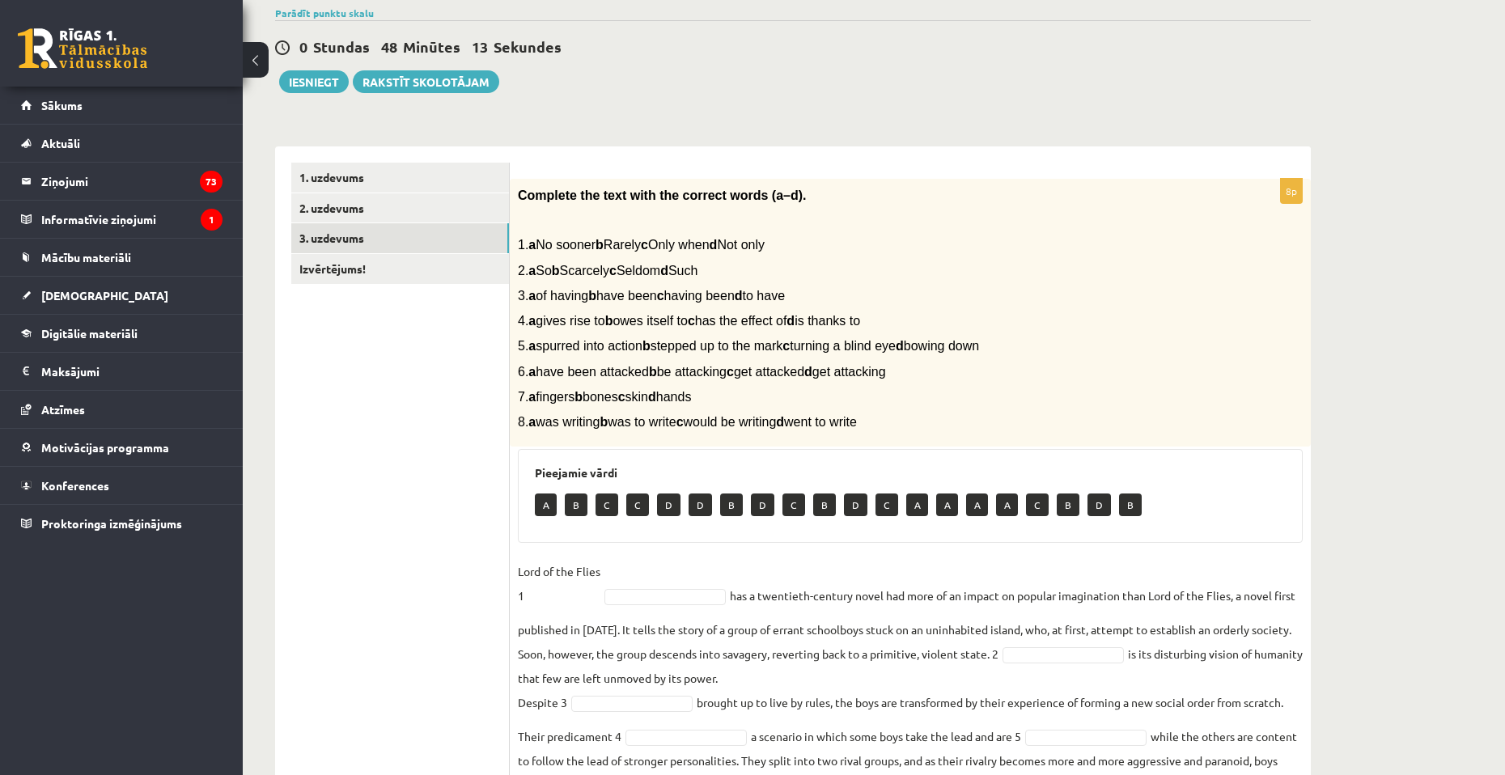
scroll to position [290, 0]
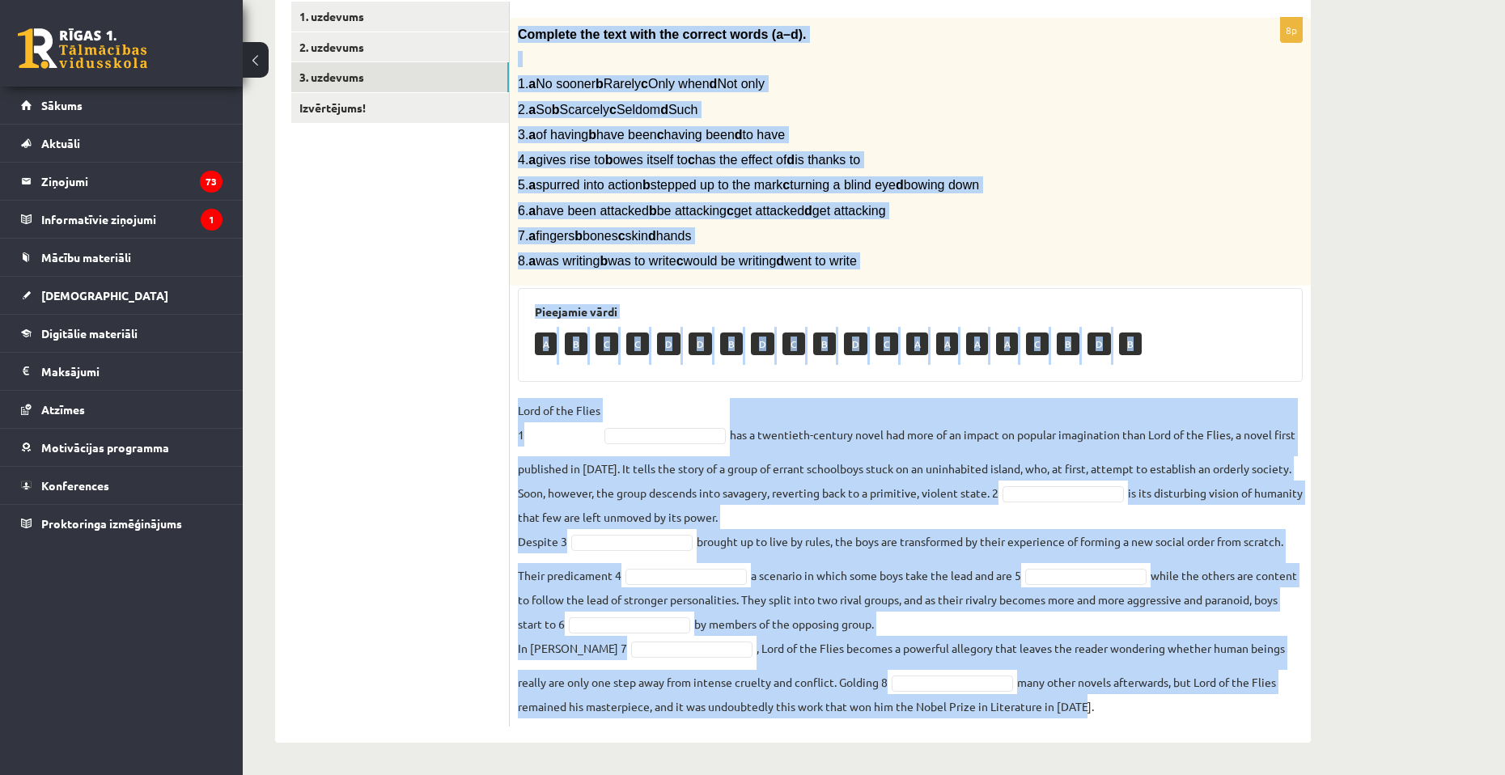
drag, startPoint x: 517, startPoint y: 199, endPoint x: 1084, endPoint y: 799, distance: 825.7
click at [1084, 486] on html "0 Dāvanas 1353 mP 0 xp [PERSON_NAME] Sākums Aktuāli Kā mācīties [PERSON_NAME] K…" at bounding box center [752, 98] width 1505 height 775
copy div "Loremips dol sita cons adi elitsed doeiu (t–i). 4. u La etdolo m Aliqua e Admi …"
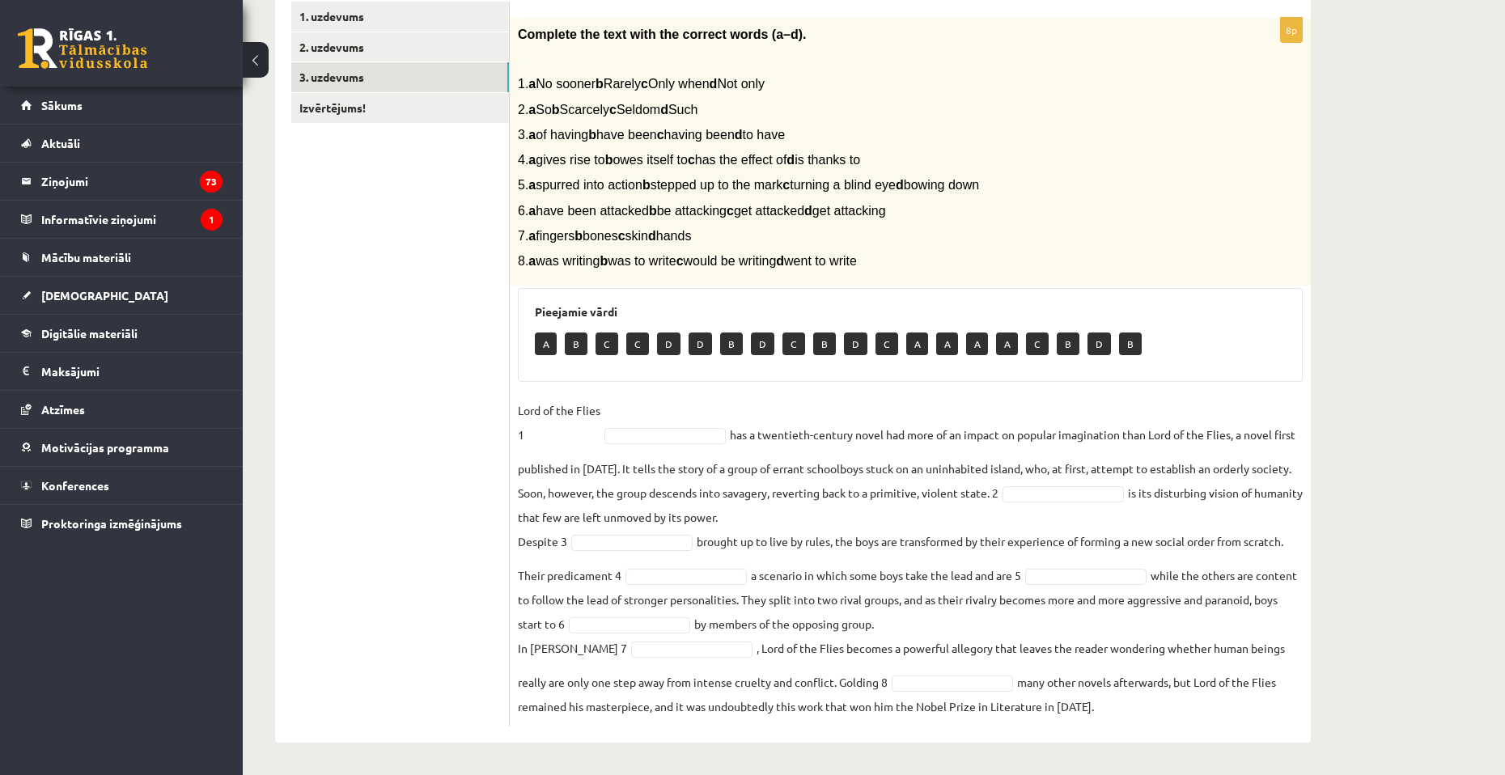
click at [459, 491] on ul "1. uzdevums 2. uzdevums 3. uzdevums Izvērtējums!" at bounding box center [400, 364] width 218 height 725
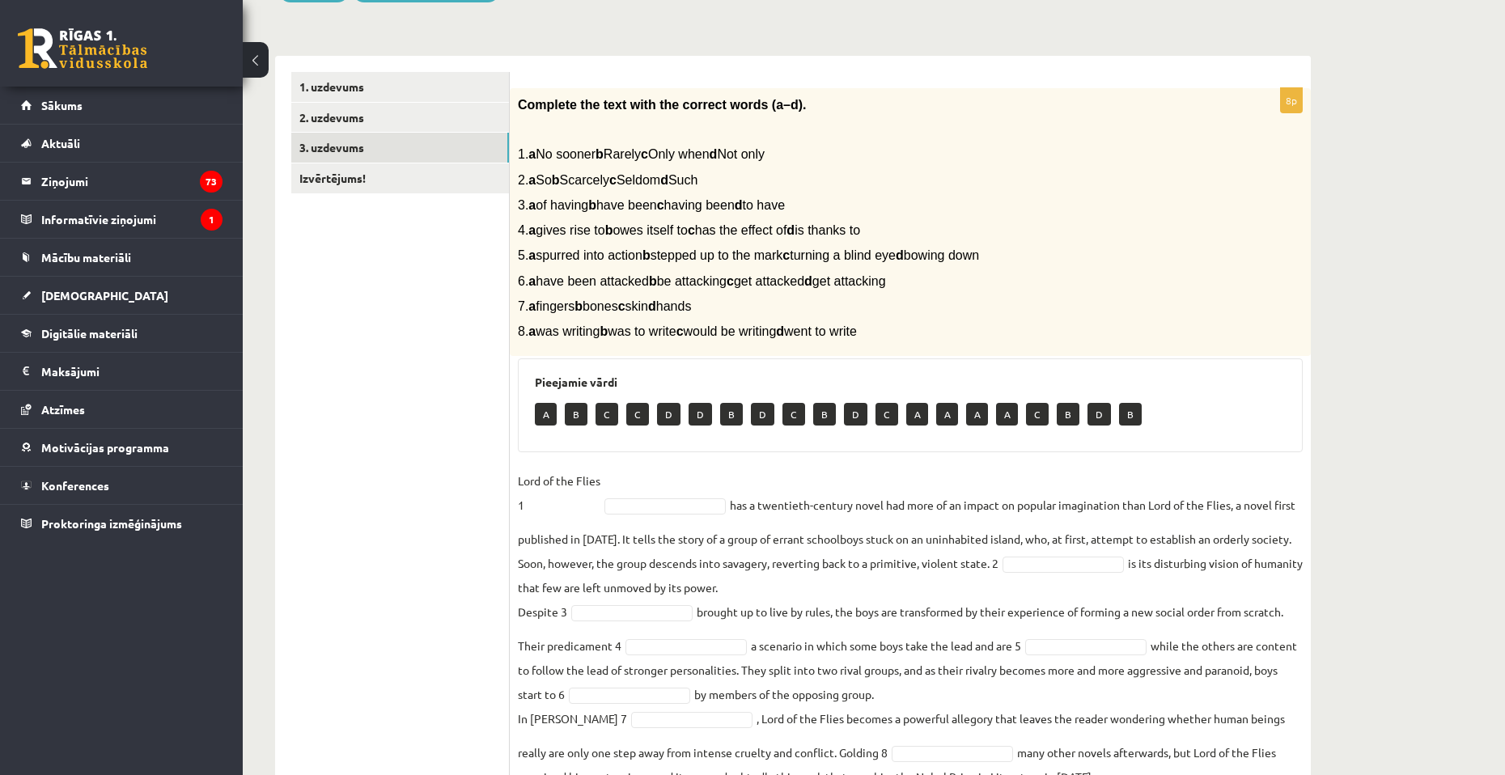
scroll to position [209, 0]
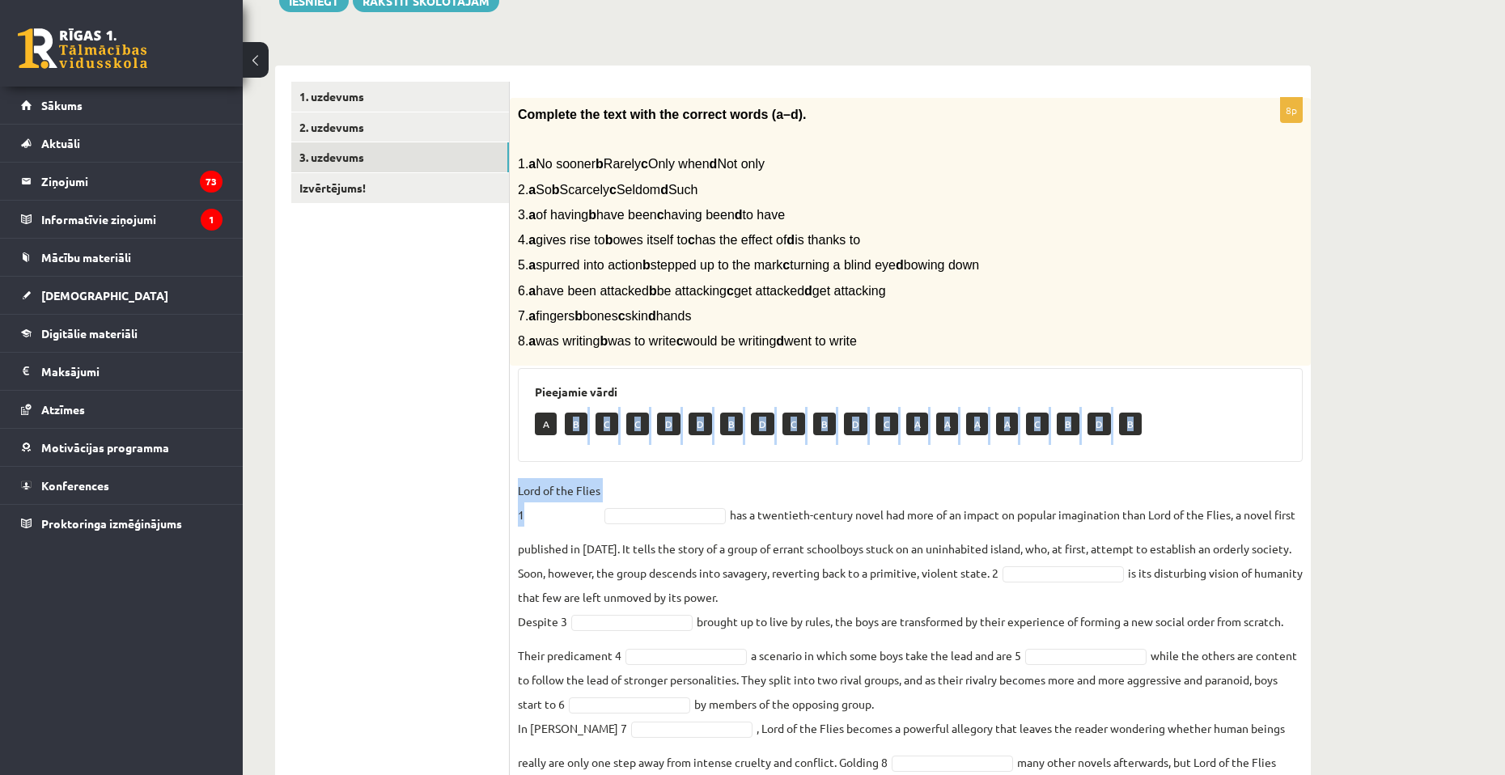
drag, startPoint x: 575, startPoint y: 425, endPoint x: 636, endPoint y: 483, distance: 84.1
click at [636, 485] on div "8p Complete the text with the correct words (a–d). 1. a No sooner b Rarely c On…" at bounding box center [910, 452] width 801 height 709
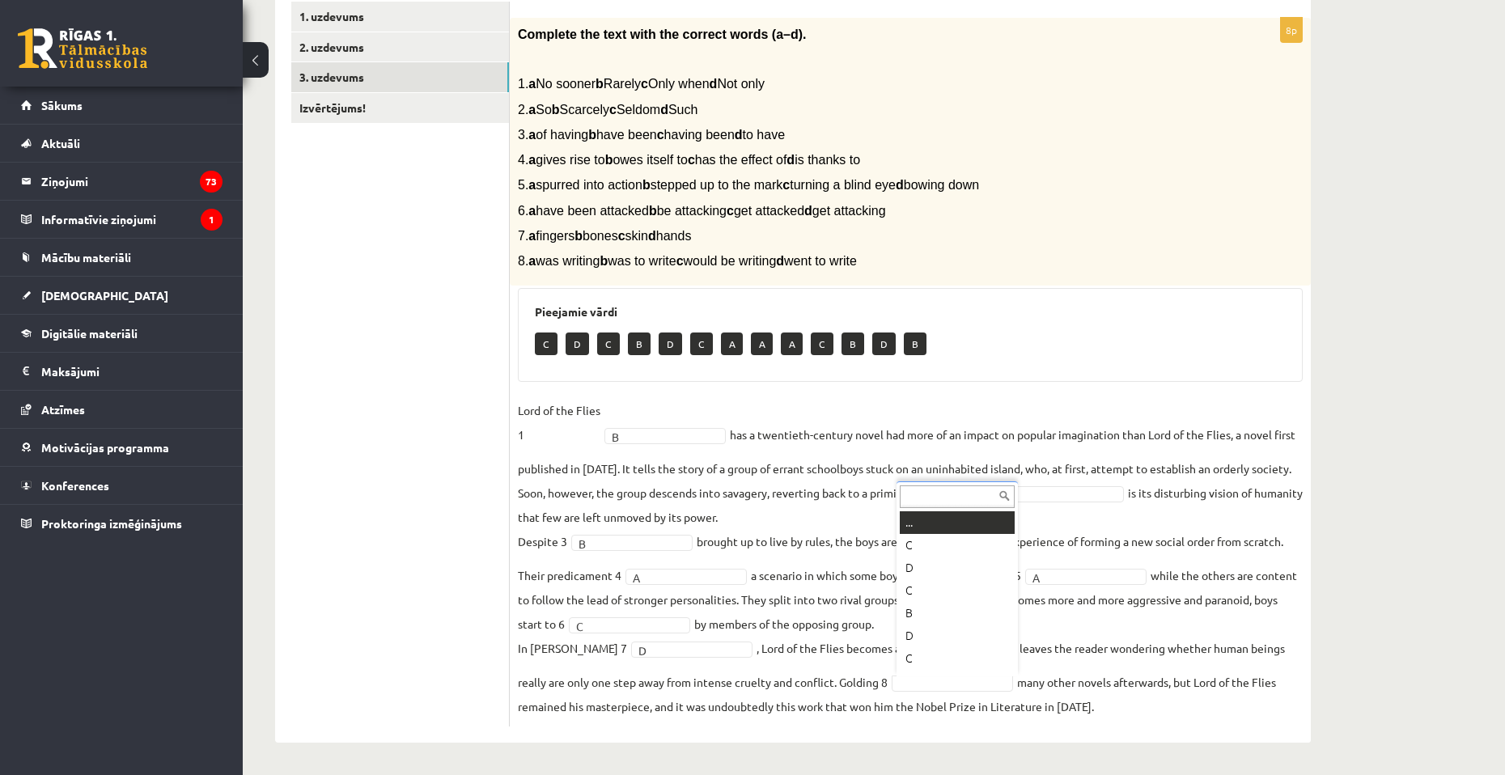
scroll to position [19, 0]
drag, startPoint x: 1138, startPoint y: 697, endPoint x: 1137, endPoint y: 658, distance: 39.6
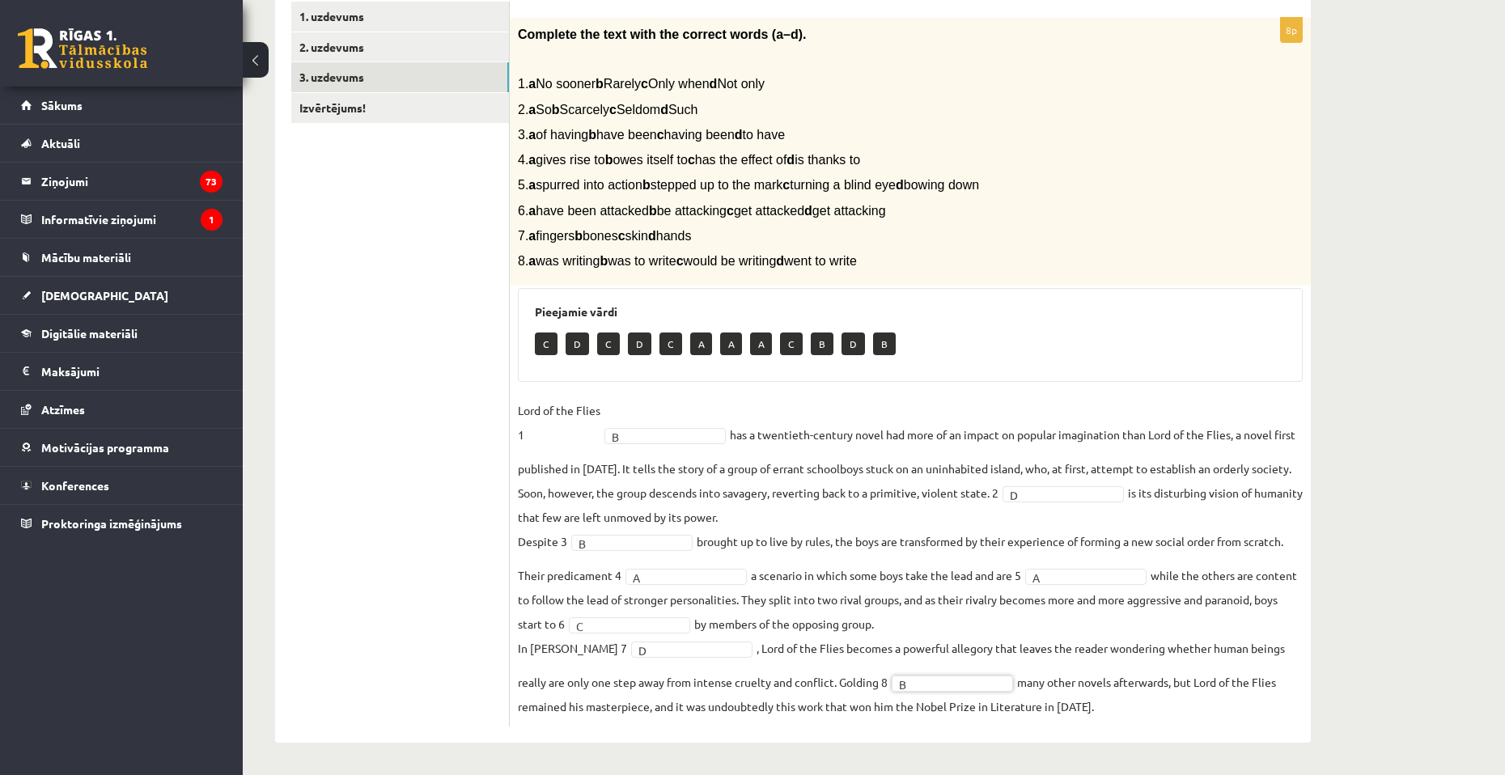
click at [1090, 696] on fieldset "Lord of the Flies 1 B * has a twentieth-century novel had more of an impact on …" at bounding box center [910, 558] width 785 height 320
click at [1253, 680] on fieldset "Lord of the Flies 1 B * has a twentieth-century novel had more of an impact on …" at bounding box center [910, 558] width 785 height 320
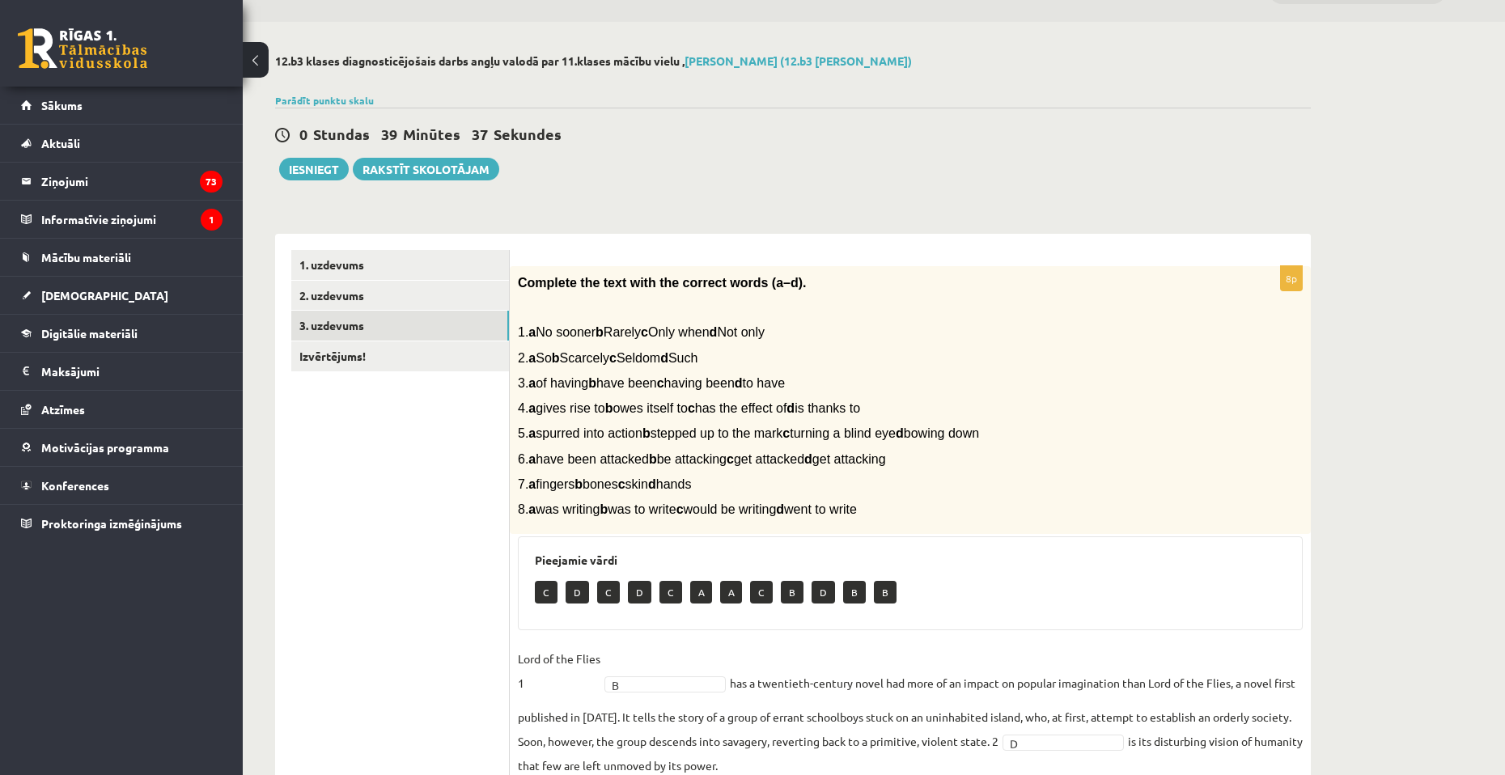
scroll to position [0, 0]
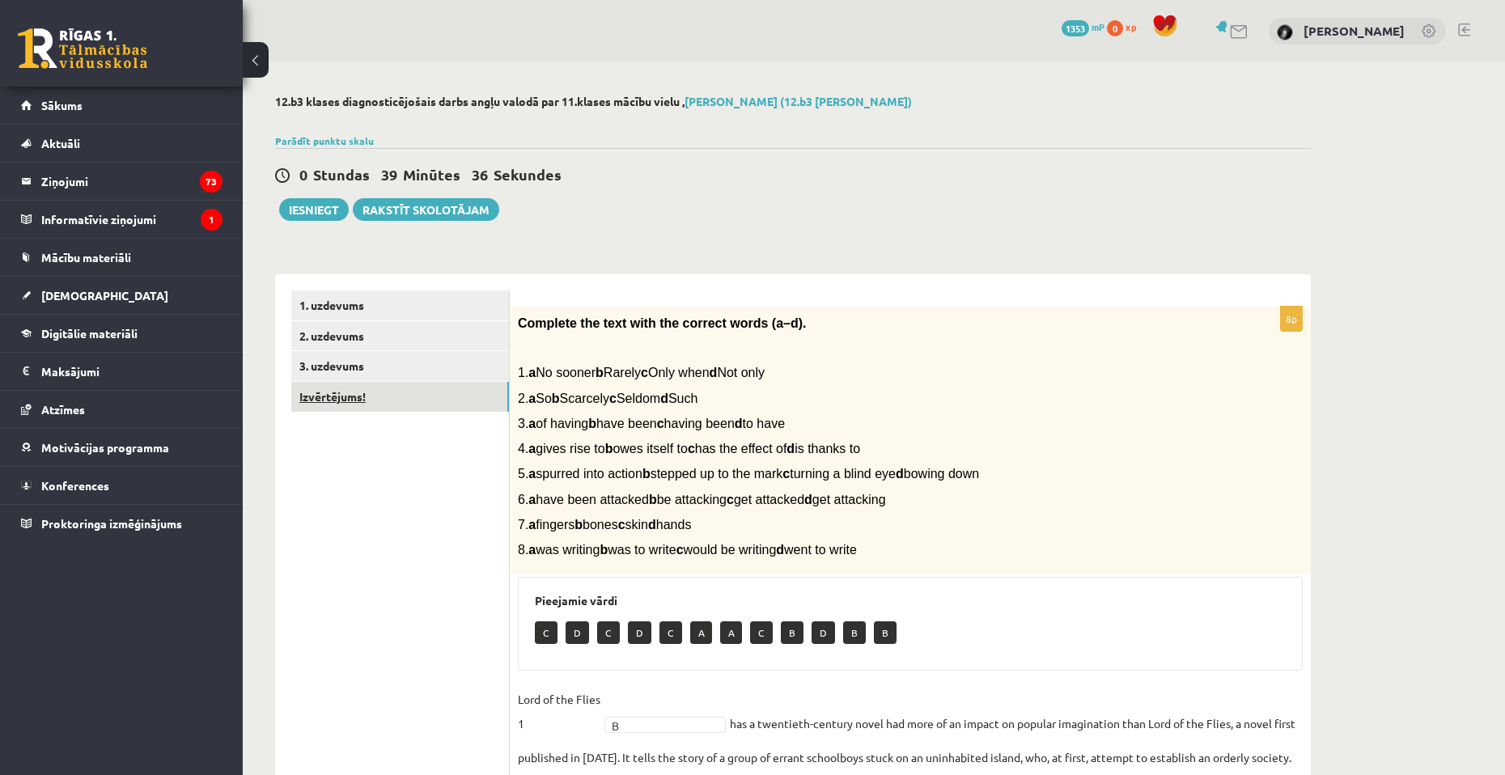
click at [387, 391] on link "Izvērtējums!" at bounding box center [400, 397] width 218 height 30
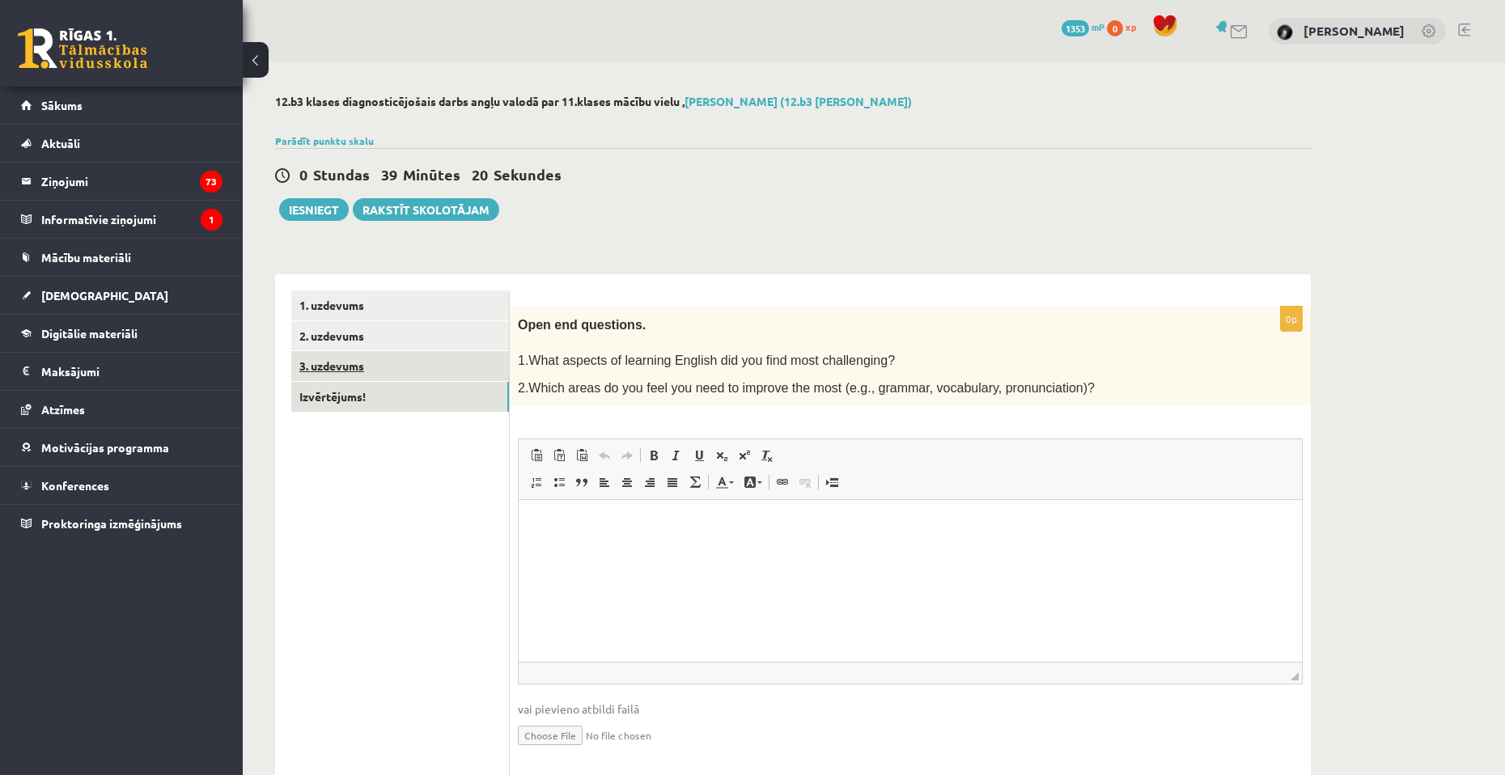
click at [367, 365] on link "3. uzdevums" at bounding box center [400, 366] width 218 height 30
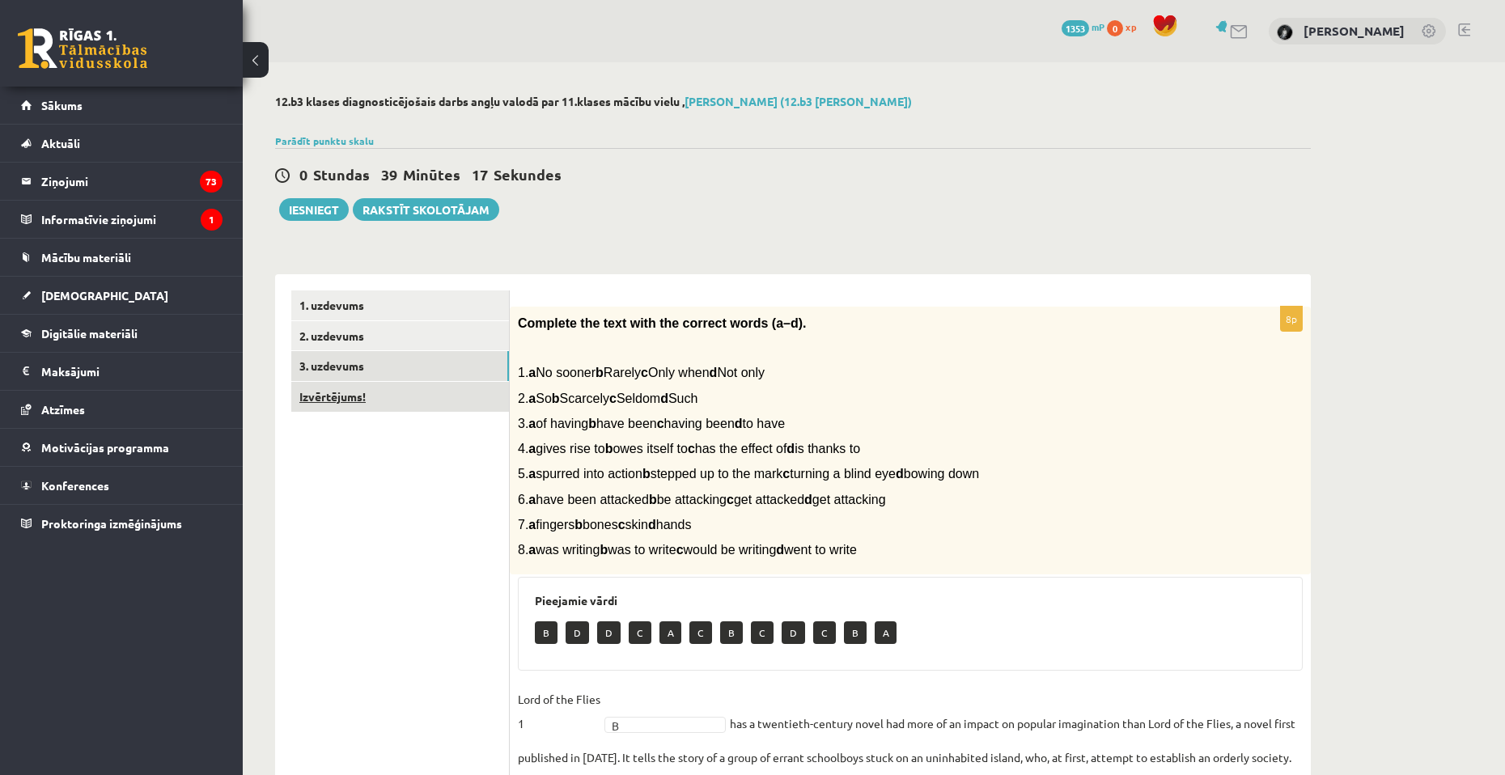
click at [405, 401] on link "Izvērtējums!" at bounding box center [400, 397] width 218 height 30
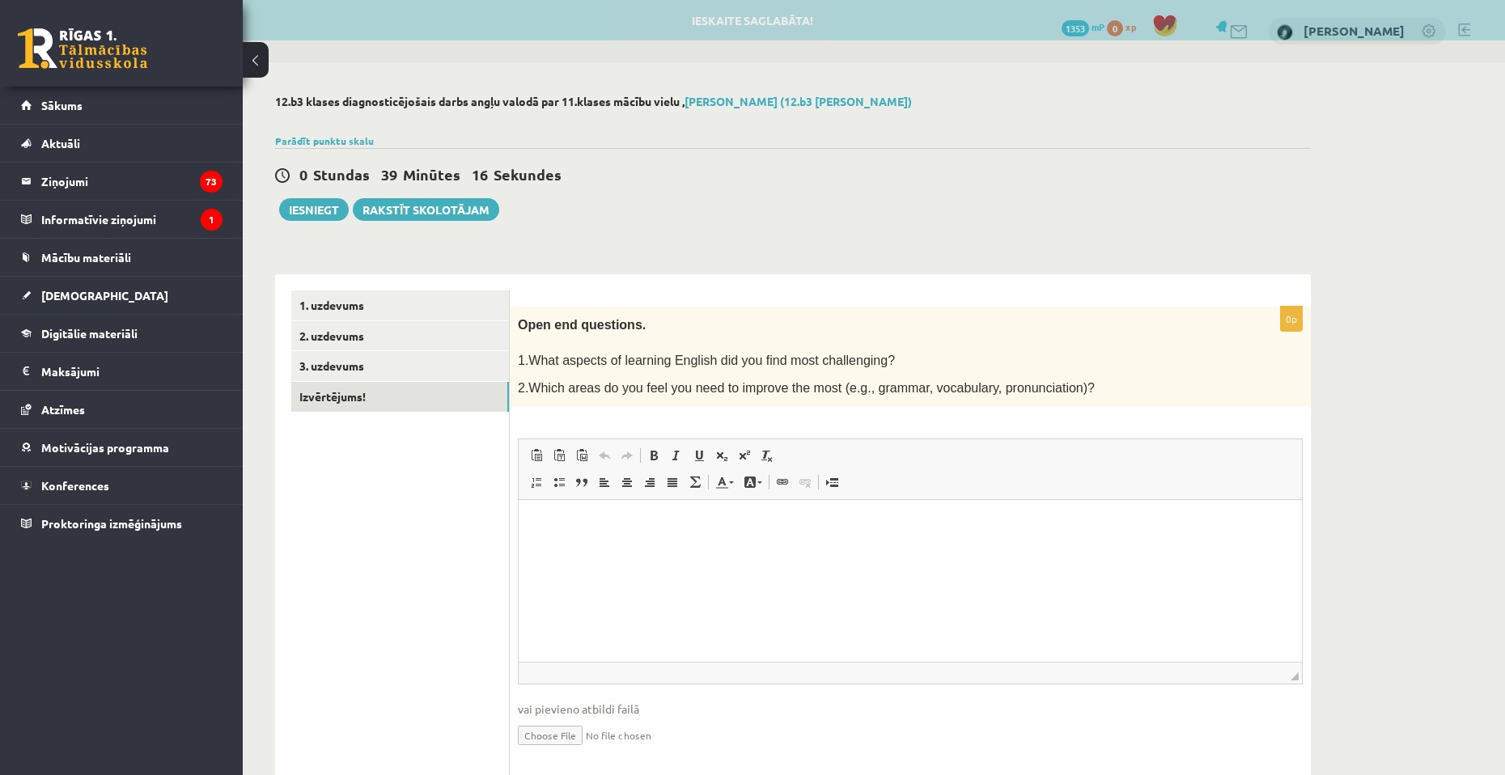
click at [608, 446] on link "Undo Keyboard shortcut Ctrl+Z" at bounding box center [604, 455] width 23 height 21
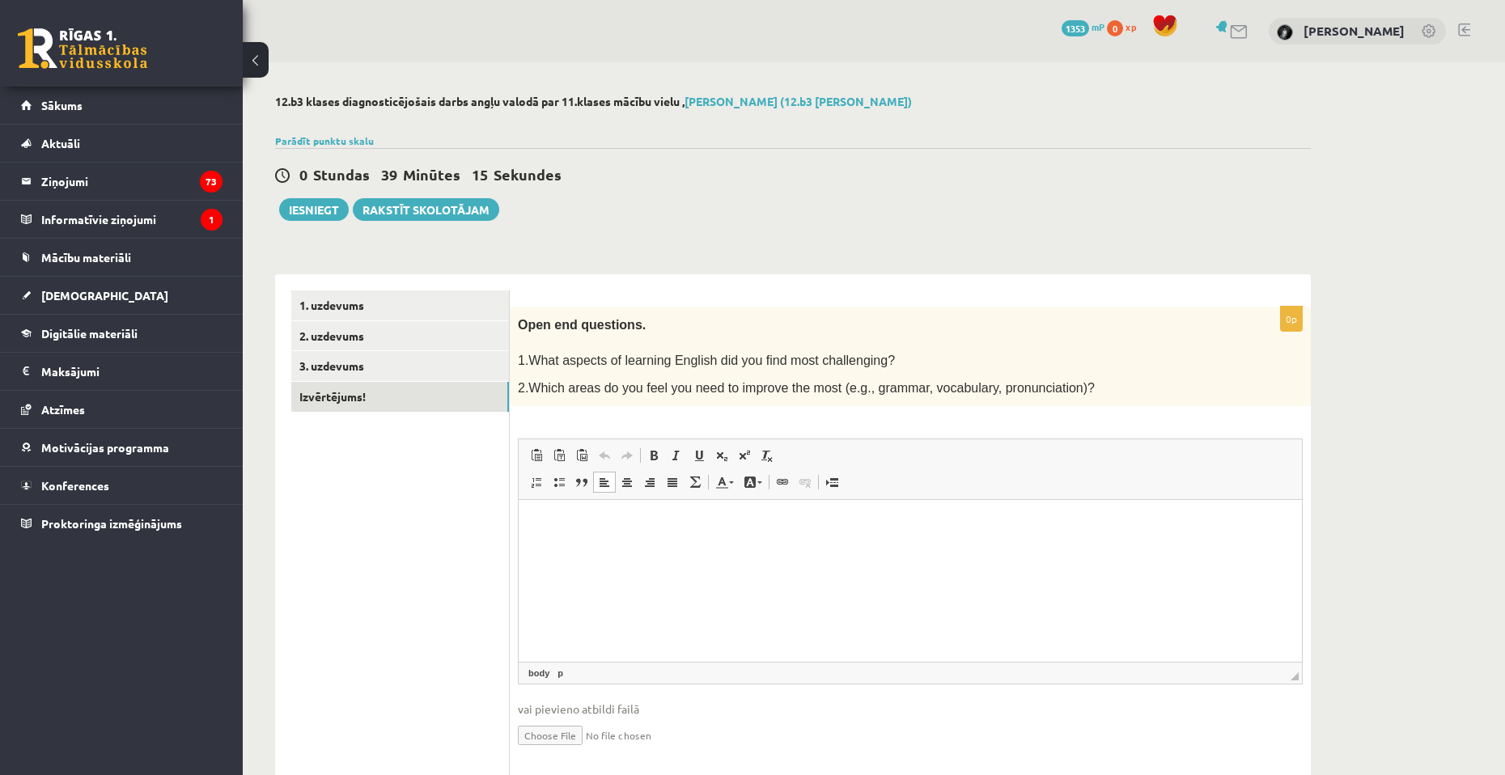
click at [596, 522] on p "Rich Text Editor, wiswyg-editor-user-answer-47024989994880" at bounding box center [910, 524] width 751 height 17
click at [356, 303] on link "1. uzdevums" at bounding box center [400, 305] width 218 height 30
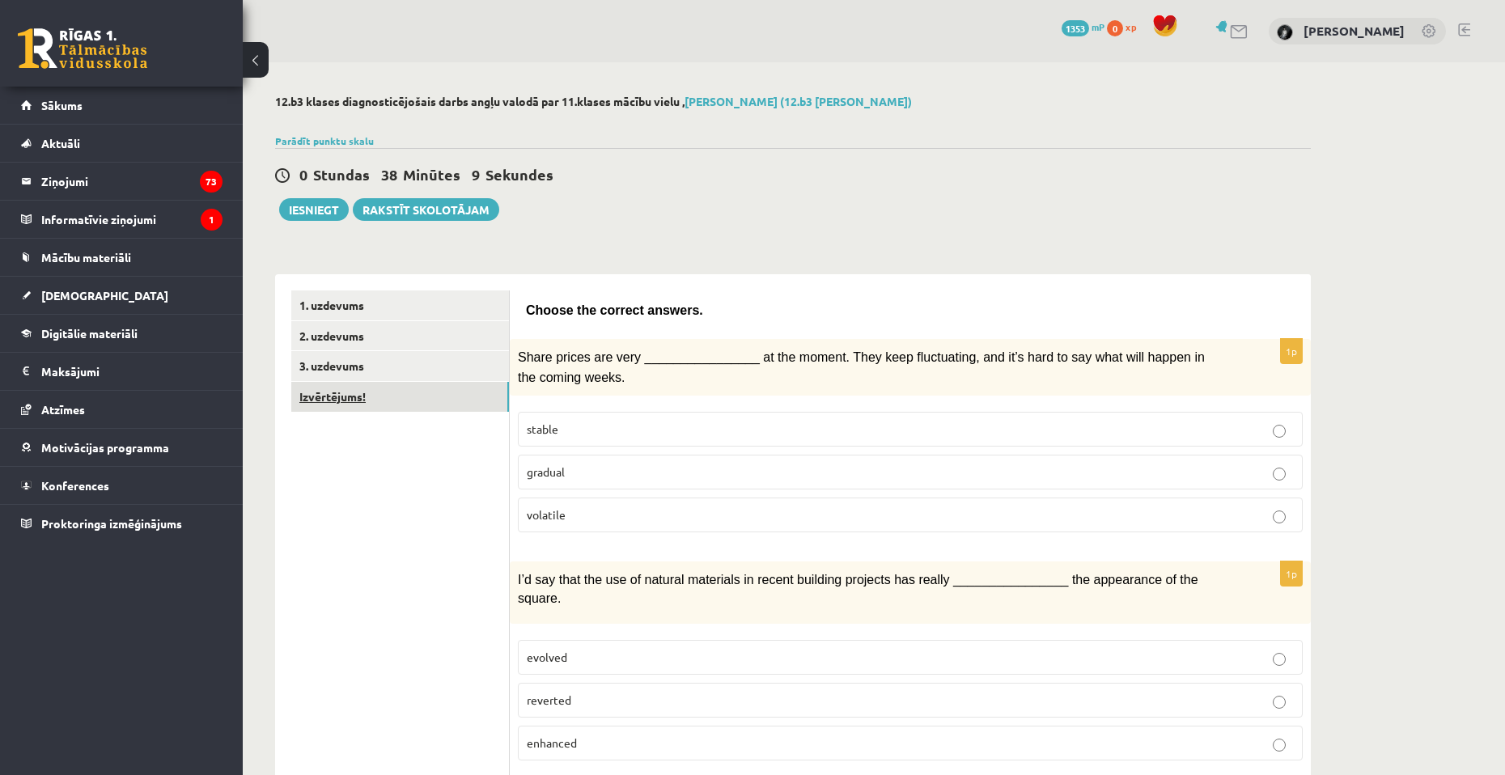
click at [387, 396] on link "Izvērtējums!" at bounding box center [400, 397] width 218 height 30
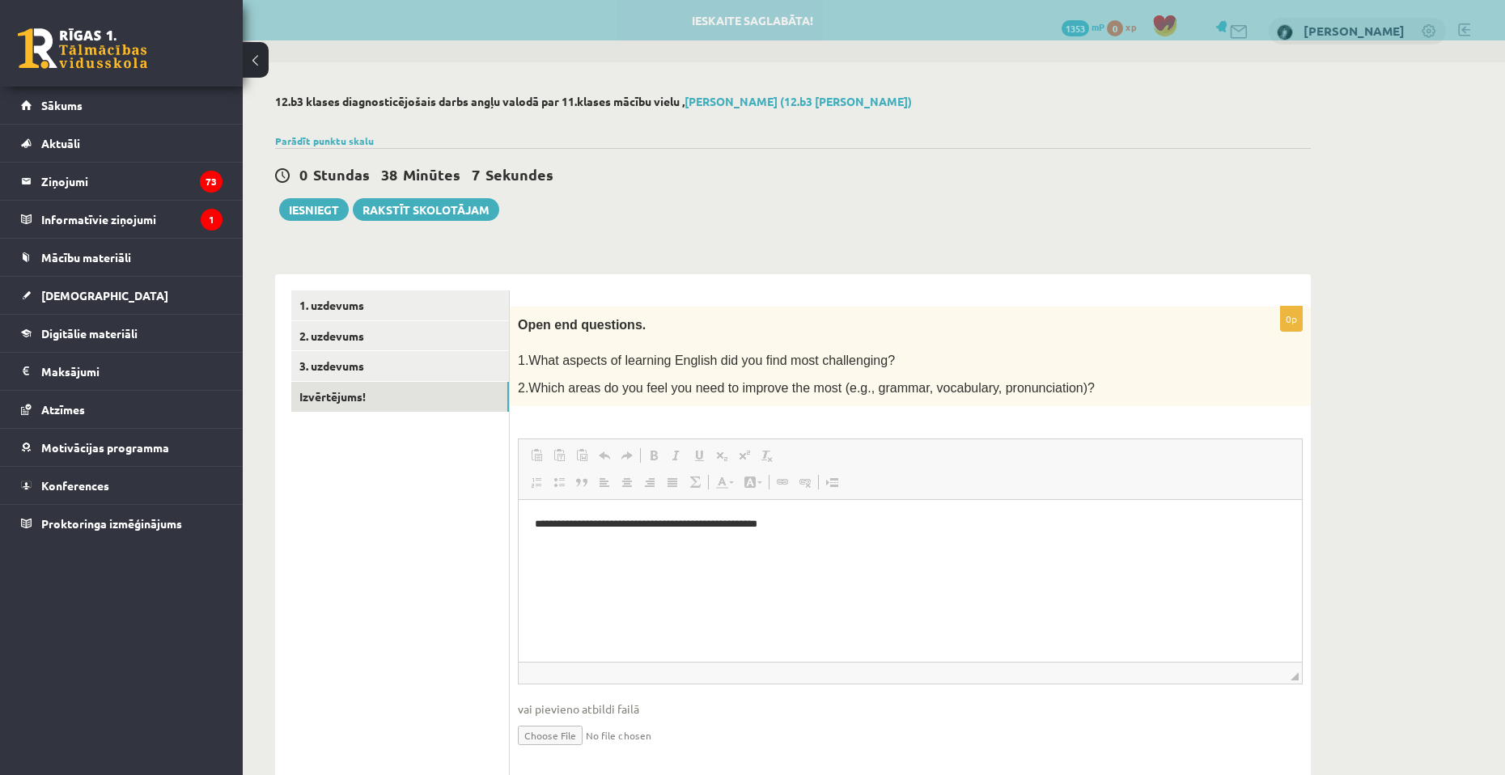
click at [882, 455] on span "Paste Keyboard shortcut Ctrl+V Paste as plain text Keyboard shortcut Ctrl+Shift…" at bounding box center [910, 457] width 770 height 27
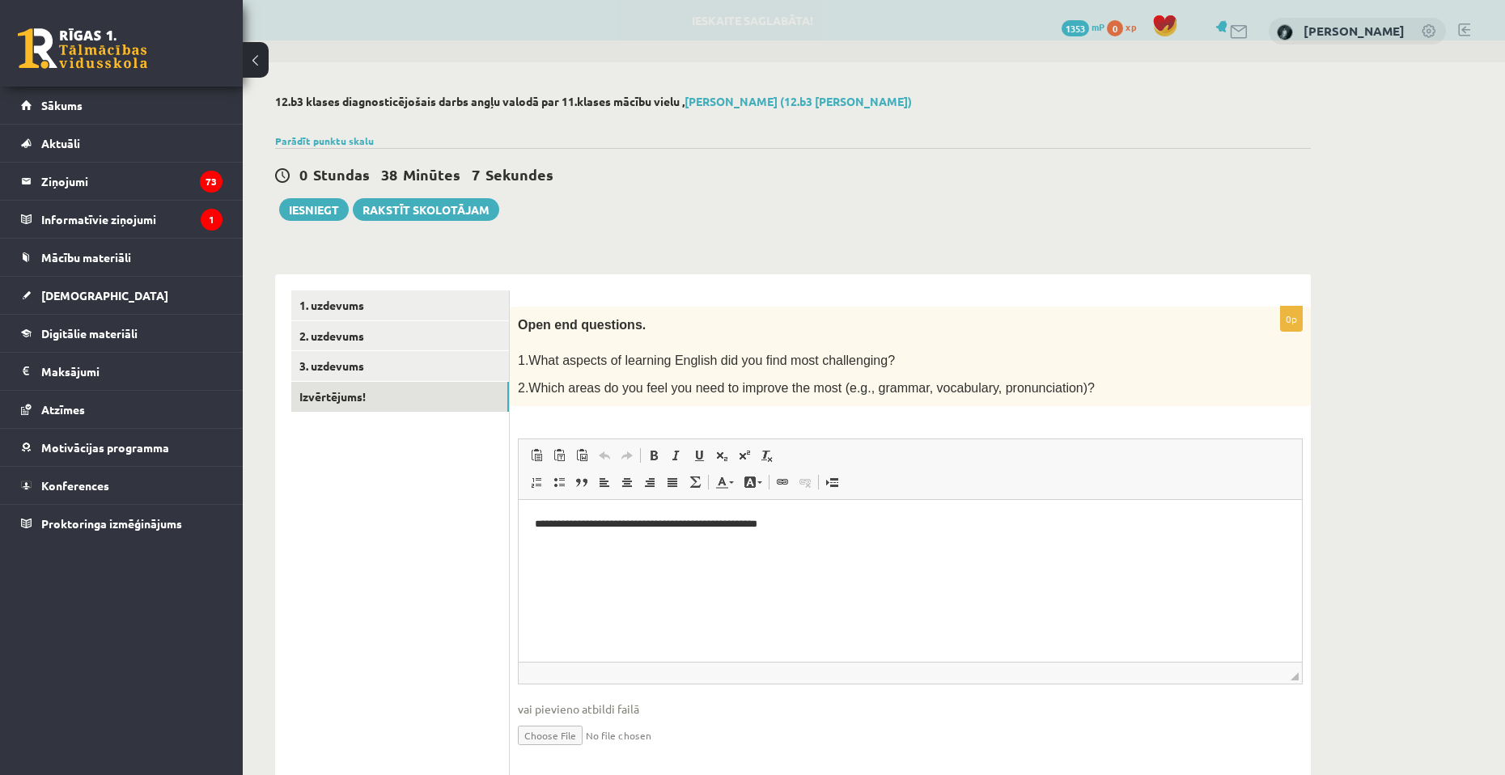
click at [812, 520] on p "**********" at bounding box center [910, 524] width 751 height 17
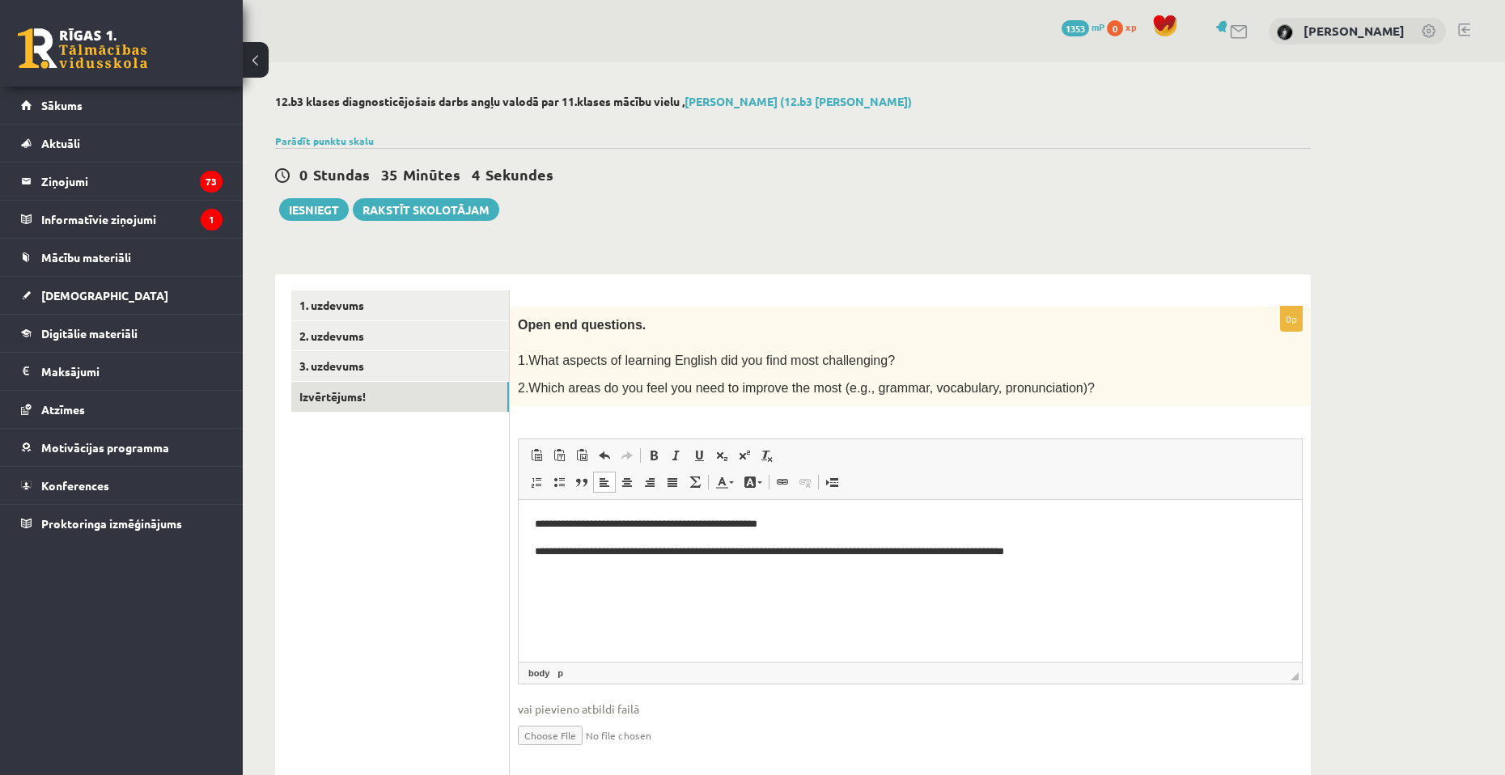
click at [908, 548] on p "**********" at bounding box center [910, 552] width 751 height 17
click at [1120, 547] on p "**********" at bounding box center [910, 552] width 751 height 17
click at [965, 549] on p "**********" at bounding box center [910, 552] width 751 height 17
click at [408, 305] on link "1. uzdevums" at bounding box center [400, 305] width 218 height 30
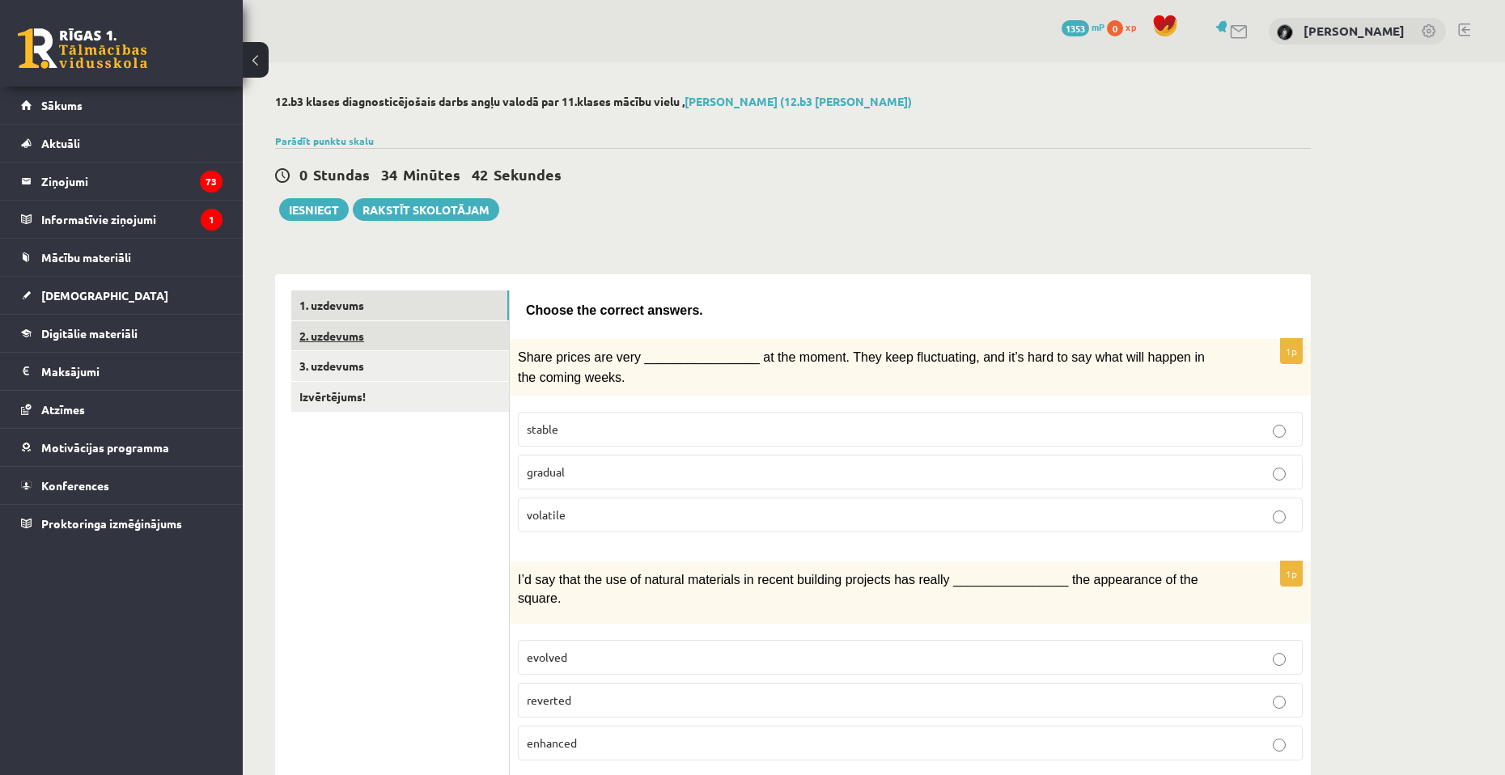
click at [412, 327] on link "2. uzdevums" at bounding box center [400, 336] width 218 height 30
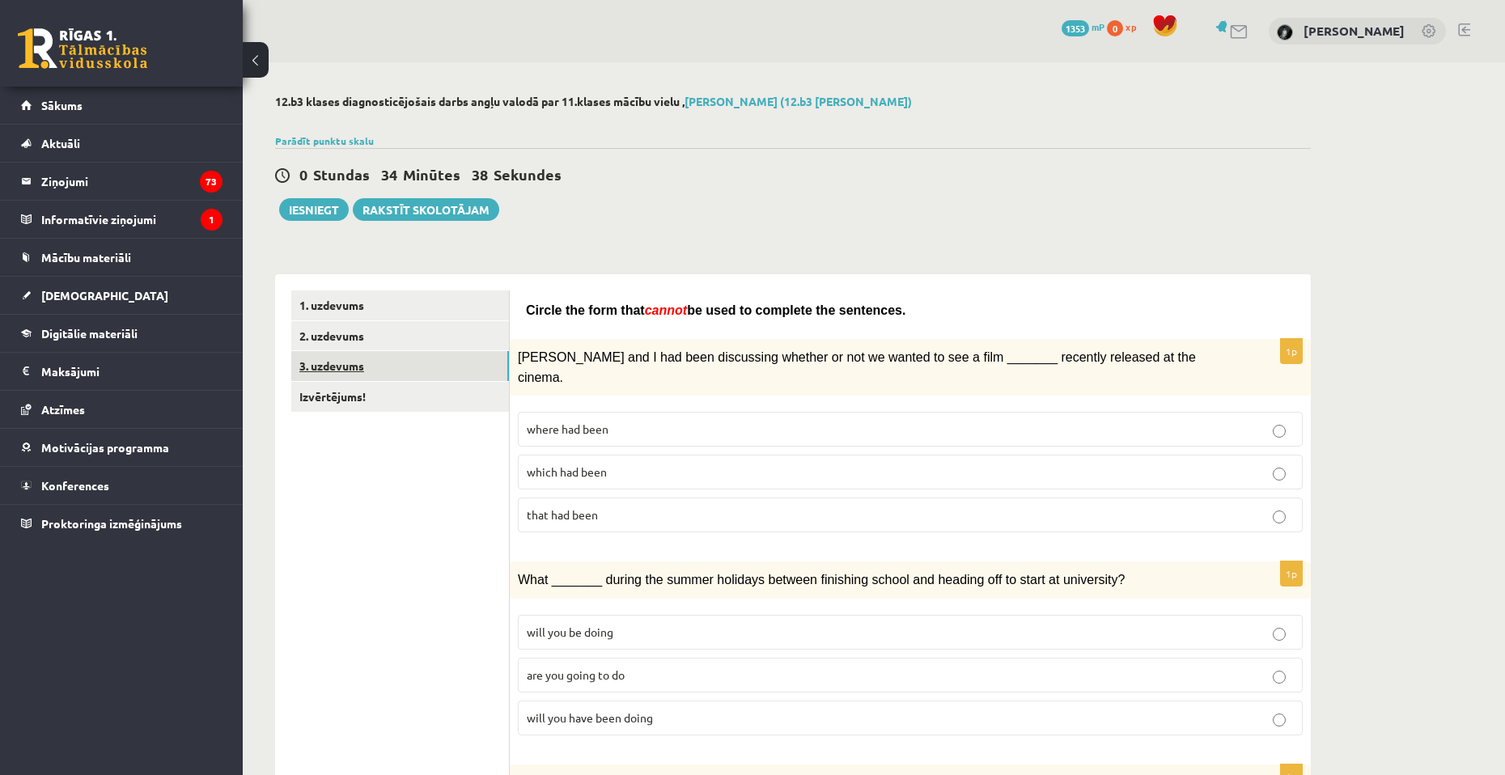
click at [413, 366] on link "3. uzdevums" at bounding box center [400, 366] width 218 height 30
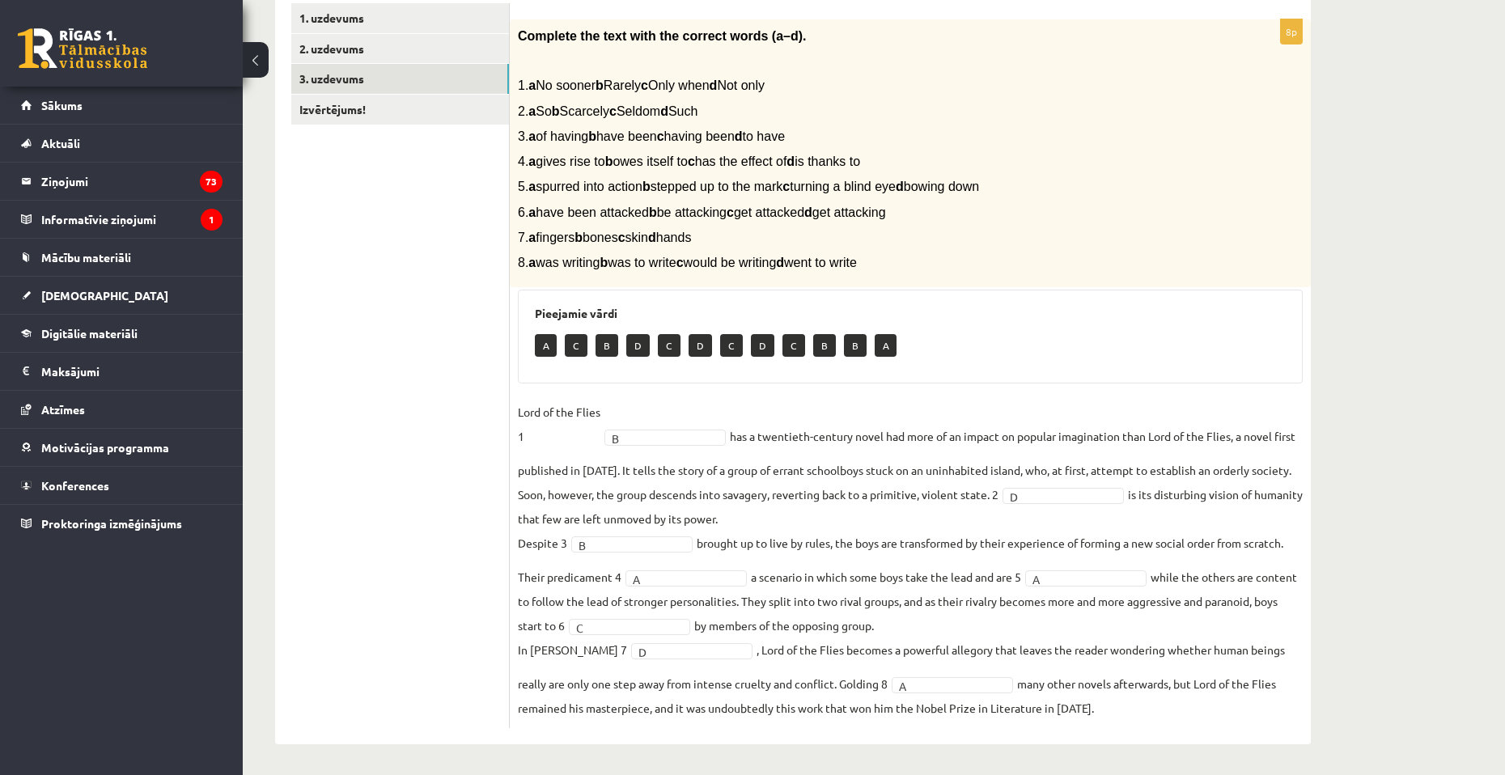
scroll to position [290, 0]
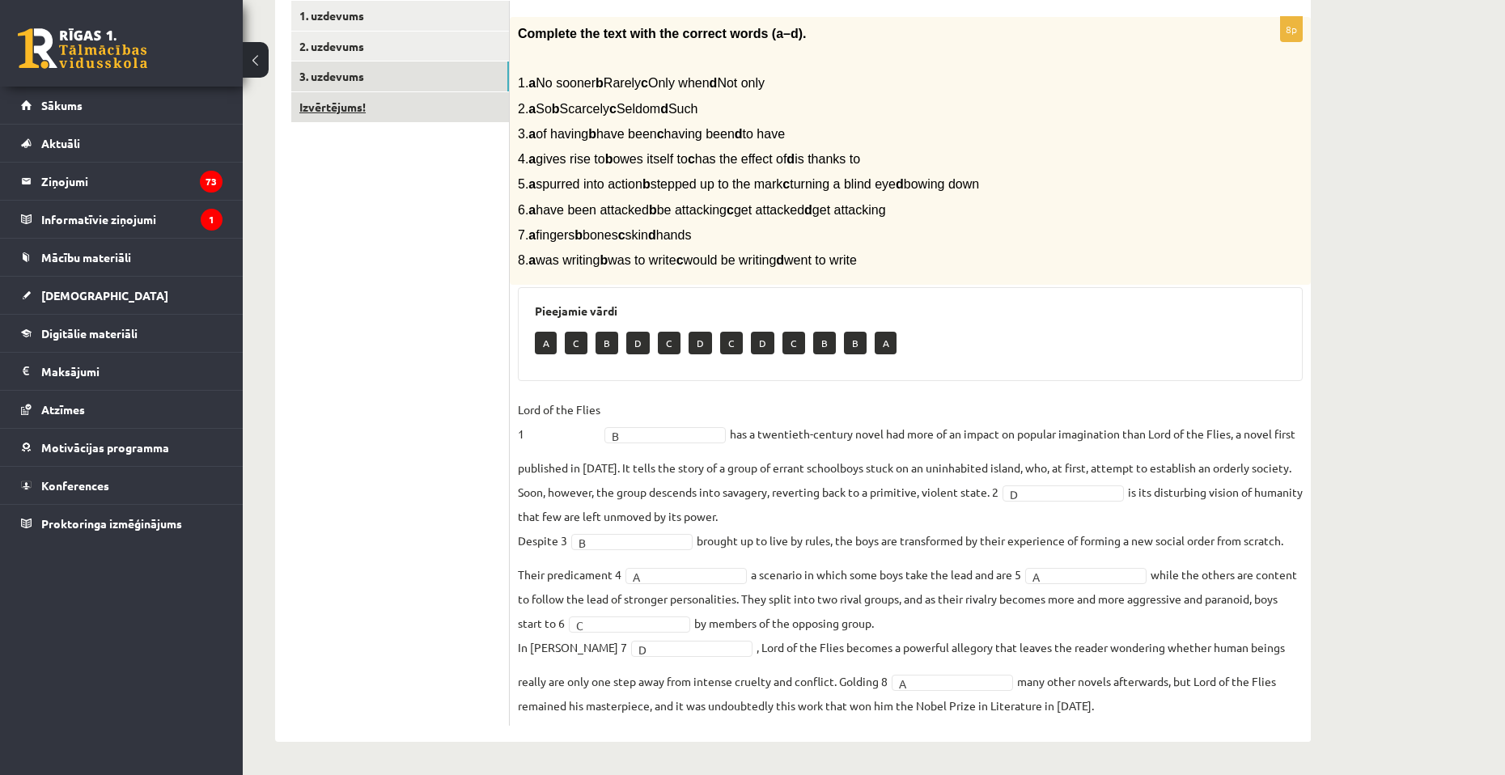
click at [336, 104] on link "Izvērtējums!" at bounding box center [400, 107] width 218 height 30
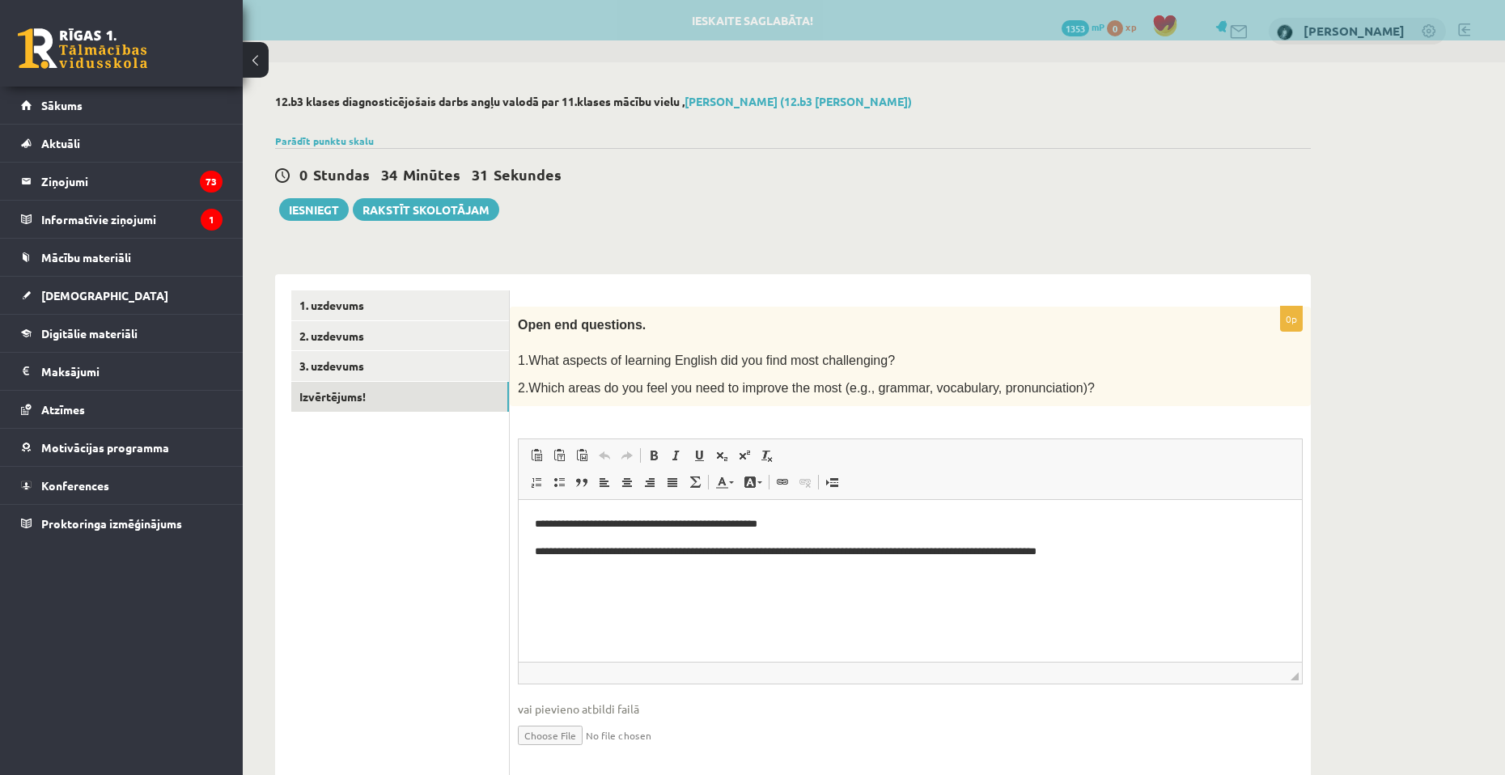
scroll to position [0, 0]
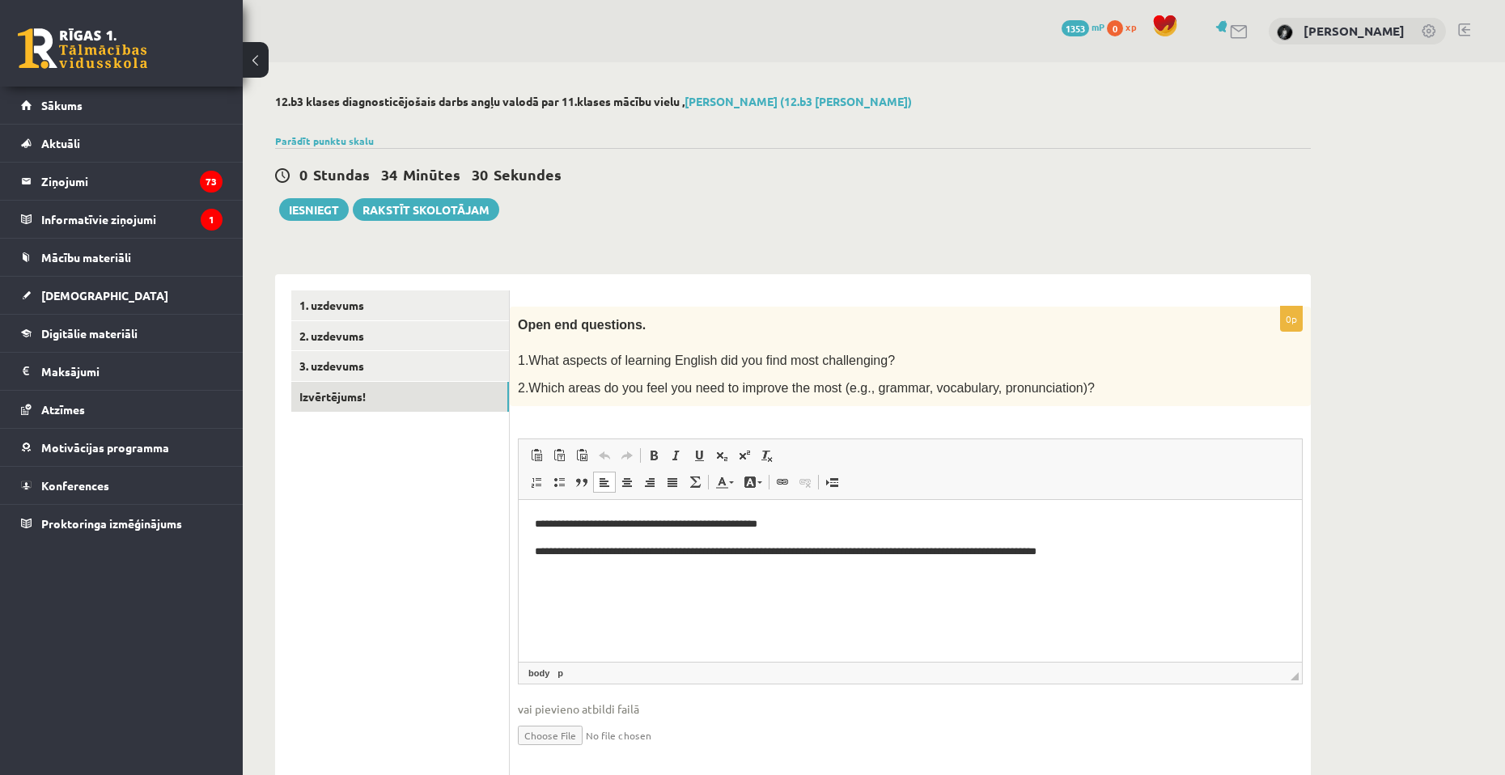
drag, startPoint x: 1131, startPoint y: 549, endPoint x: 1145, endPoint y: 552, distance: 14.0
click at [1132, 549] on p "**********" at bounding box center [910, 552] width 751 height 17
click at [317, 213] on button "Iesniegt" at bounding box center [314, 209] width 70 height 23
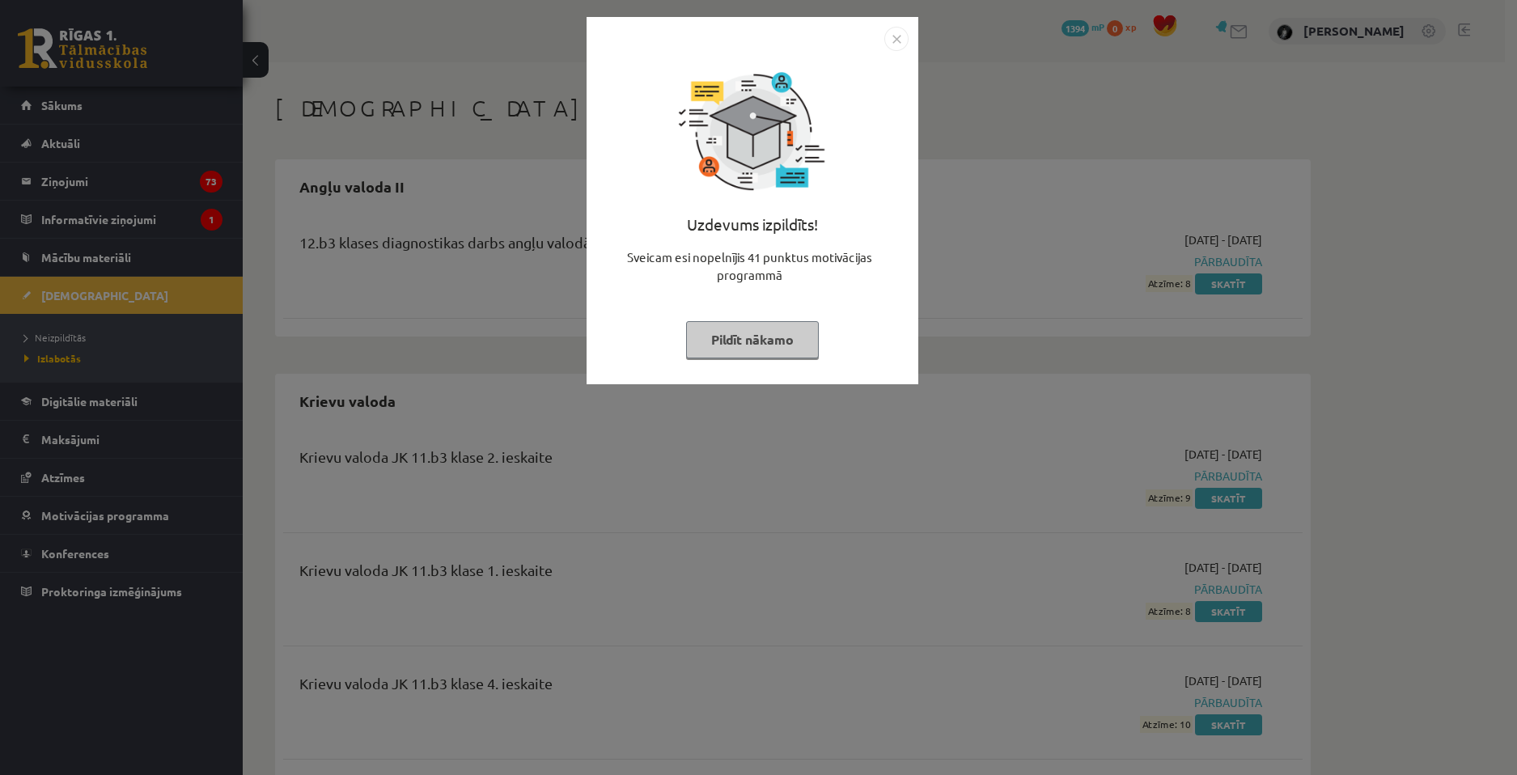
click at [801, 334] on button "Pildīt nākamo" at bounding box center [752, 339] width 133 height 37
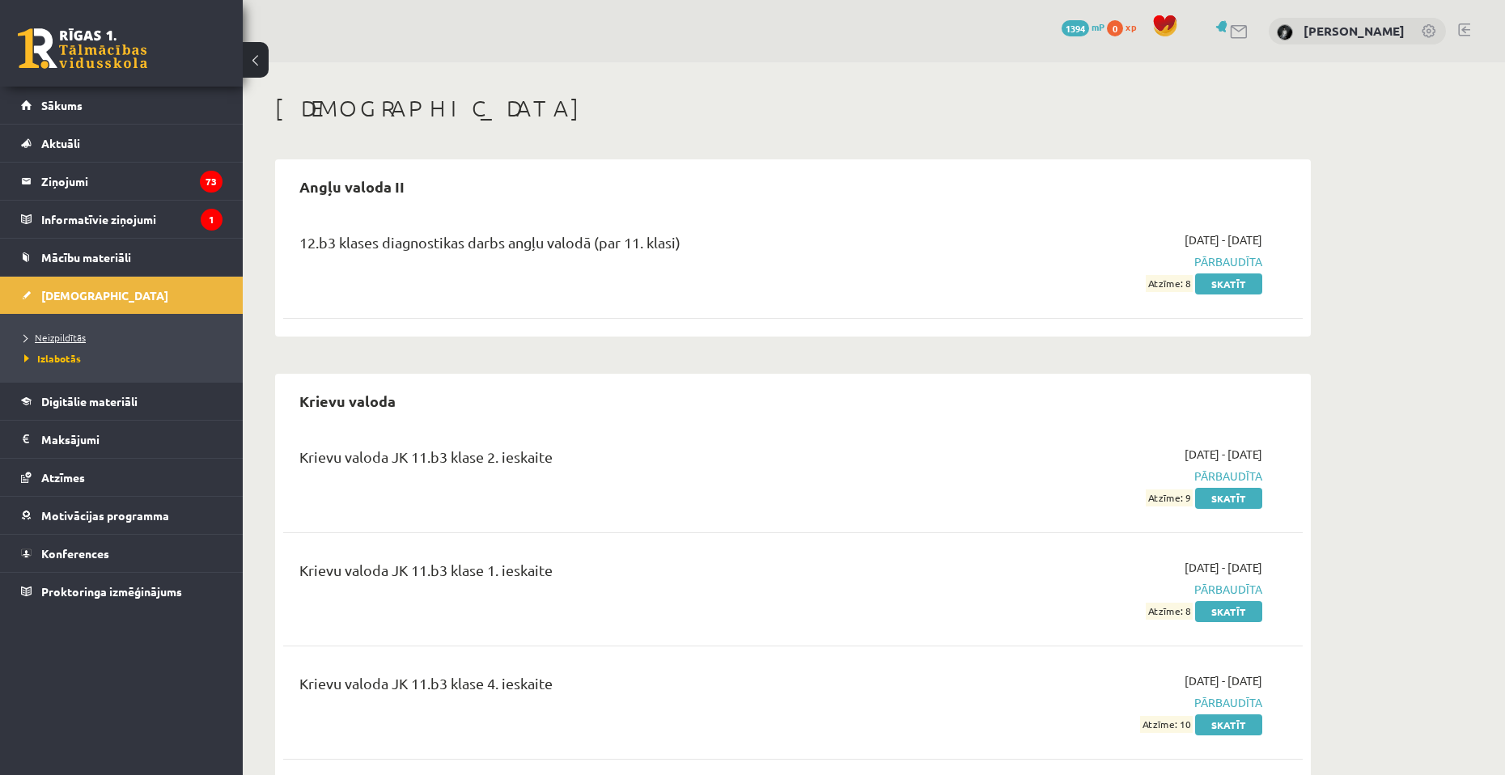
click at [72, 336] on span "Neizpildītās" at bounding box center [54, 337] width 61 height 13
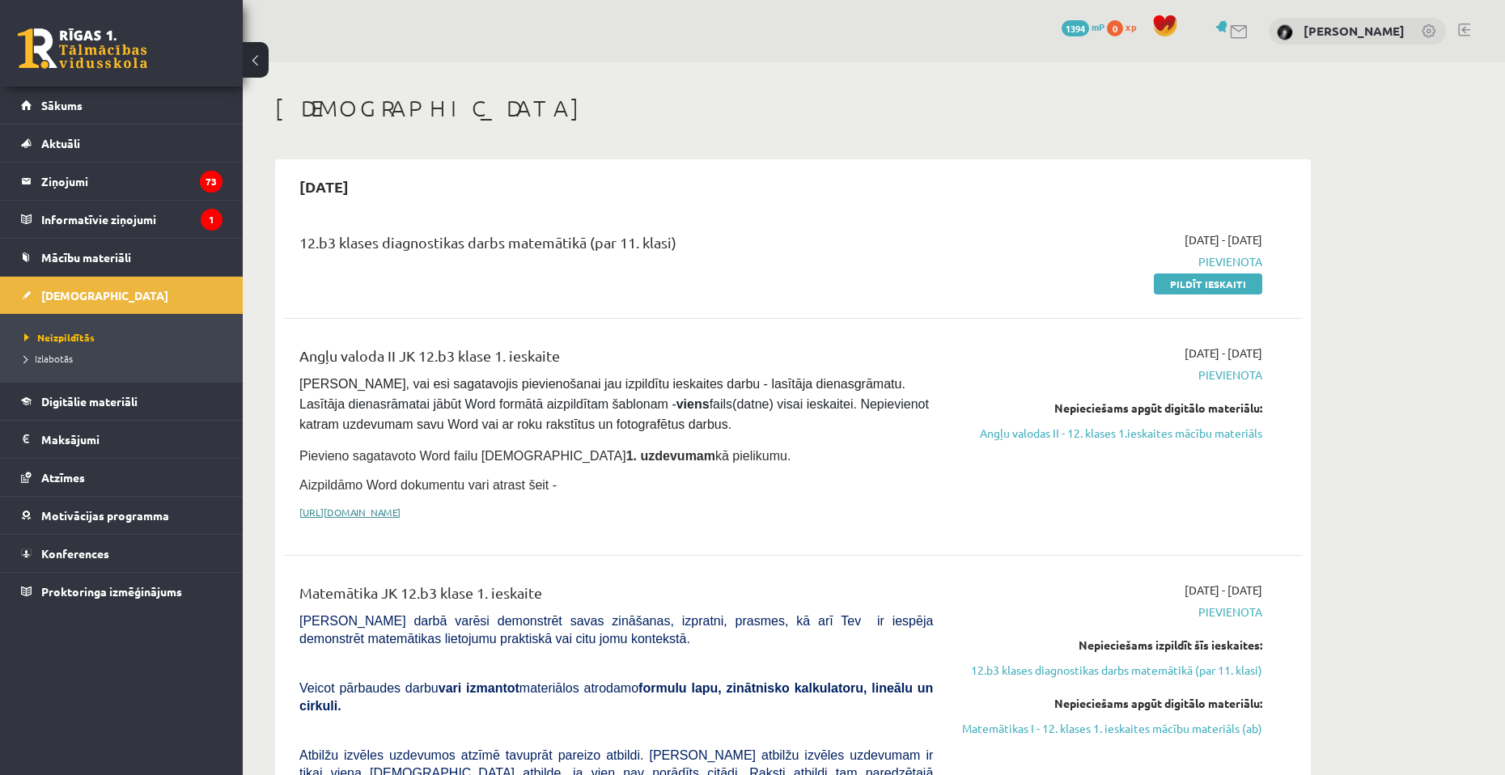
click at [400, 510] on link "https://drive.google.com/drive/folders/1IHE_ip15KOAbO2Se1NDGwZ2e__vlzPUf?usp=sh…" at bounding box center [349, 512] width 101 height 13
